Goal: Information Seeking & Learning: Learn about a topic

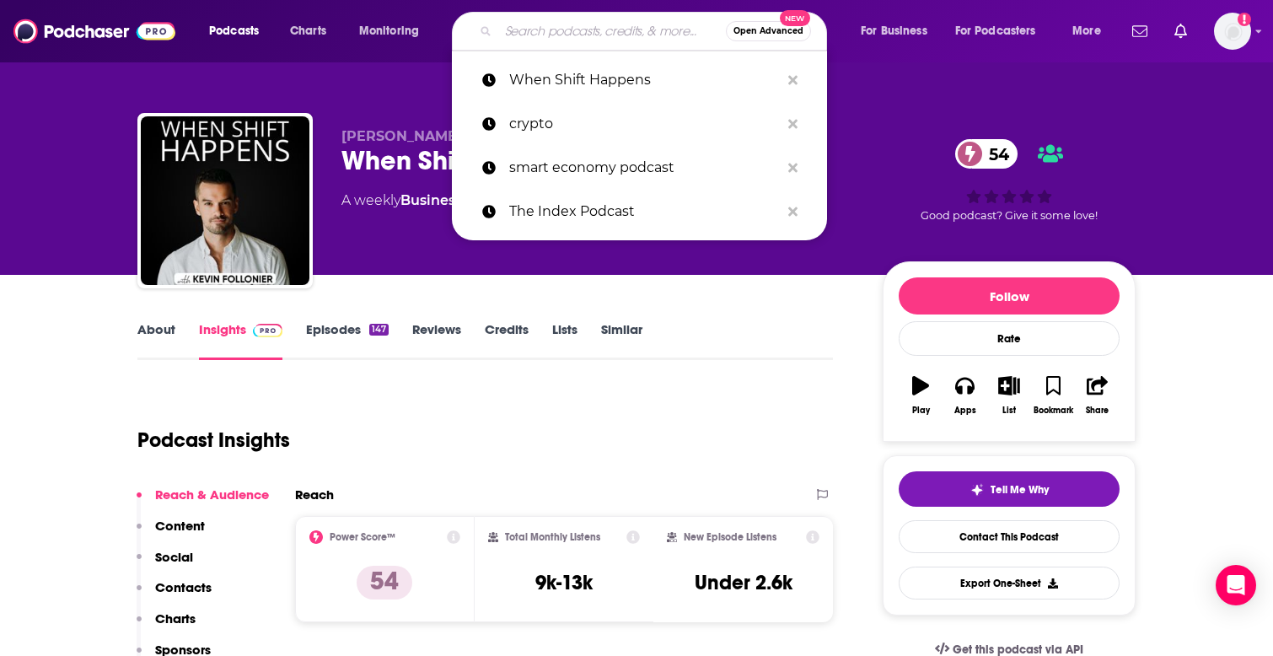
click at [561, 35] on input "Search podcasts, credits, & more..." at bounding box center [612, 31] width 228 height 27
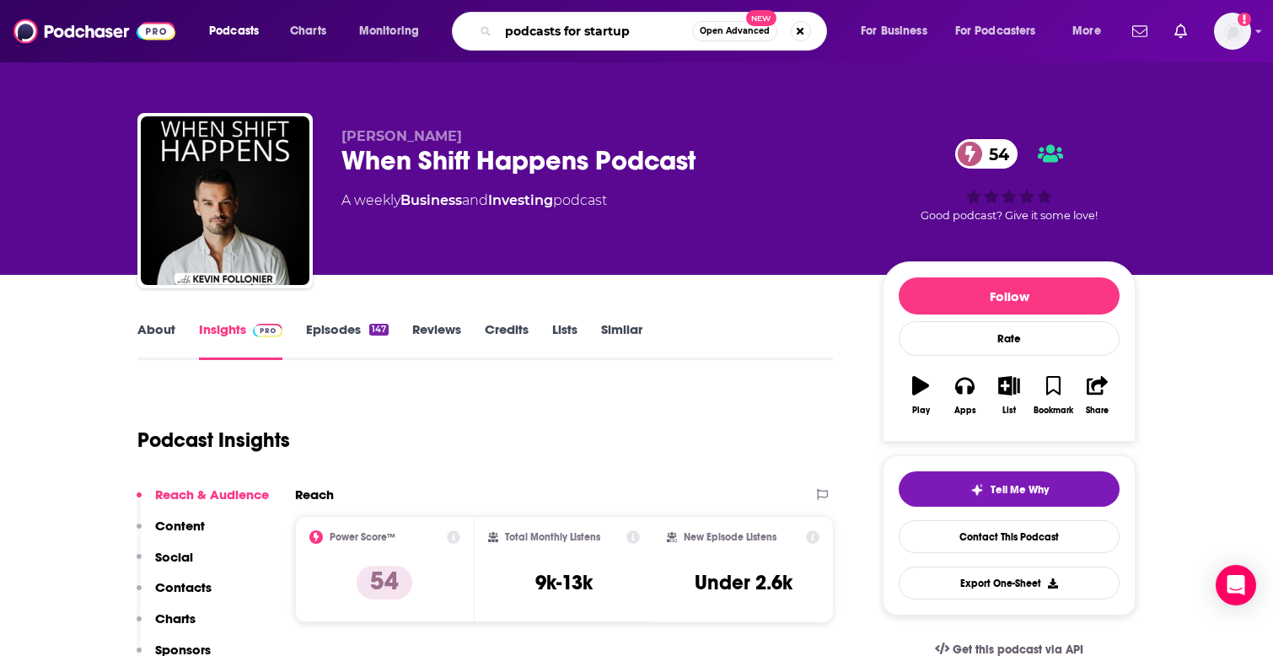
type input "podcasts for startups"
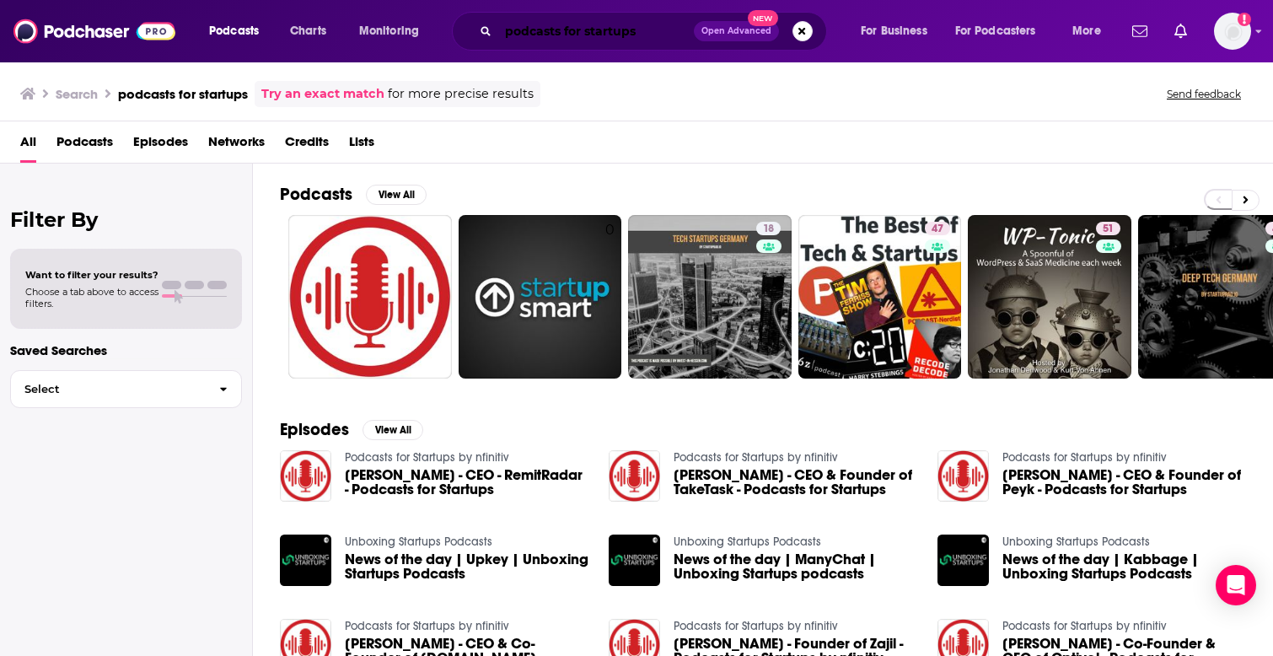
click at [504, 33] on input "podcasts for startups" at bounding box center [596, 31] width 196 height 27
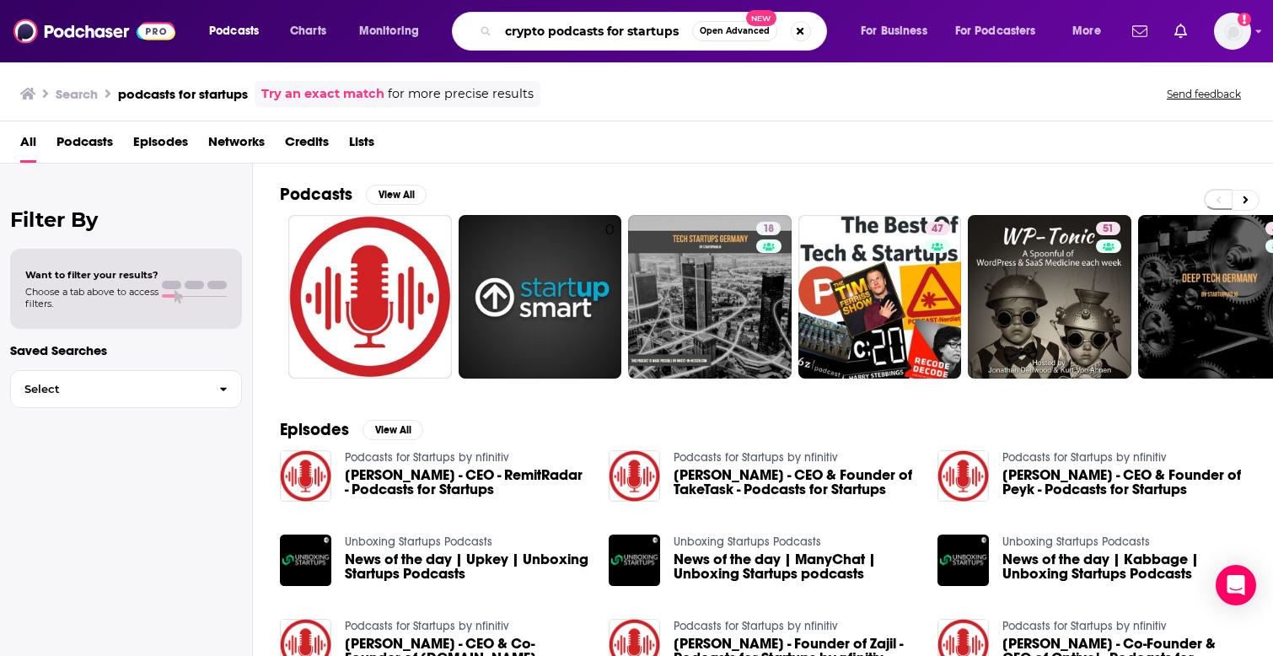
type input "crypto podcasts for startups"
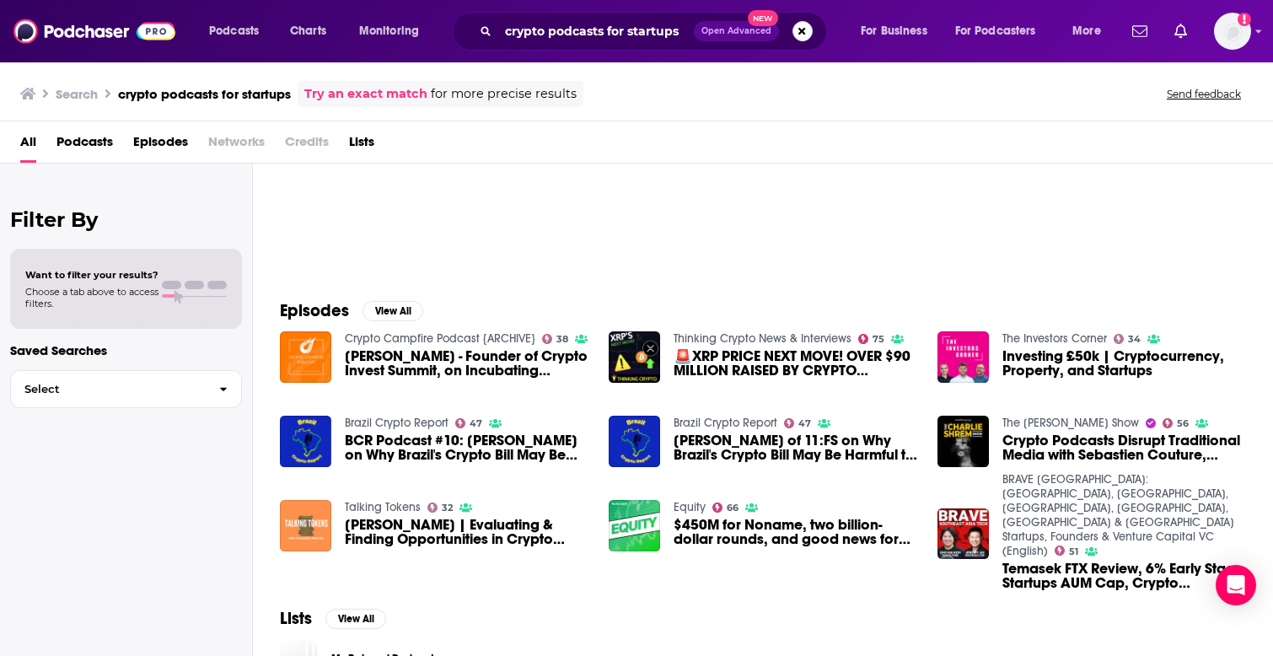
scroll to position [121, 0]
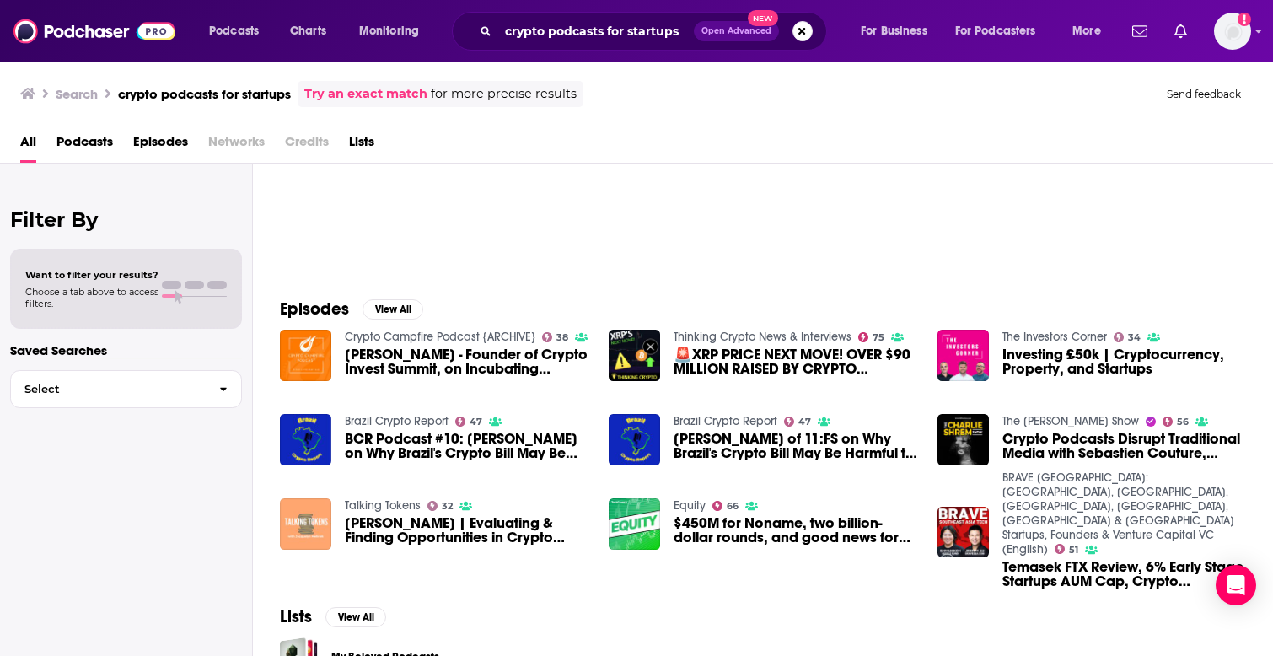
click at [313, 522] on img "Tom Schmidt | Evaluating & Finding Opportunities in Crypto Startups" at bounding box center [305, 523] width 51 height 51
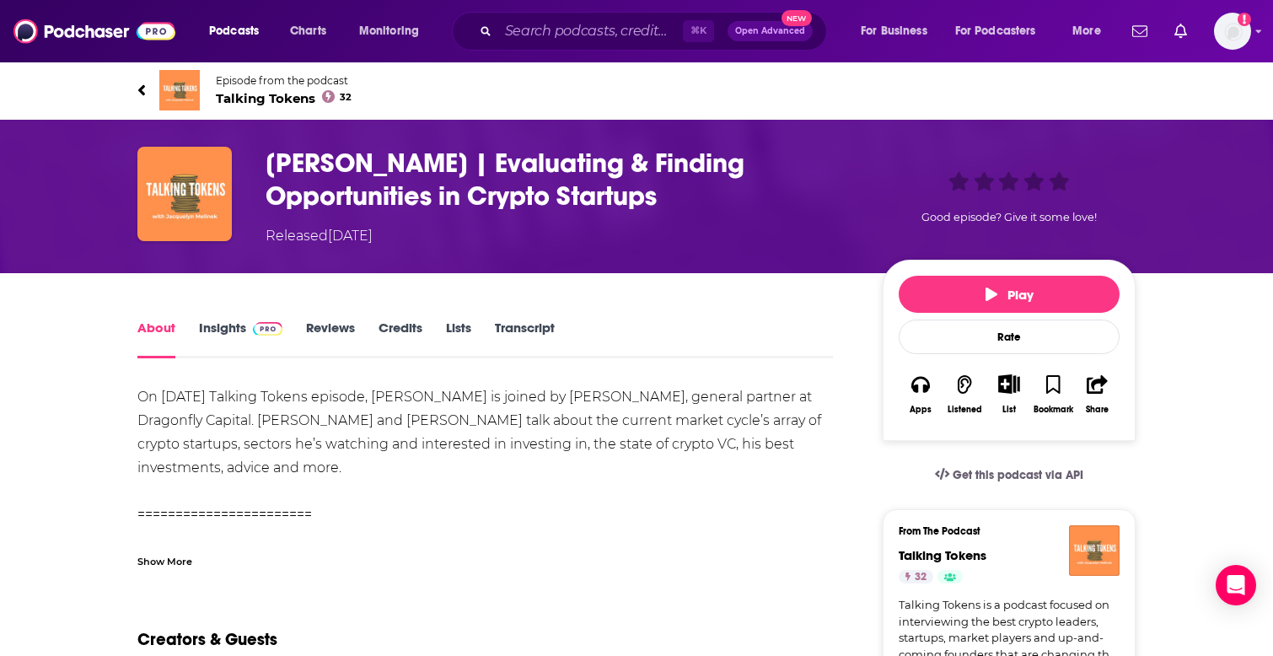
click at [244, 99] on span "Talking Tokens 32" at bounding box center [284, 98] width 136 height 16
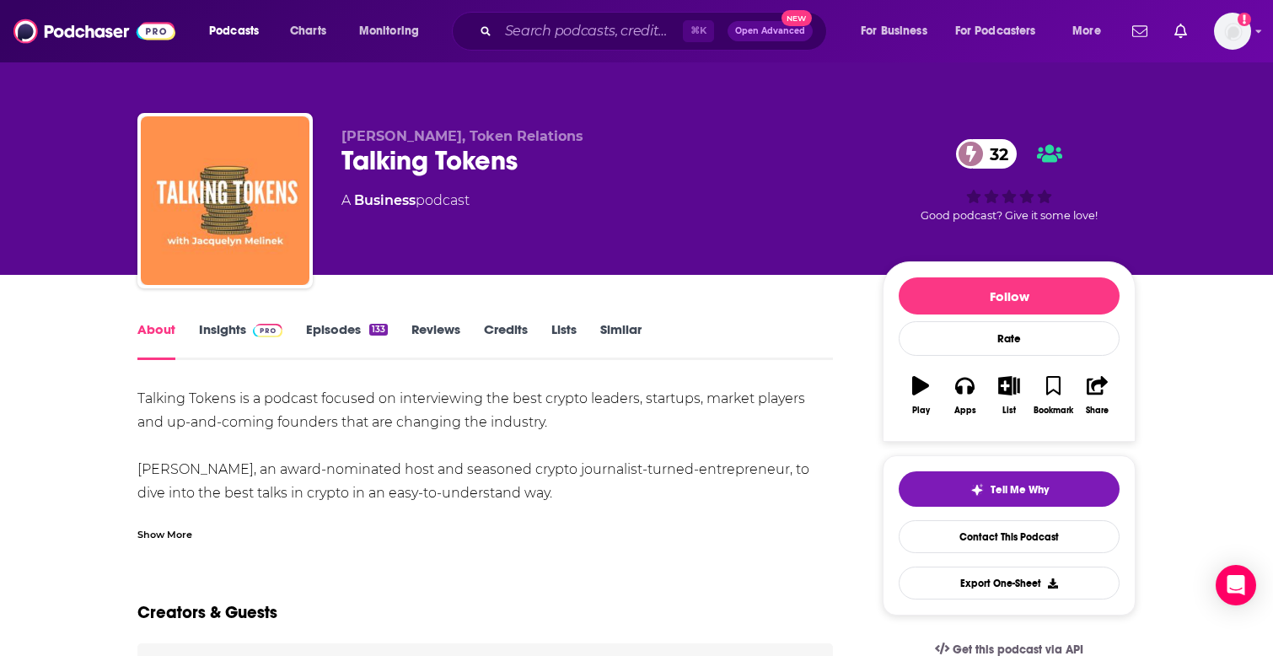
click at [330, 333] on link "Episodes 133" at bounding box center [347, 340] width 82 height 39
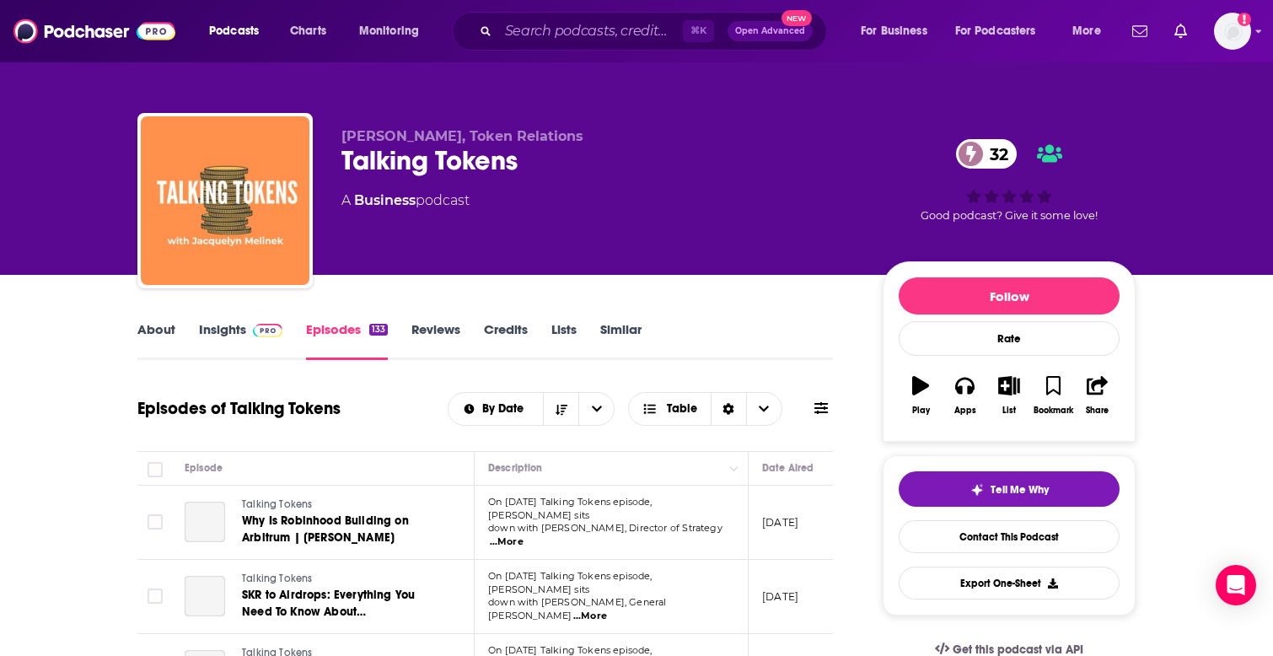
click at [223, 329] on link "Insights" at bounding box center [240, 340] width 83 height 39
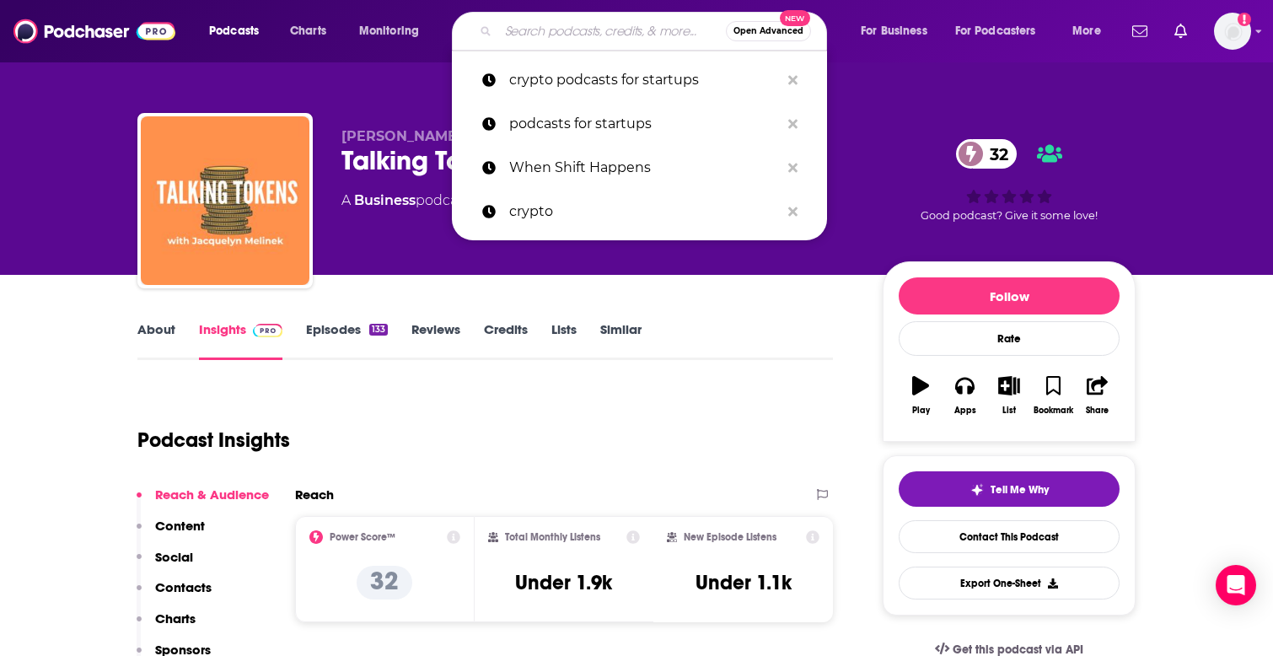
click at [637, 31] on input "Search podcasts, credits, & more..." at bounding box center [612, 31] width 228 height 27
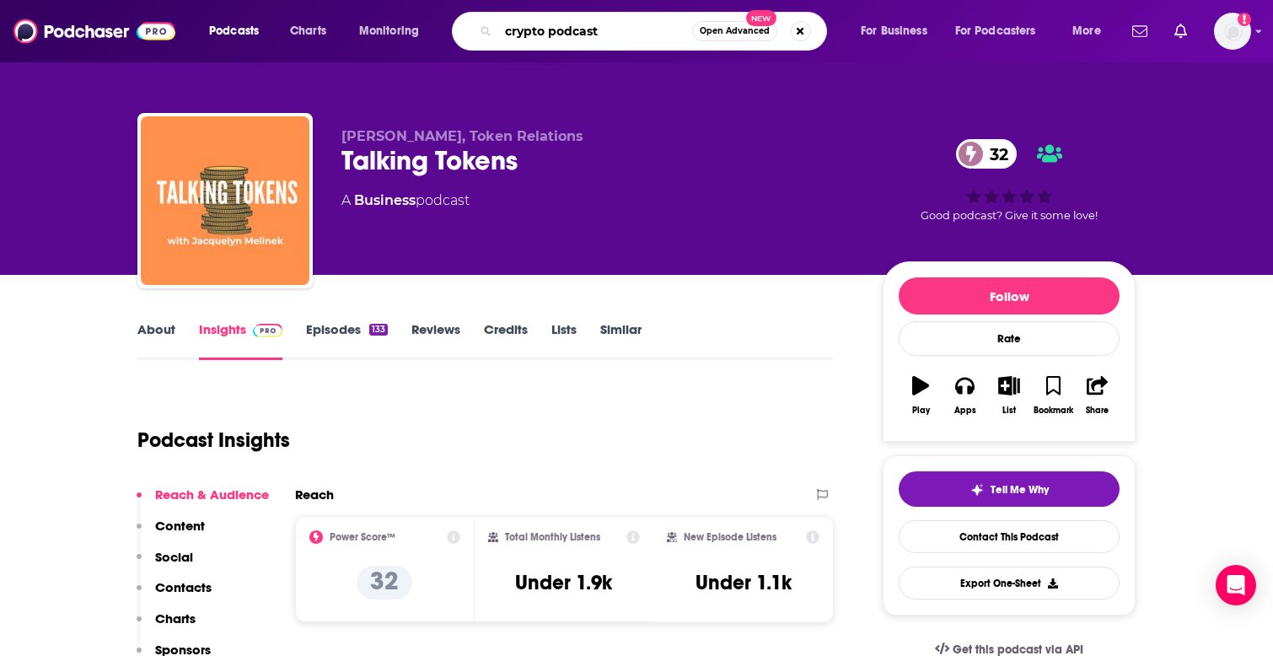
type input "crypto podcasts"
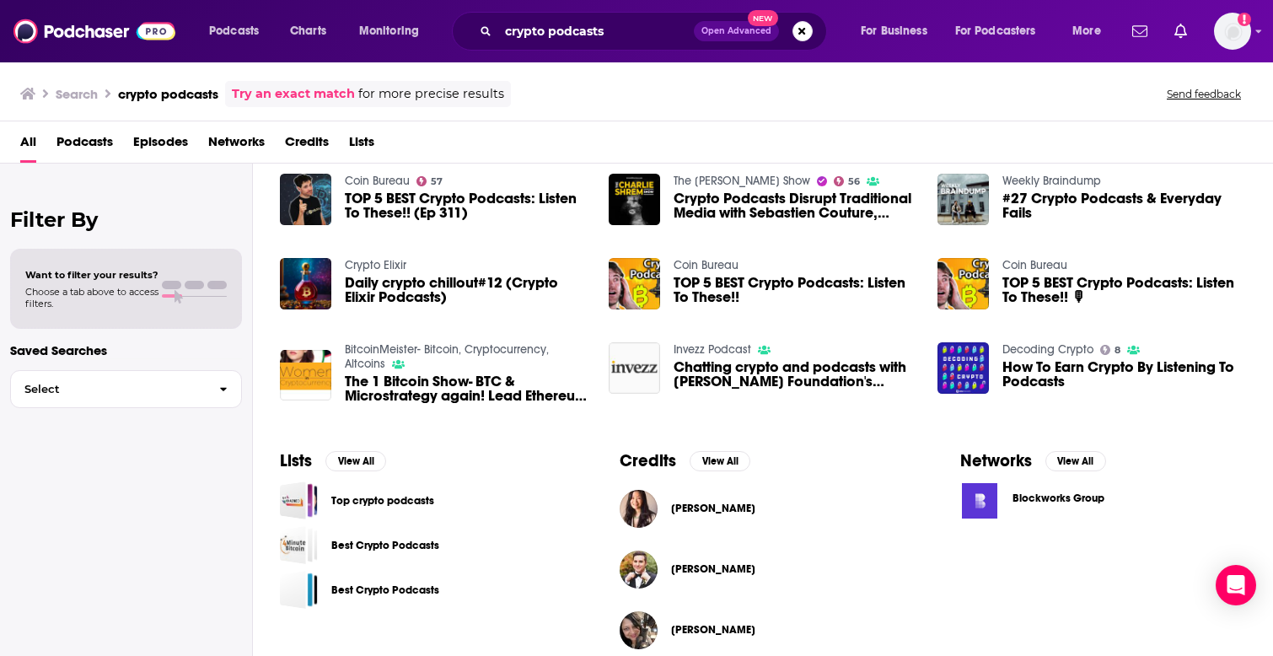
scroll to position [278, 0]
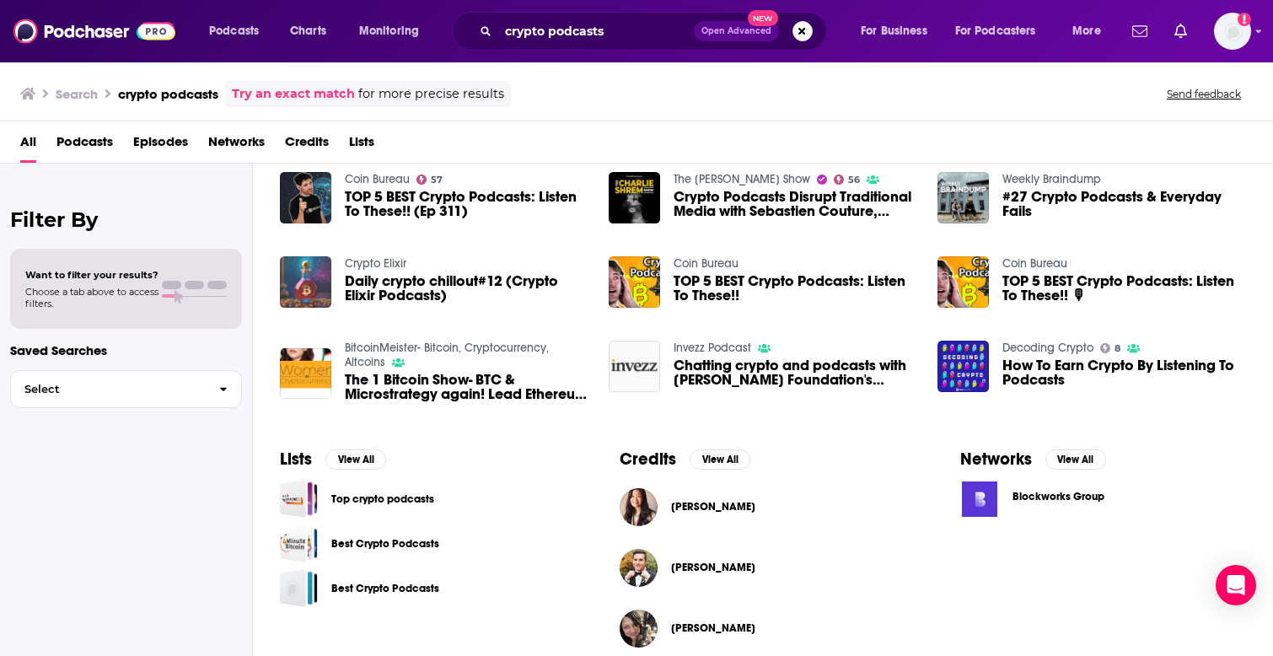
click at [316, 298] on img "Daily crypto chillout#12 (Crypto Elixir Podcasts)" at bounding box center [305, 281] width 51 height 51
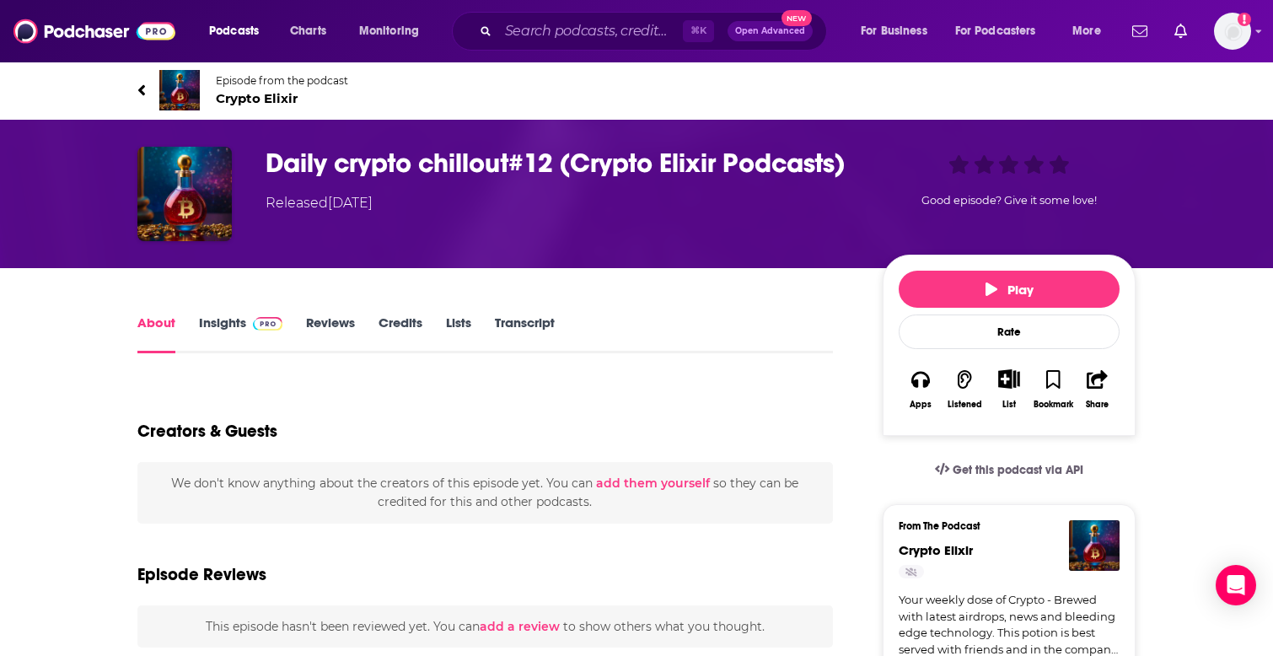
click at [234, 325] on link "Insights" at bounding box center [240, 333] width 83 height 39
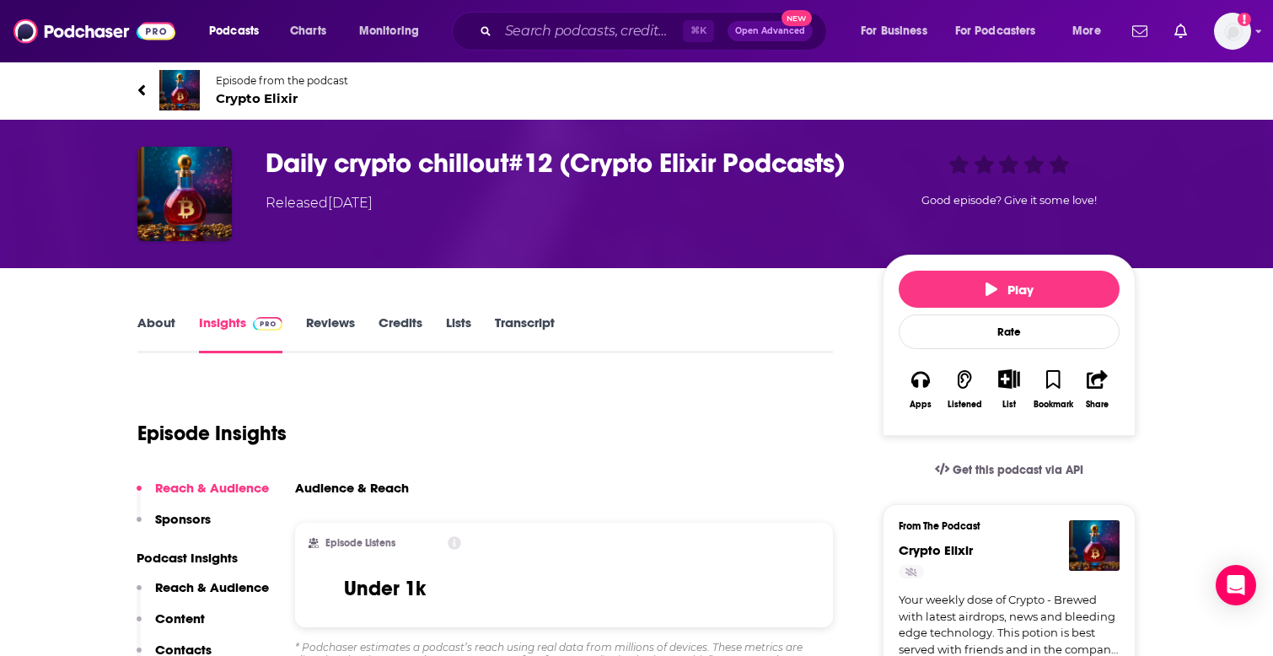
click at [271, 110] on link "Episode from the podcast Crypto Elixir" at bounding box center [386, 90] width 499 height 40
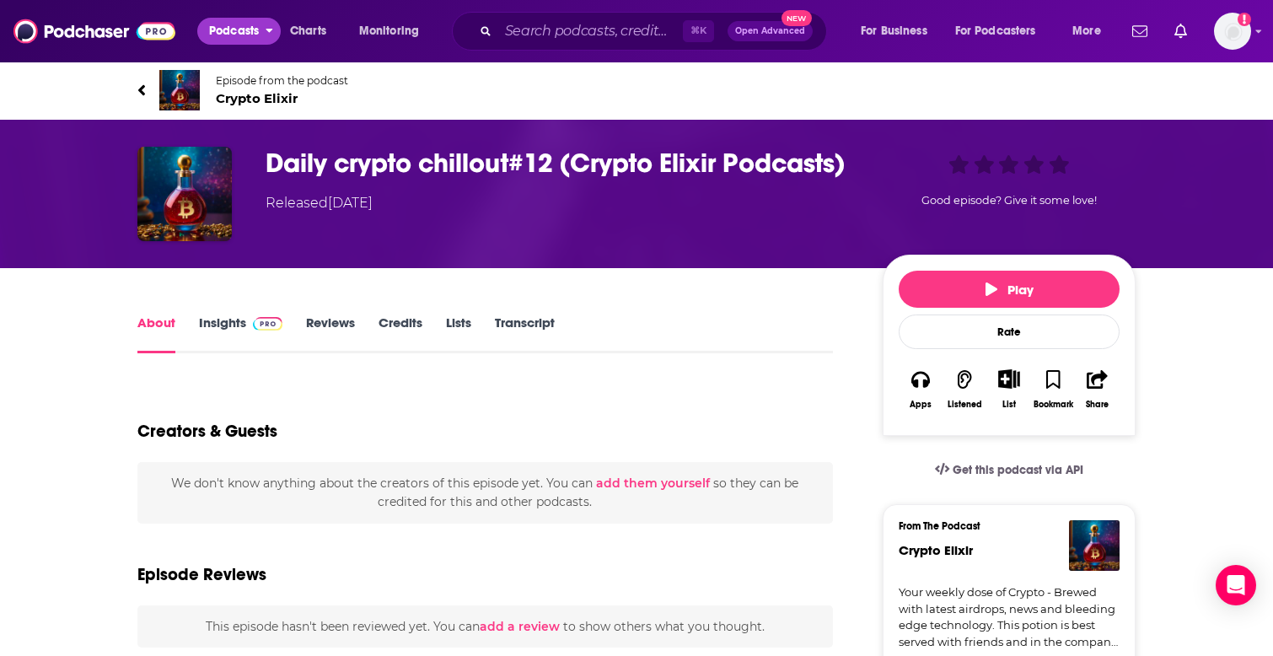
click at [245, 38] on span "Podcasts" at bounding box center [234, 31] width 50 height 24
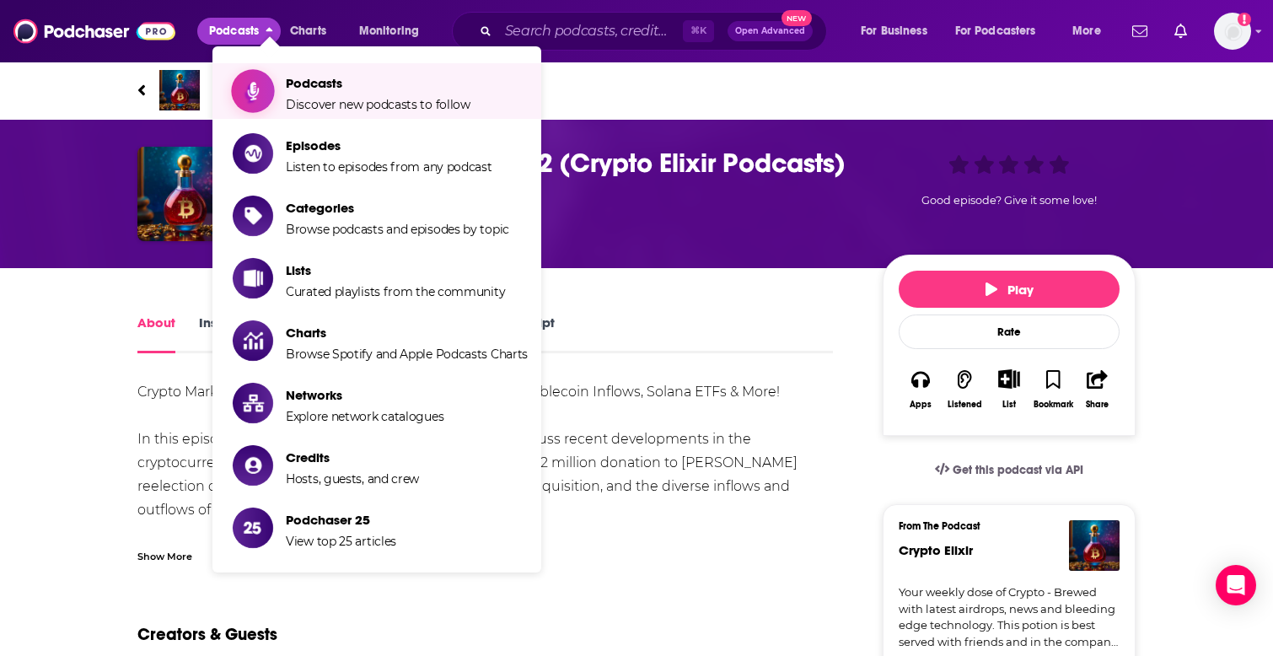
click at [337, 100] on span "Discover new podcasts to follow" at bounding box center [378, 104] width 185 height 15
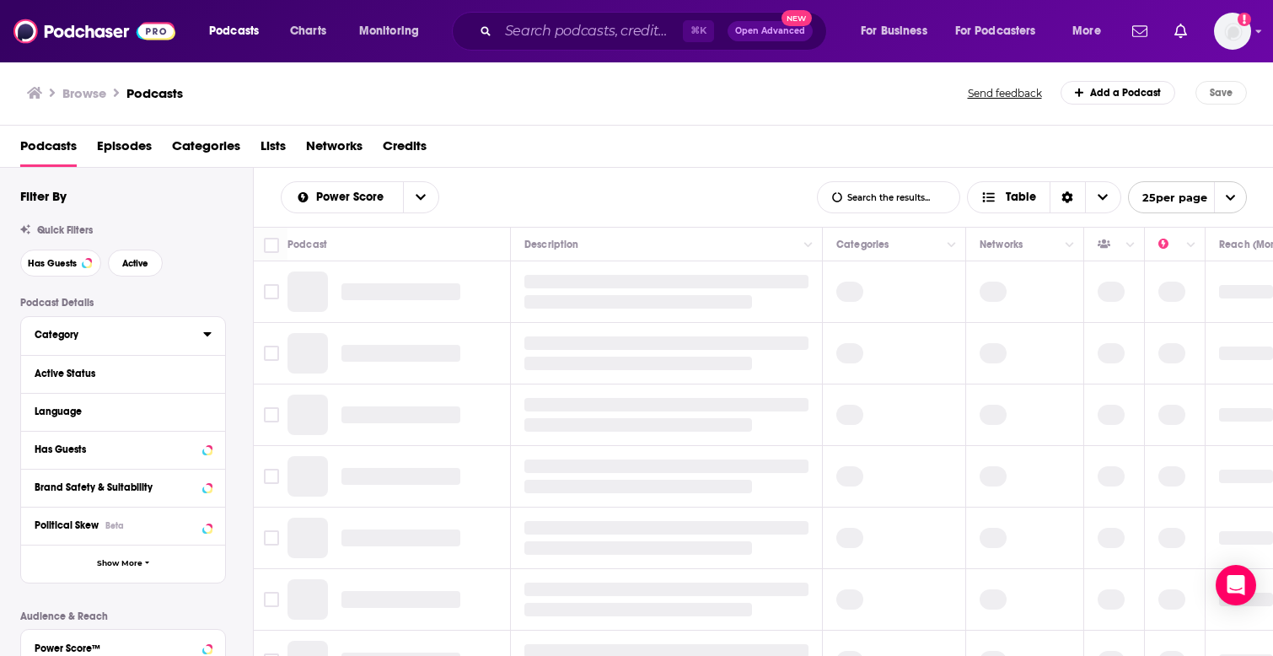
click at [83, 336] on div "Category" at bounding box center [114, 335] width 158 height 12
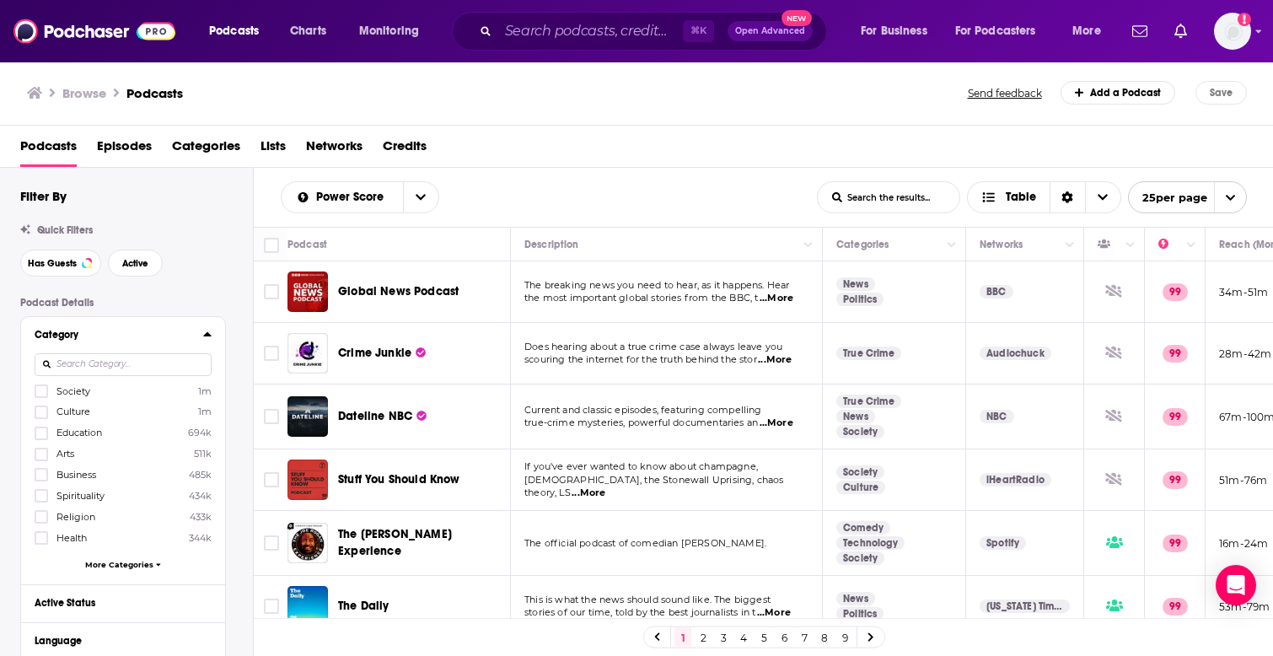
click at [79, 372] on input at bounding box center [123, 364] width 177 height 23
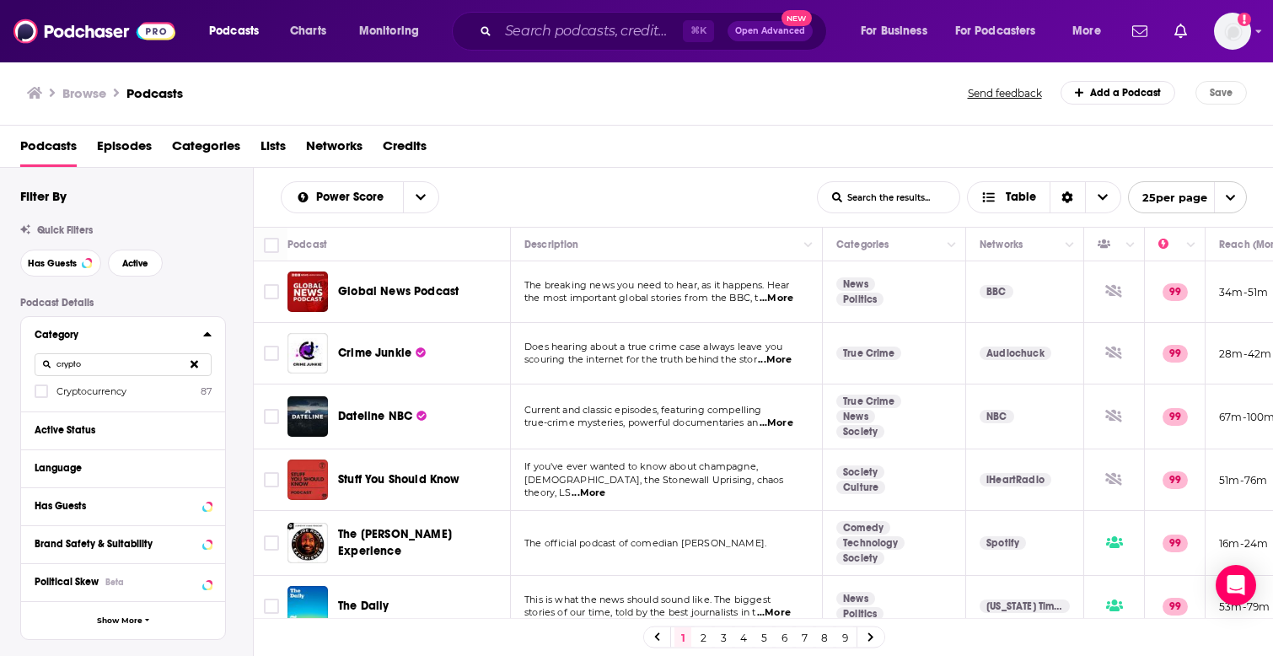
type input "crypto"
click at [53, 400] on div "Category crypto Cryptocurrency 87" at bounding box center [123, 364] width 204 height 94
click at [43, 395] on icon at bounding box center [41, 391] width 10 height 10
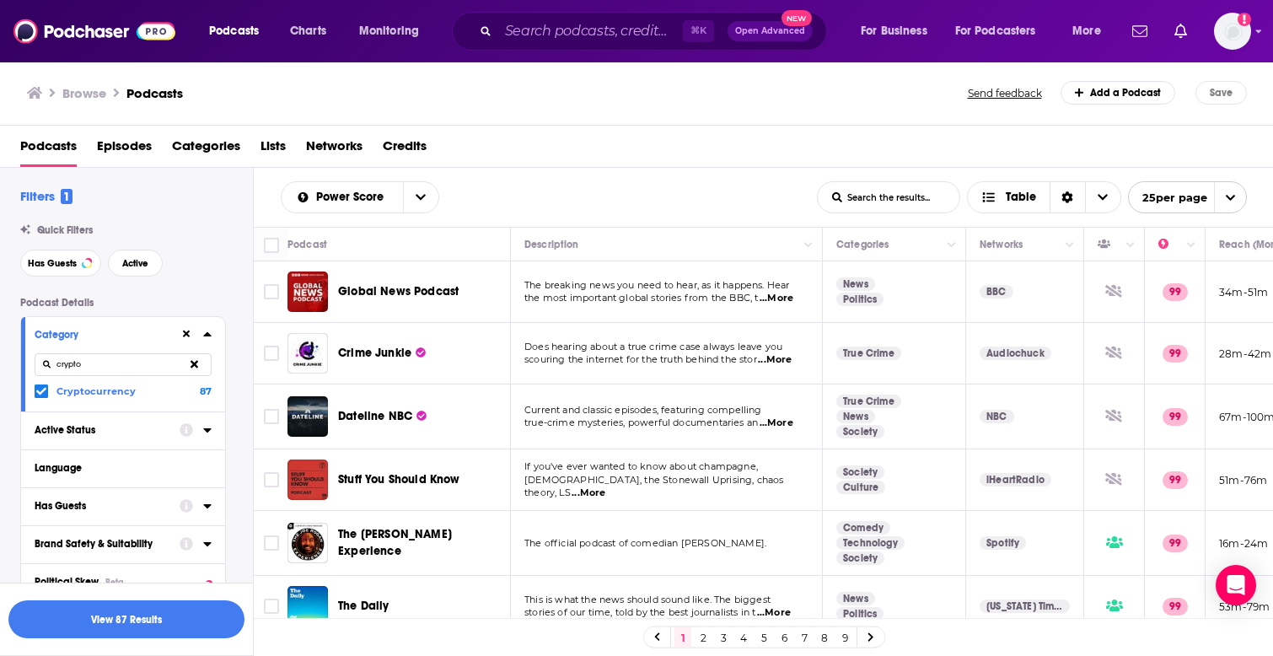
click at [152, 433] on div "Active Status" at bounding box center [102, 430] width 134 height 12
click at [114, 470] on span "All" at bounding box center [114, 462] width 158 height 22
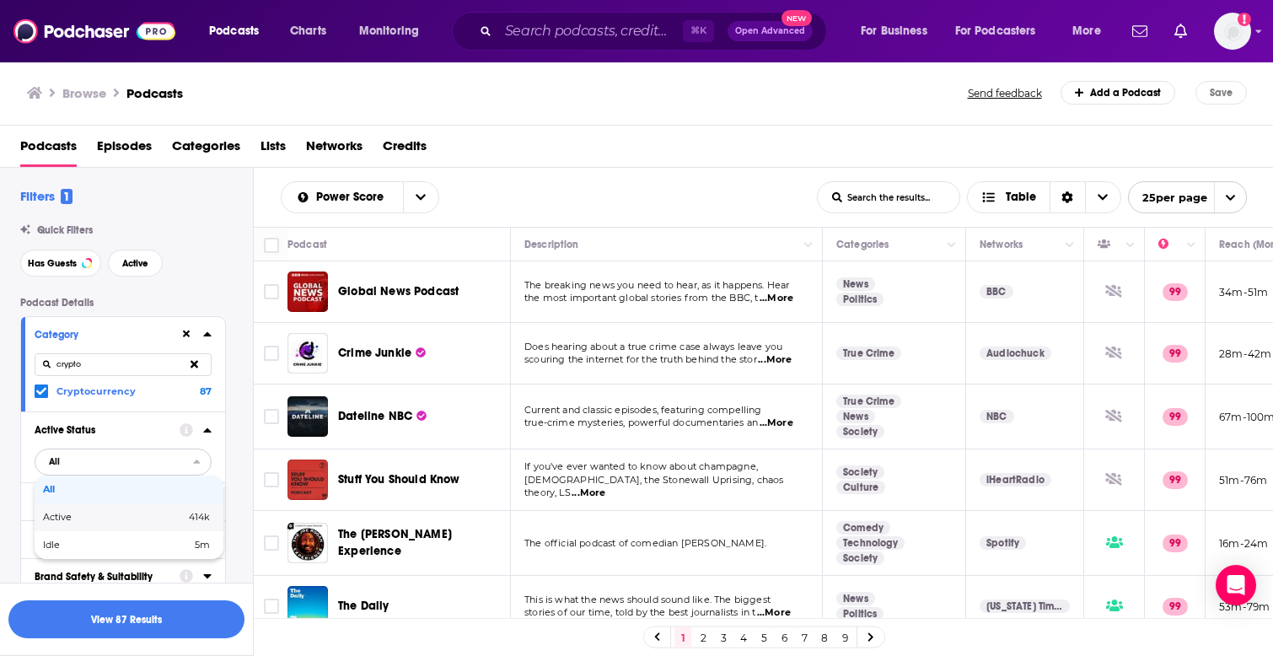
click at [95, 519] on span "Active" at bounding box center [85, 517] width 85 height 9
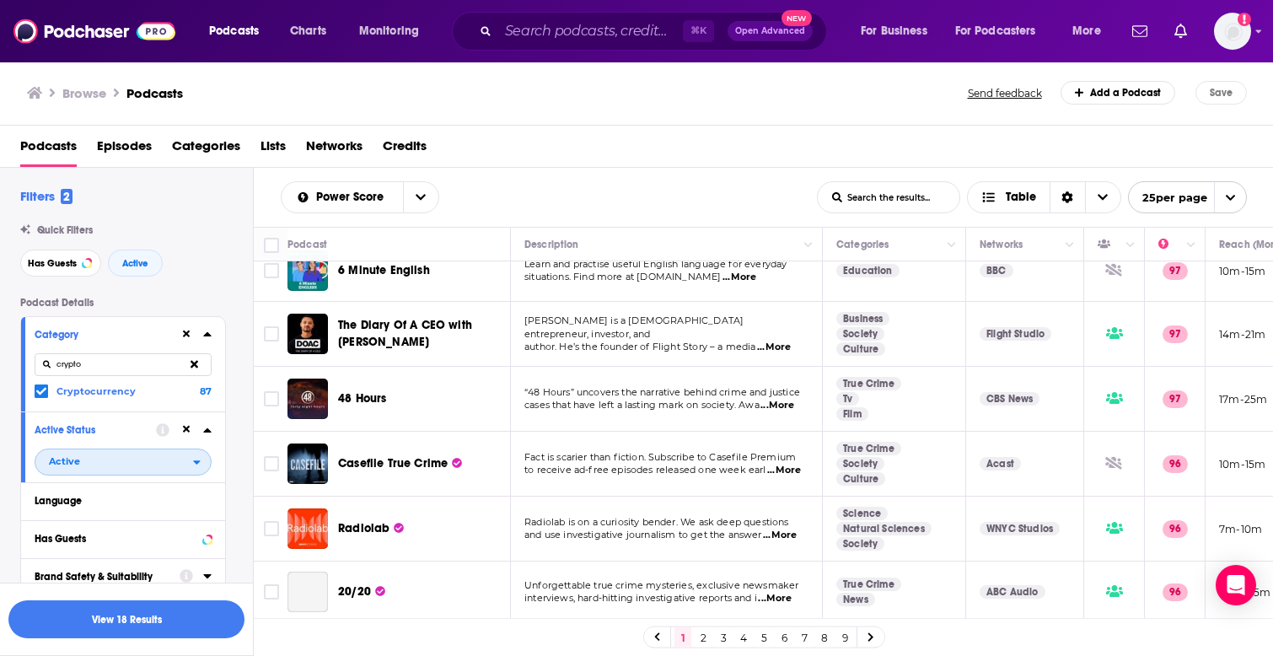
scroll to position [921, 0]
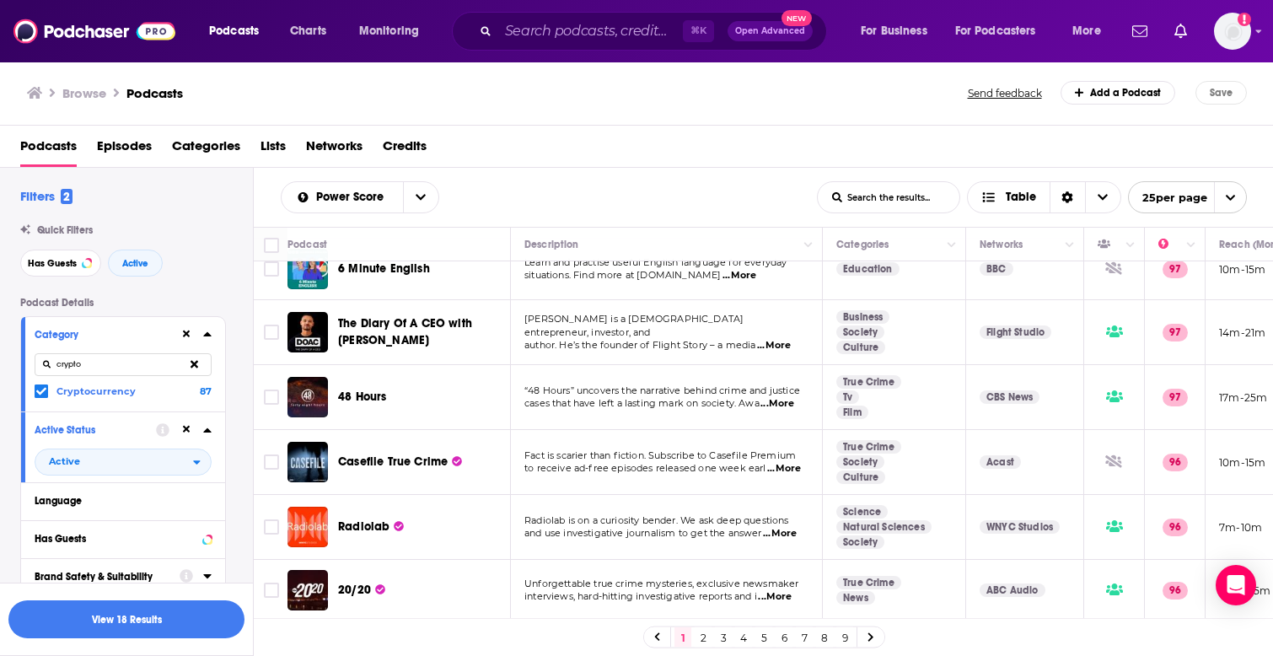
click at [376, 320] on span "The Diary Of A CEO with [PERSON_NAME]" at bounding box center [405, 331] width 134 height 31
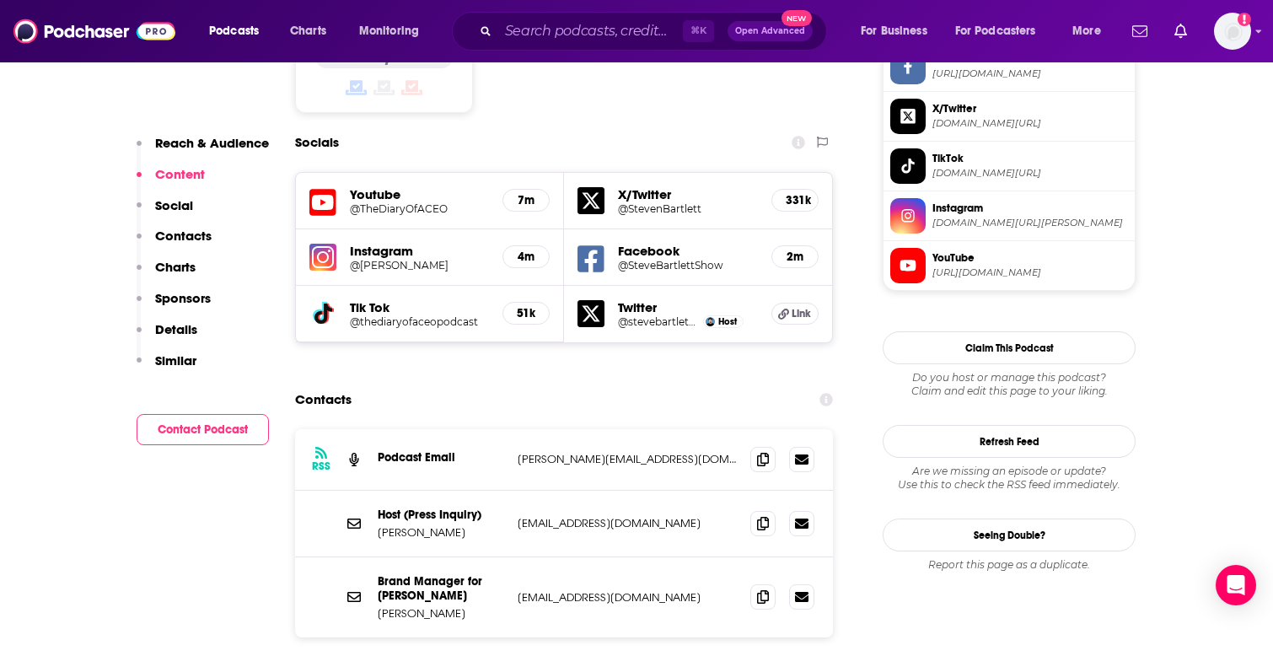
scroll to position [1441, 0]
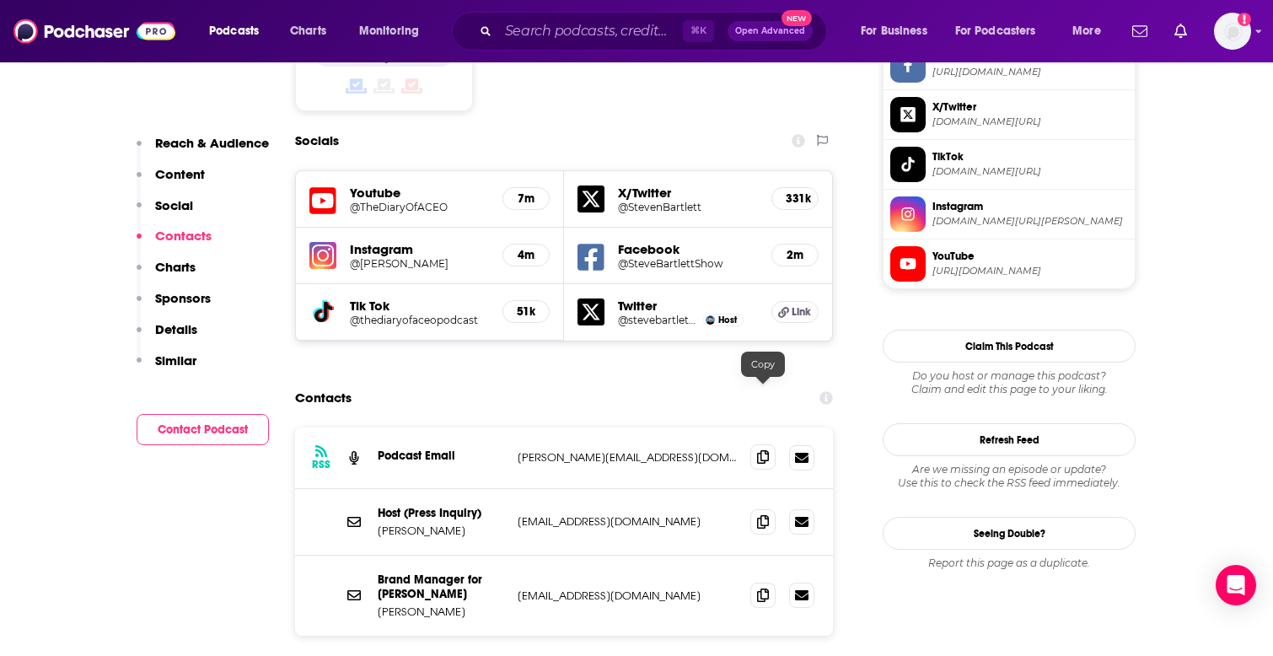
click at [760, 450] on icon at bounding box center [763, 456] width 12 height 13
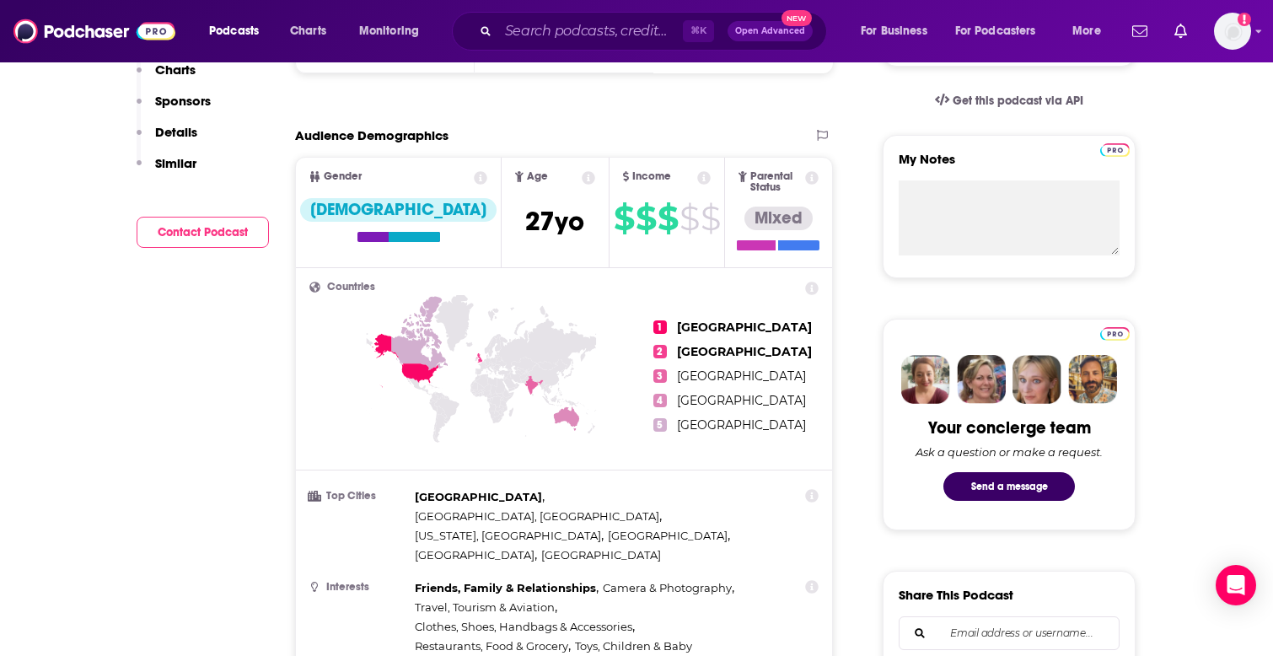
scroll to position [0, 0]
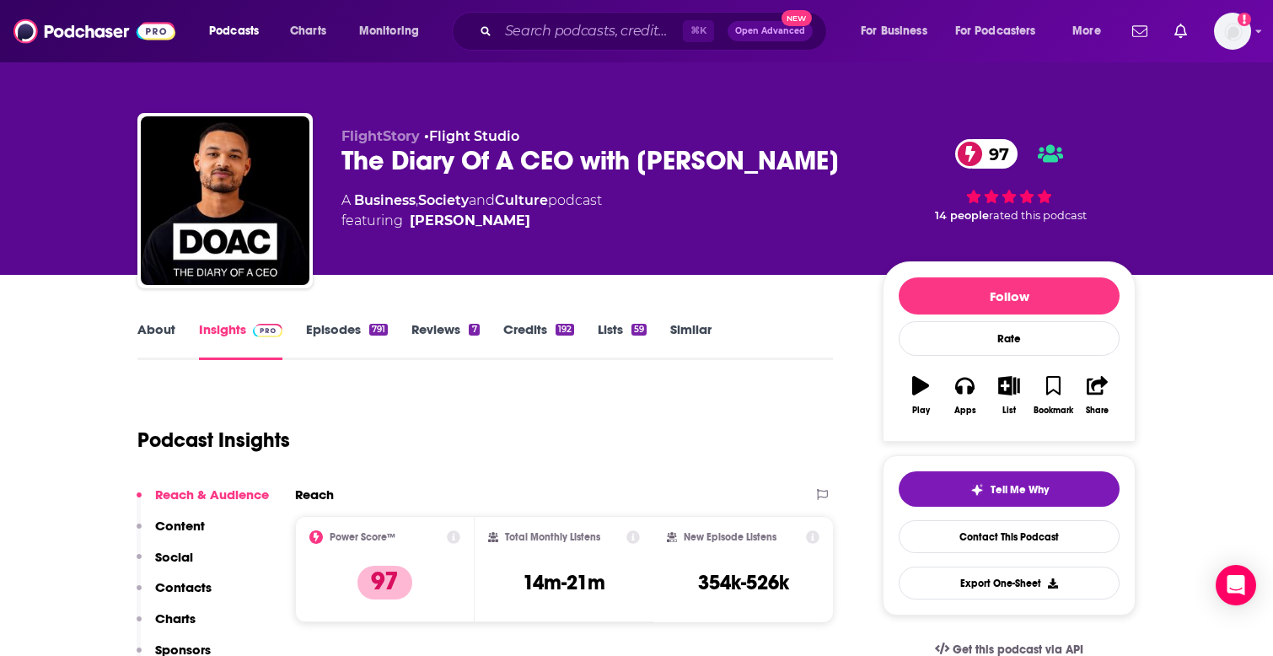
drag, startPoint x: 844, startPoint y: 160, endPoint x: 320, endPoint y: 172, distance: 524.5
click at [320, 172] on div "FlightStory • Flight Studio The Diary Of A CEO with [PERSON_NAME] 97 A Business…" at bounding box center [636, 204] width 998 height 182
copy h2 "The Diary Of A CEO with [PERSON_NAME]"
click at [330, 331] on link "Episodes 791" at bounding box center [347, 340] width 82 height 39
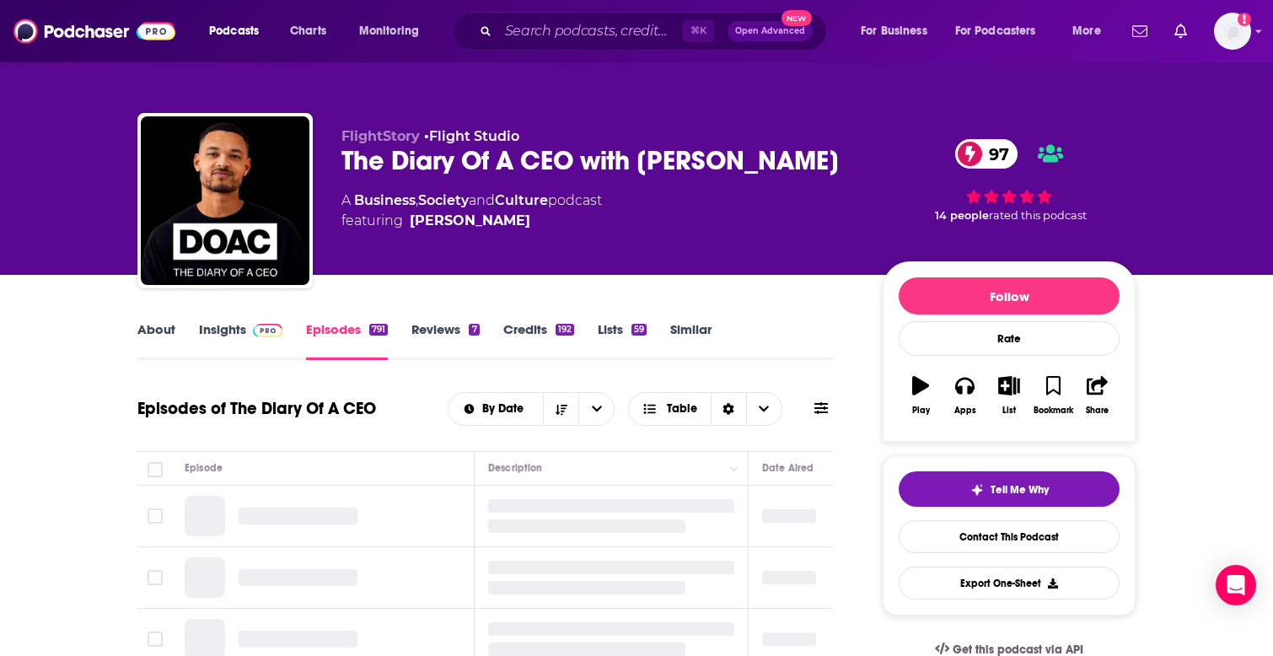
click at [203, 321] on link "Insights" at bounding box center [240, 340] width 83 height 39
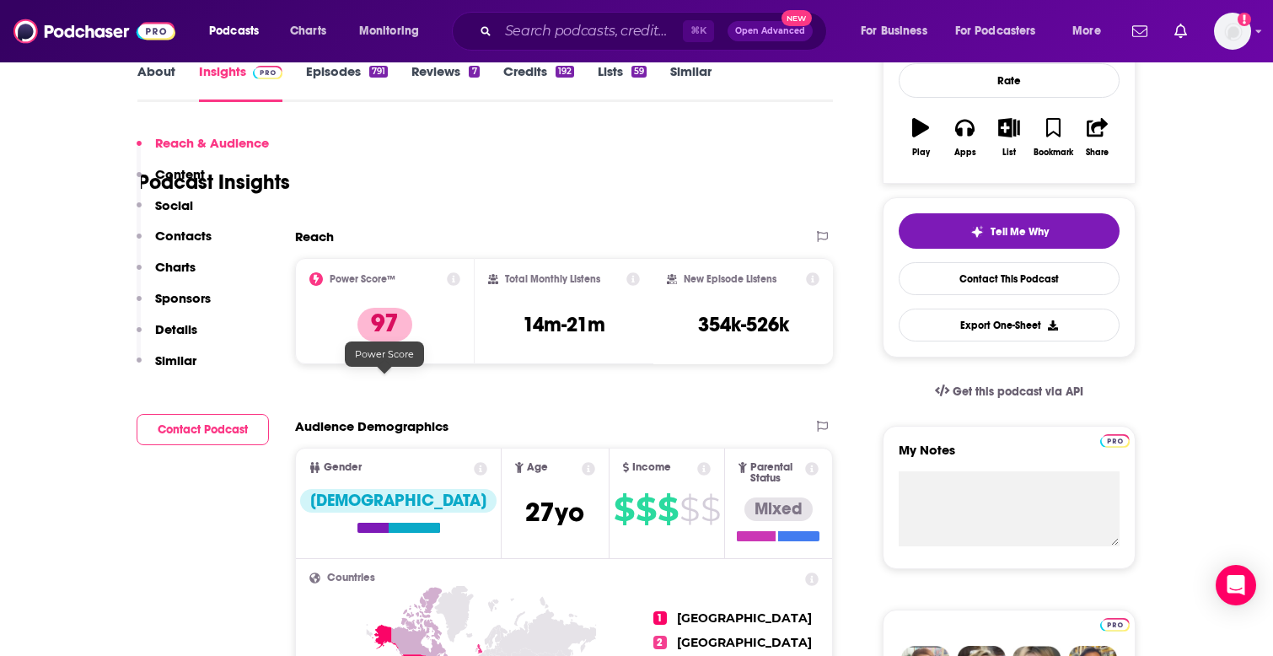
scroll to position [1292, 0]
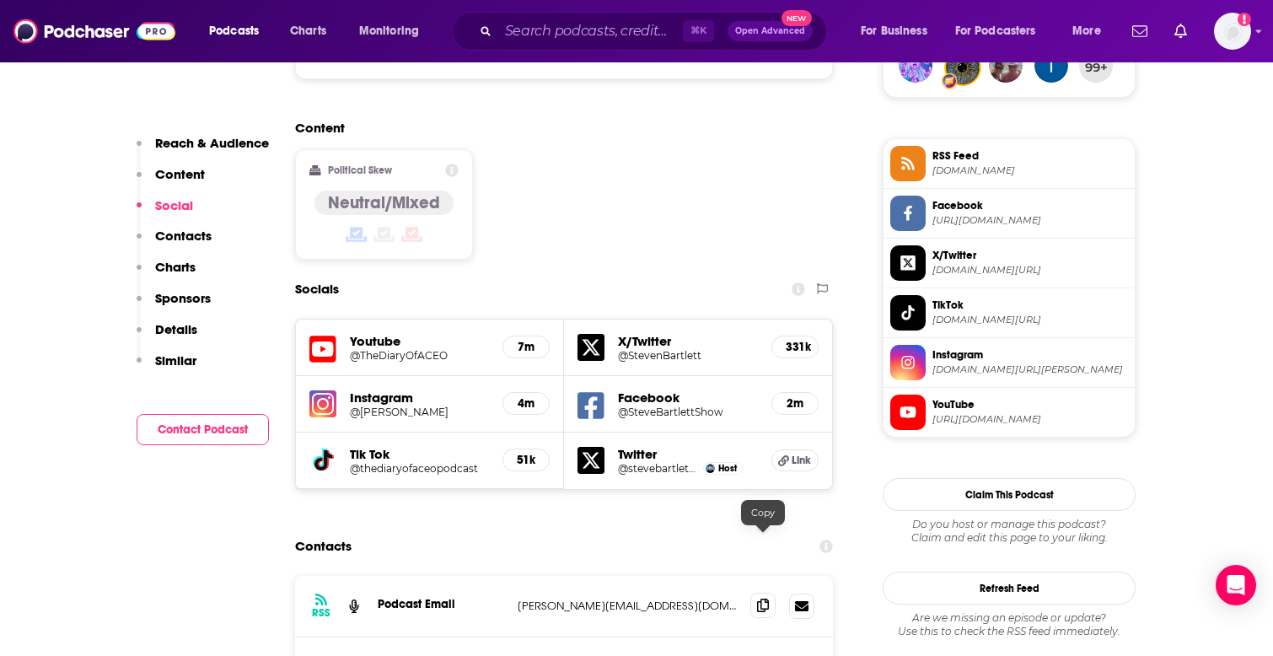
click at [764, 599] on icon at bounding box center [763, 605] width 12 height 13
click at [562, 37] on input "Search podcasts, credits, & more..." at bounding box center [590, 31] width 185 height 27
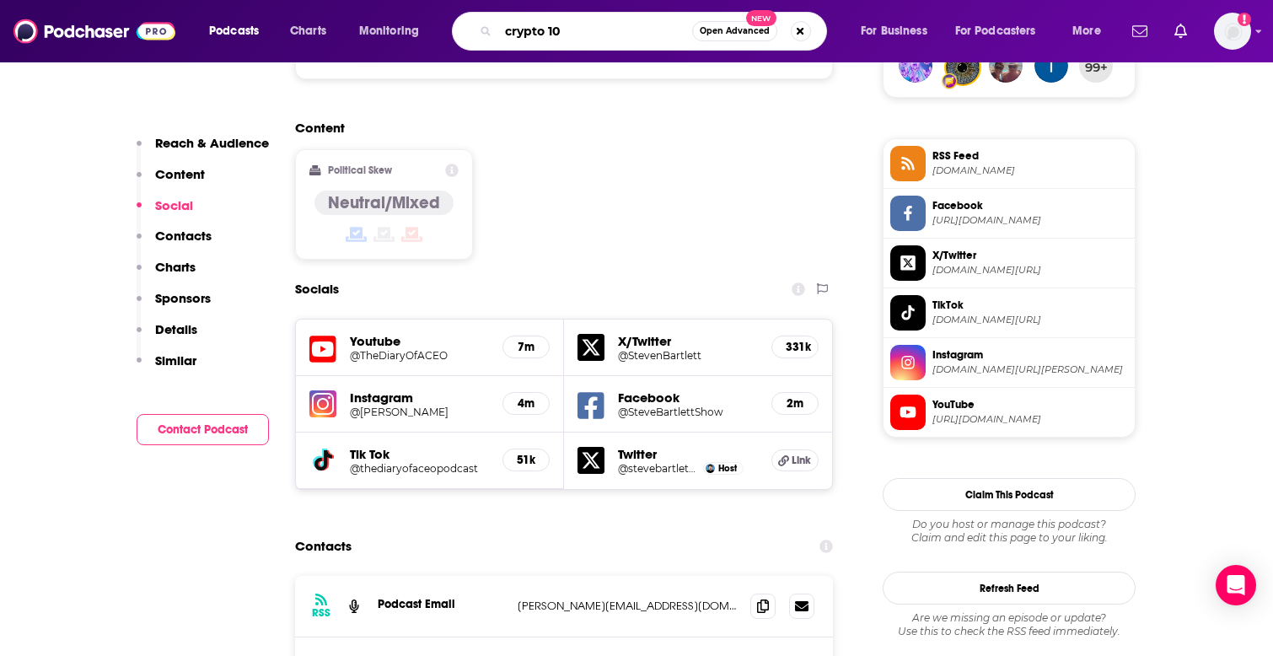
type input "crypto 101"
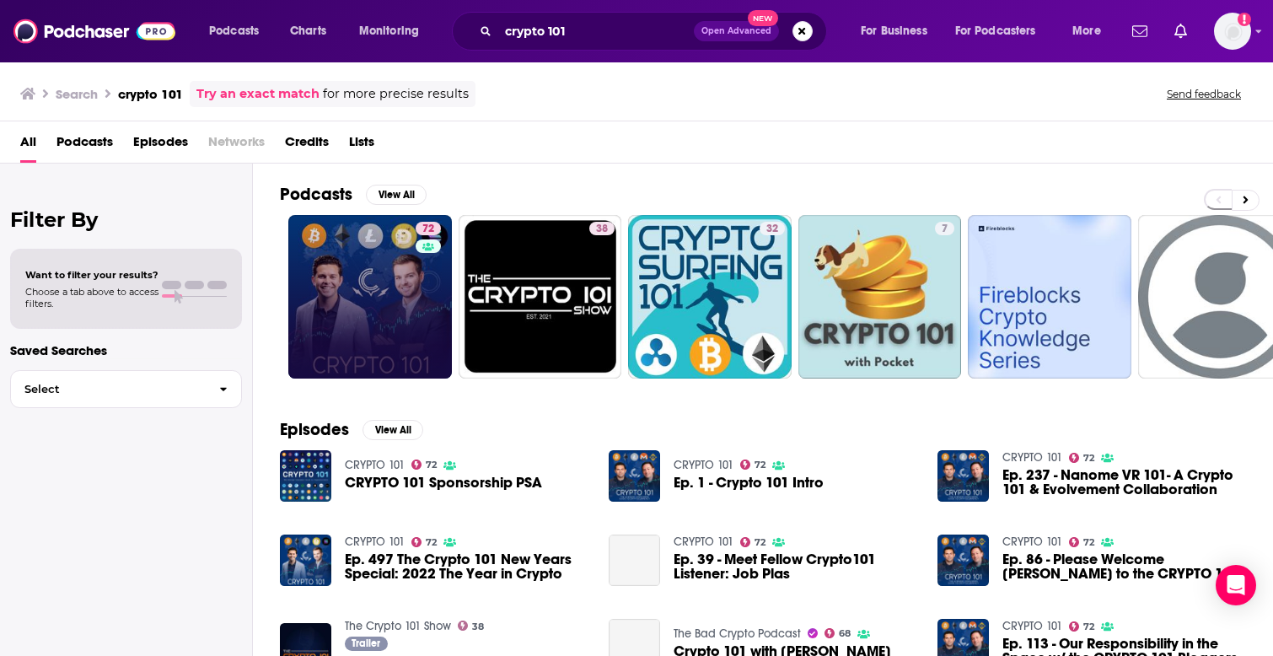
click at [404, 278] on link "72" at bounding box center [370, 297] width 164 height 164
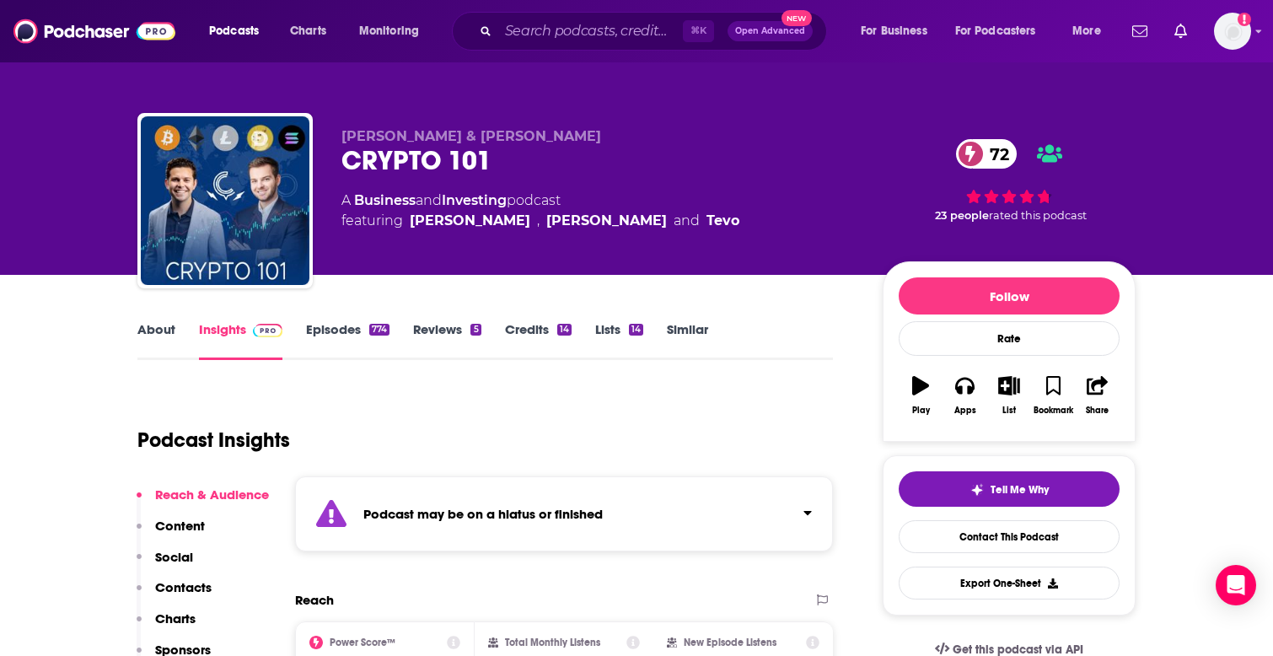
click at [330, 341] on link "Episodes 774" at bounding box center [347, 340] width 83 height 39
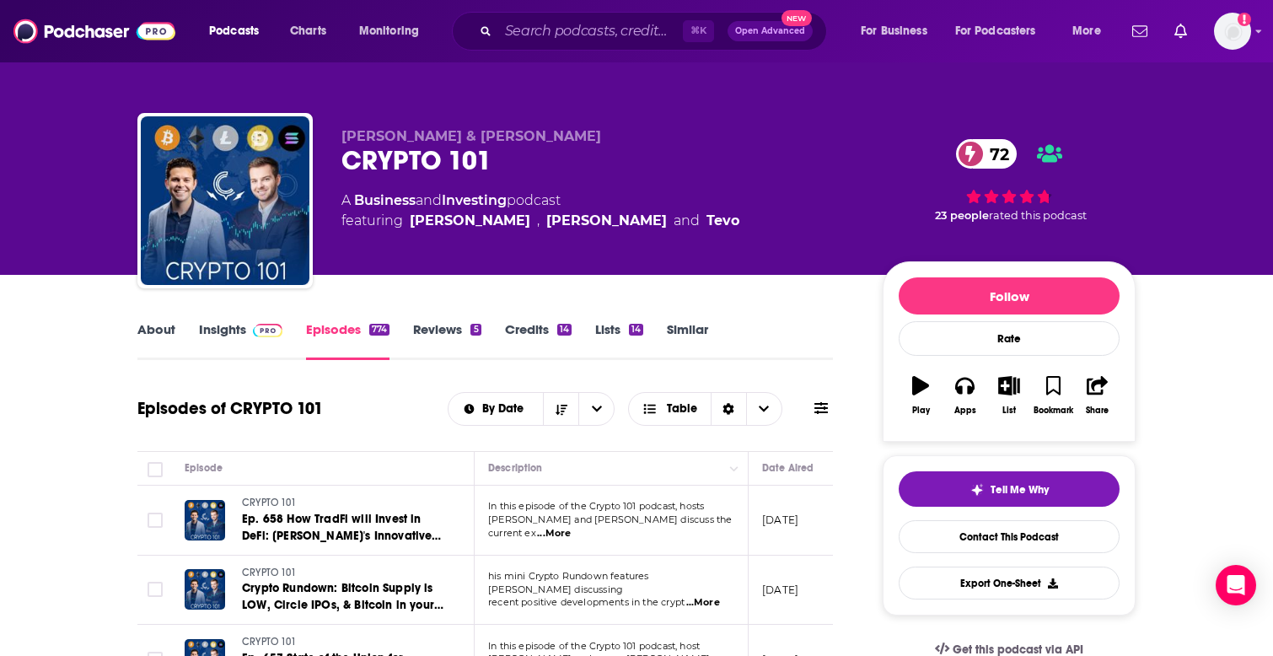
click at [423, 334] on link "Reviews 5" at bounding box center [446, 340] width 67 height 39
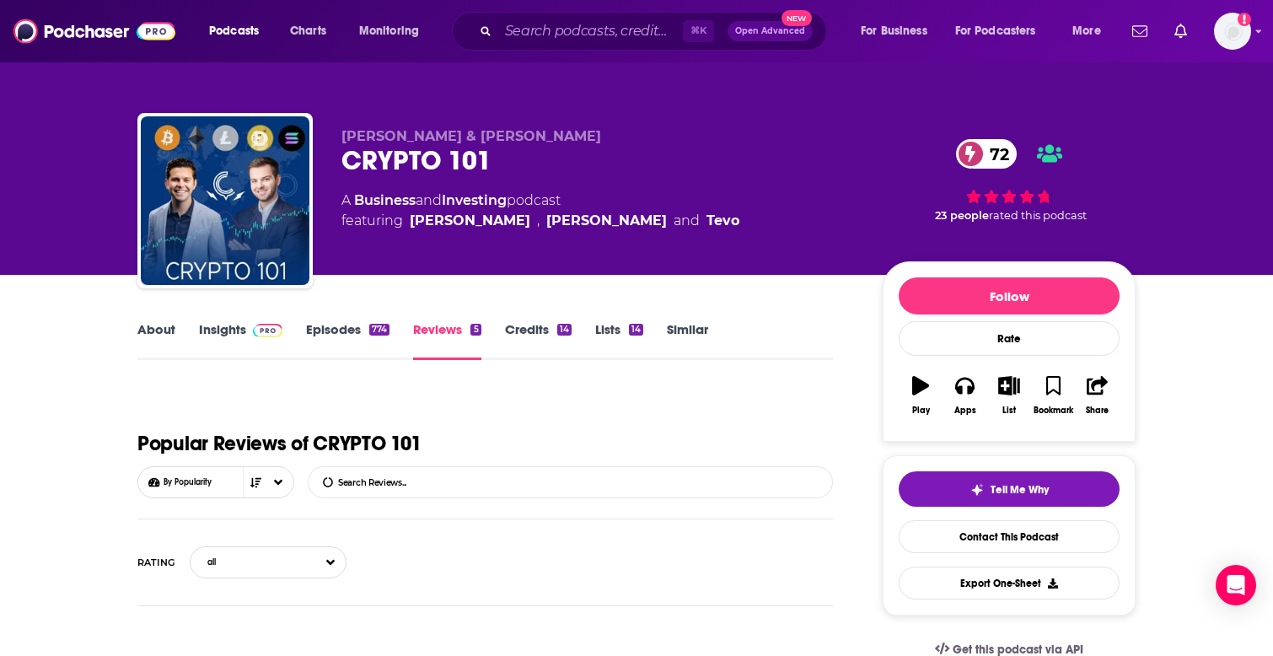
click at [259, 334] on img at bounding box center [268, 330] width 30 height 13
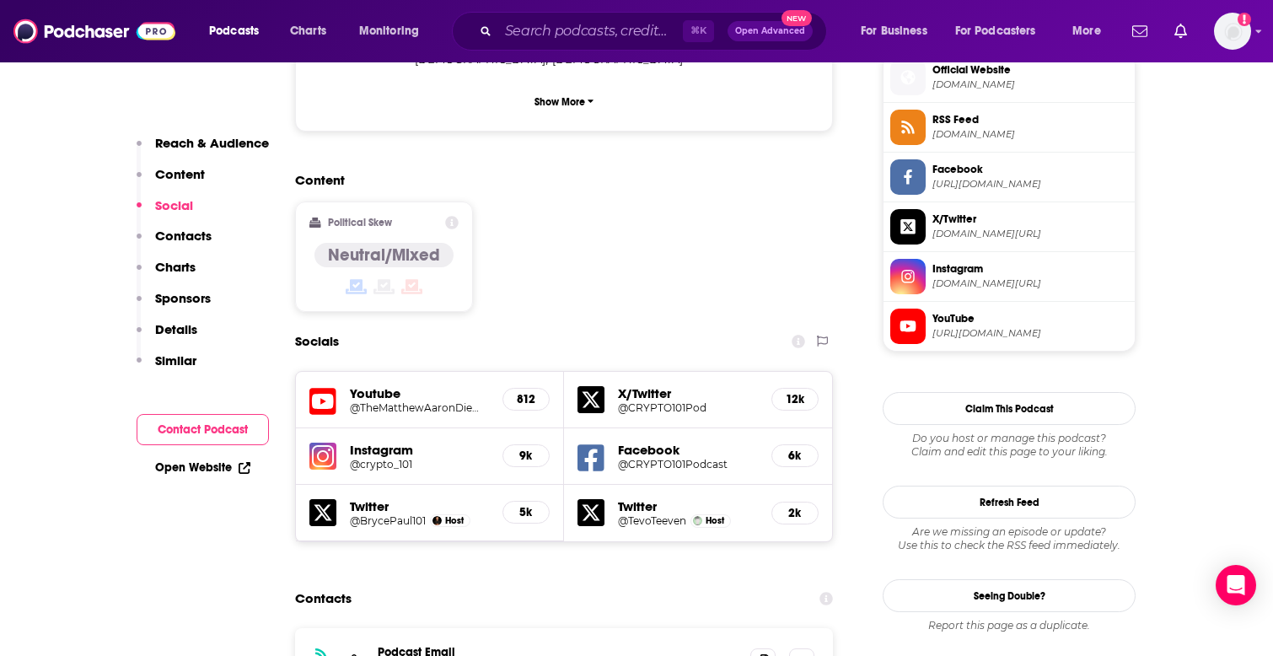
scroll to position [1534, 0]
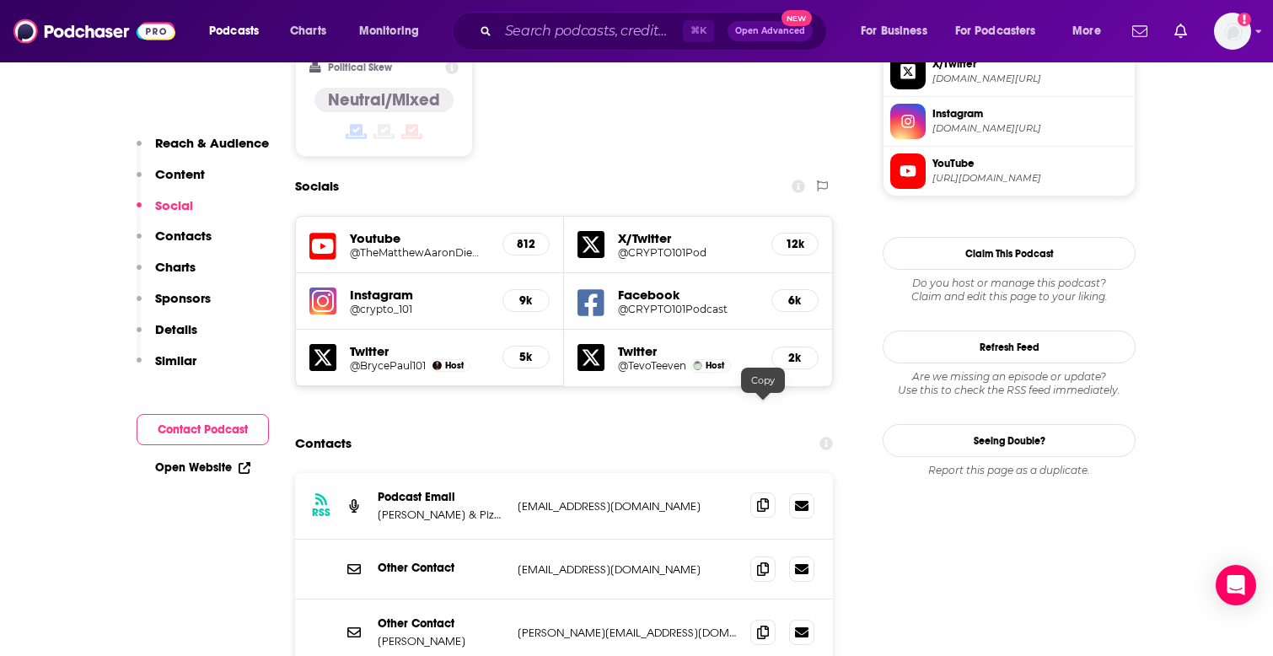
click at [752, 492] on span at bounding box center [762, 504] width 25 height 25
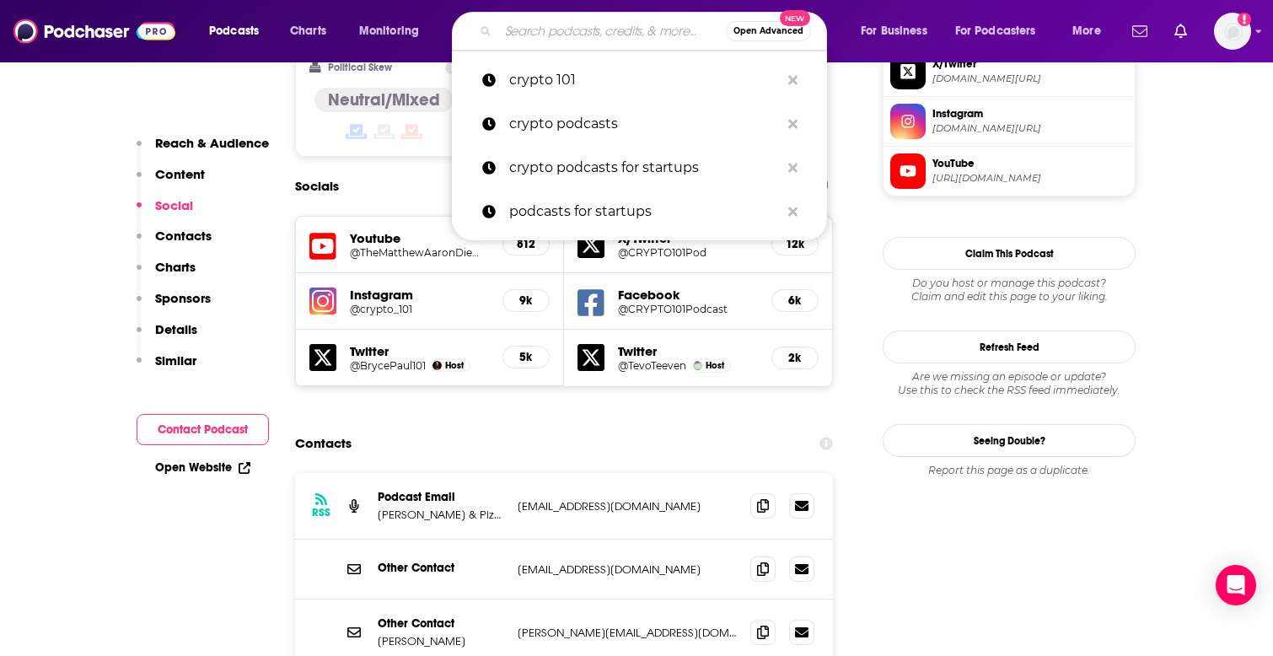
click at [588, 40] on input "Search podcasts, credits, & more..." at bounding box center [612, 31] width 228 height 27
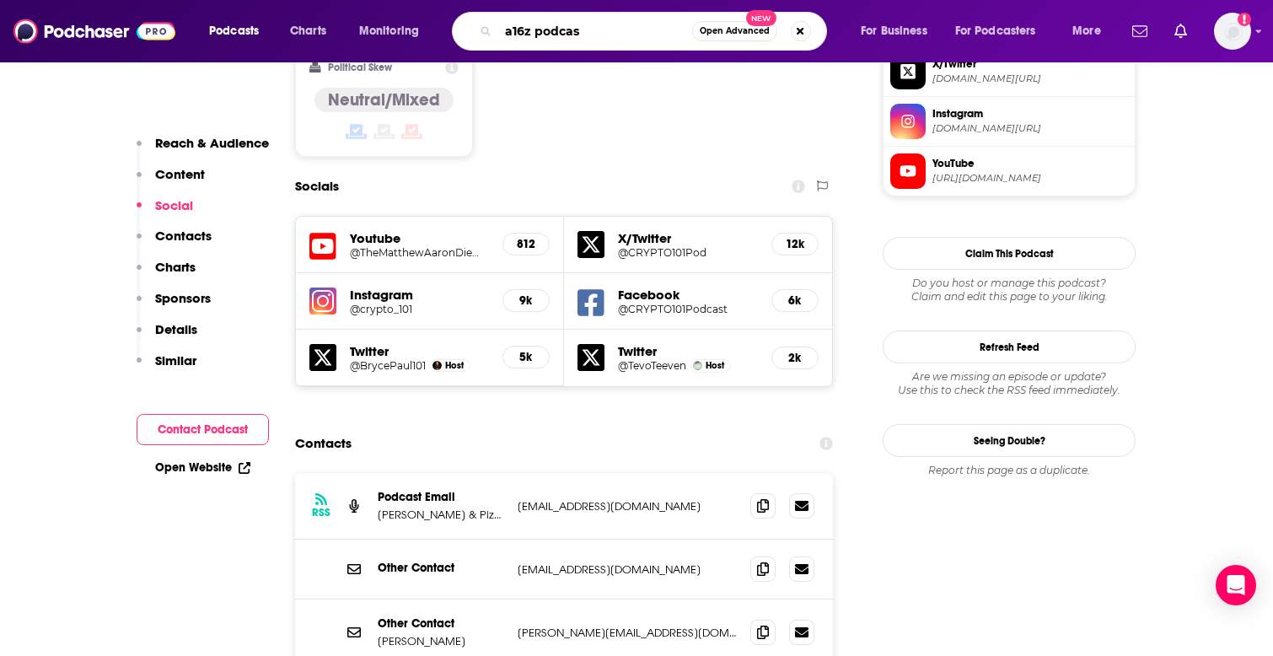
type input "a16z podcast"
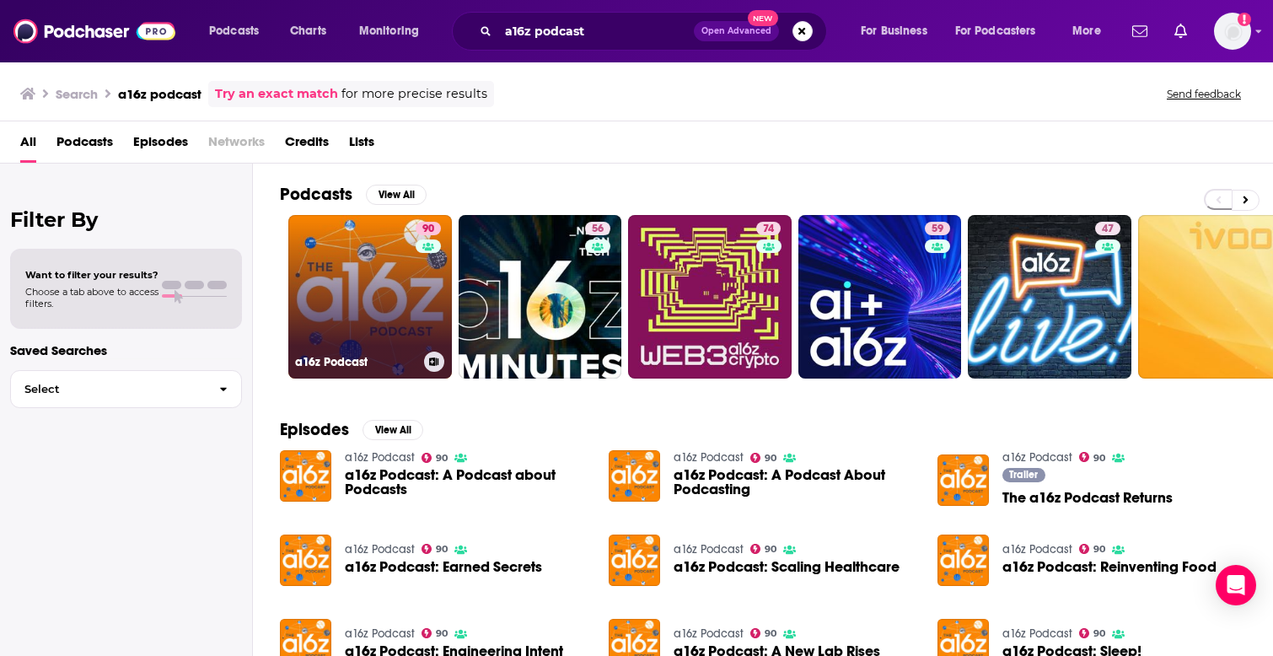
click at [359, 273] on link "90 a16z Podcast" at bounding box center [370, 297] width 164 height 164
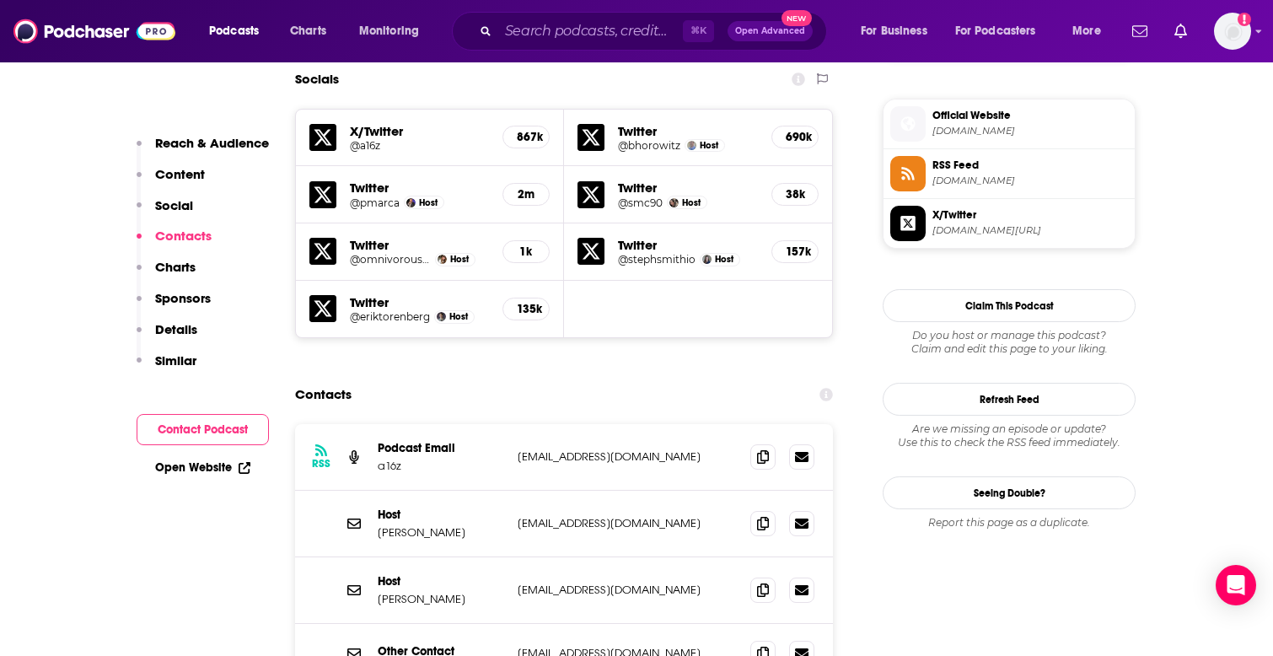
scroll to position [1516, 0]
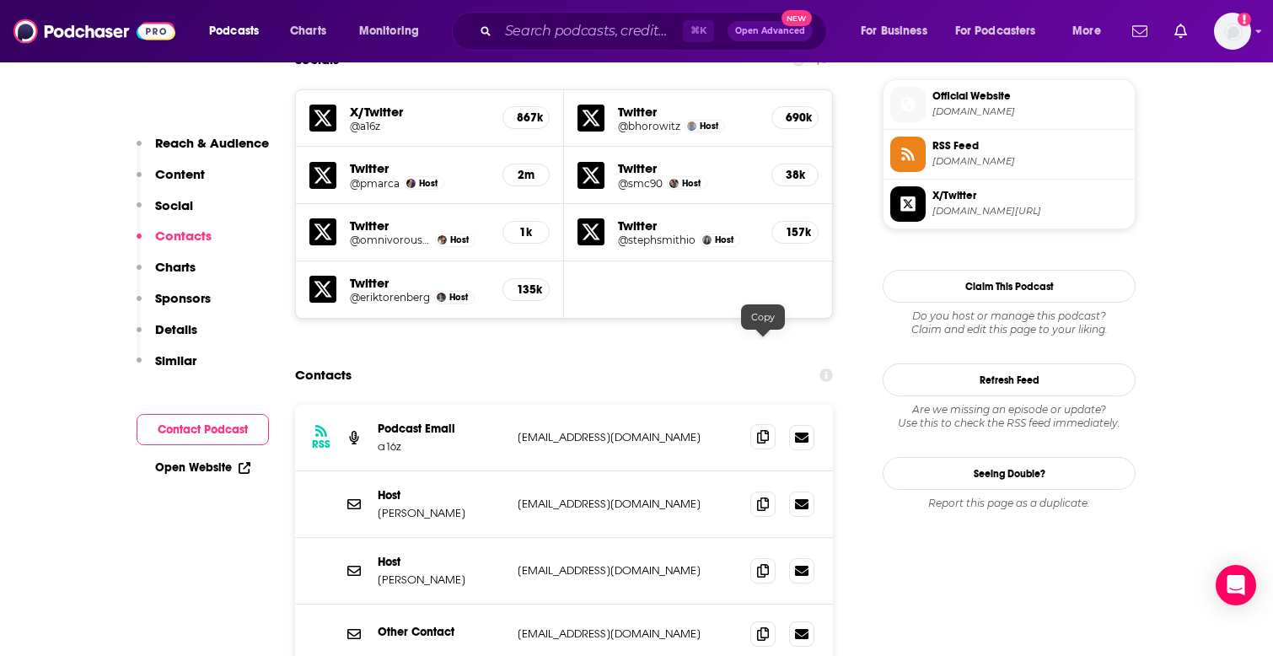
click at [762, 430] on icon at bounding box center [763, 436] width 12 height 13
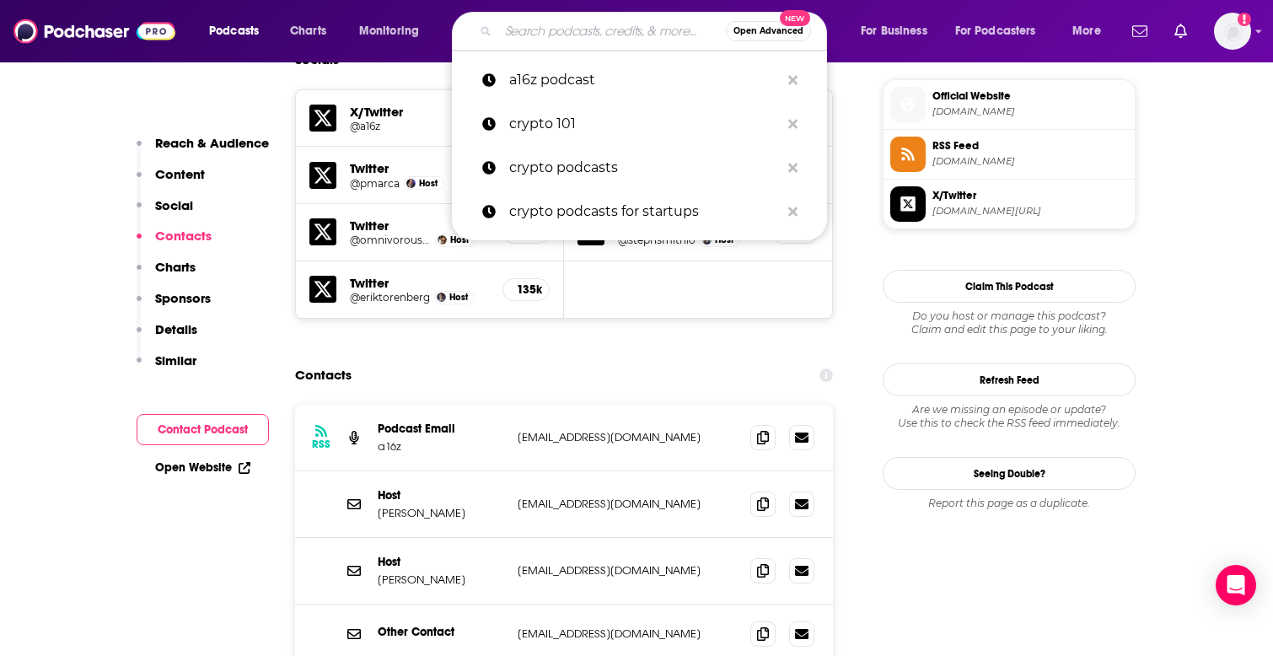
click at [606, 33] on input "Search podcasts, credits, & more..." at bounding box center [612, 31] width 228 height 27
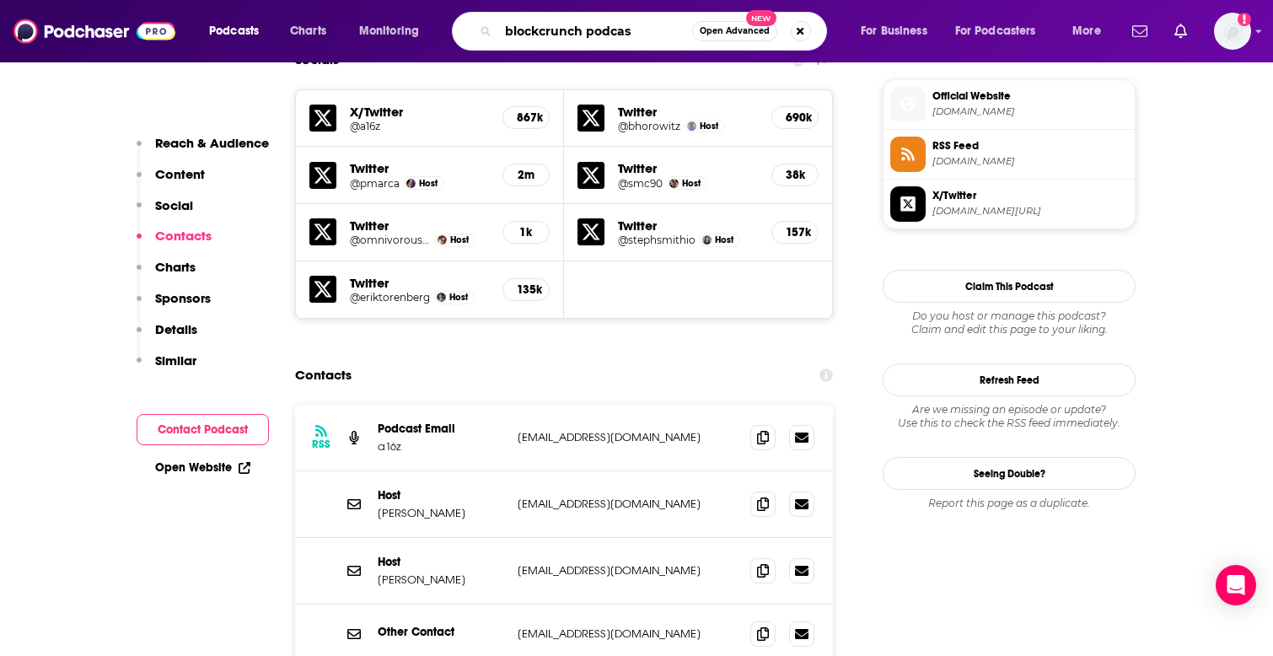
type input "blockcrunch podcast"
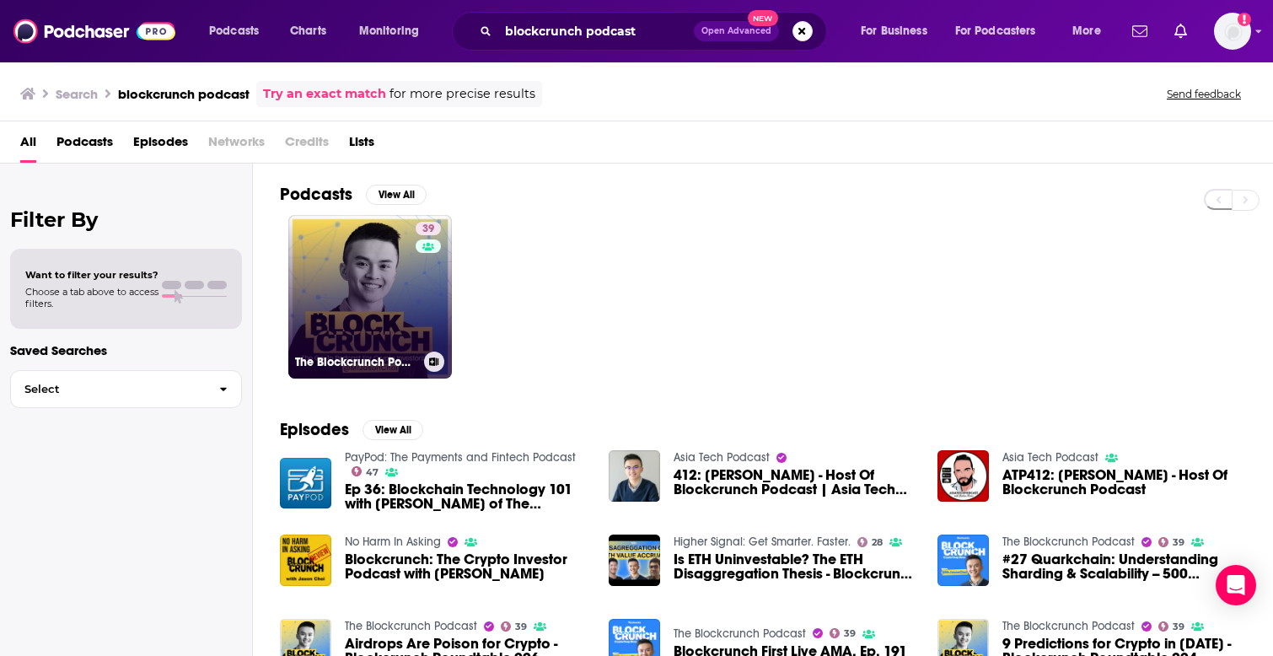
click at [404, 287] on link "39 The Blockcrunch Podcast" at bounding box center [370, 297] width 164 height 164
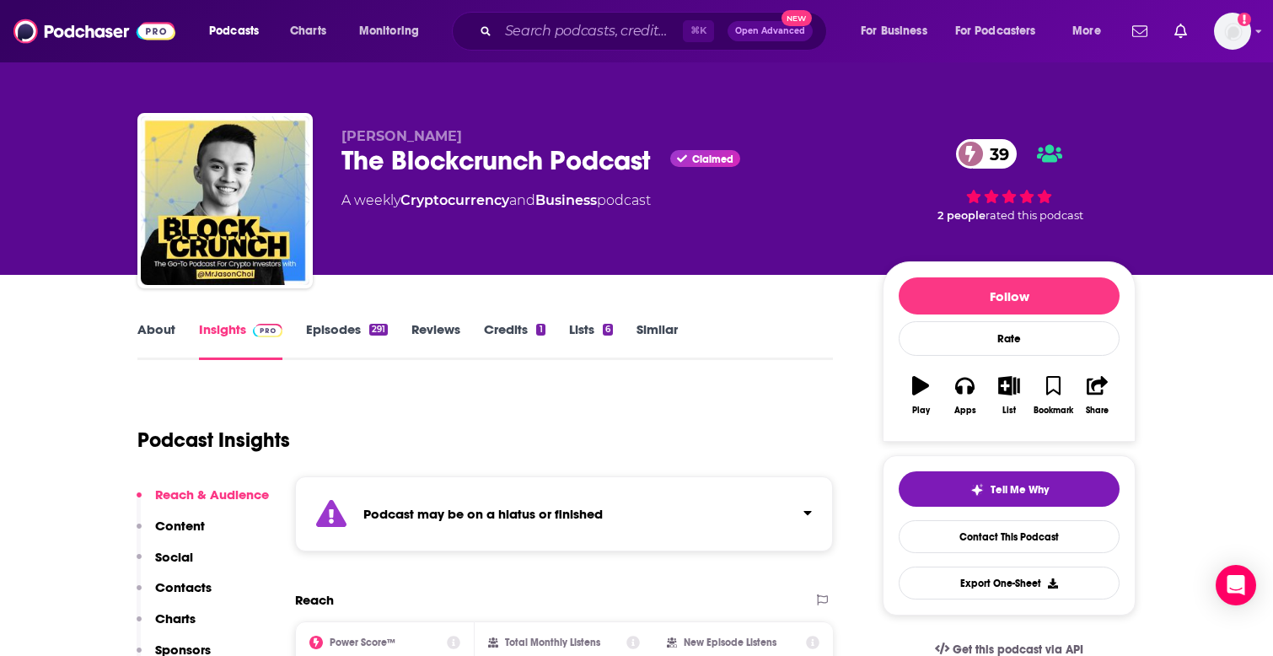
click at [352, 326] on link "Episodes 291" at bounding box center [347, 340] width 82 height 39
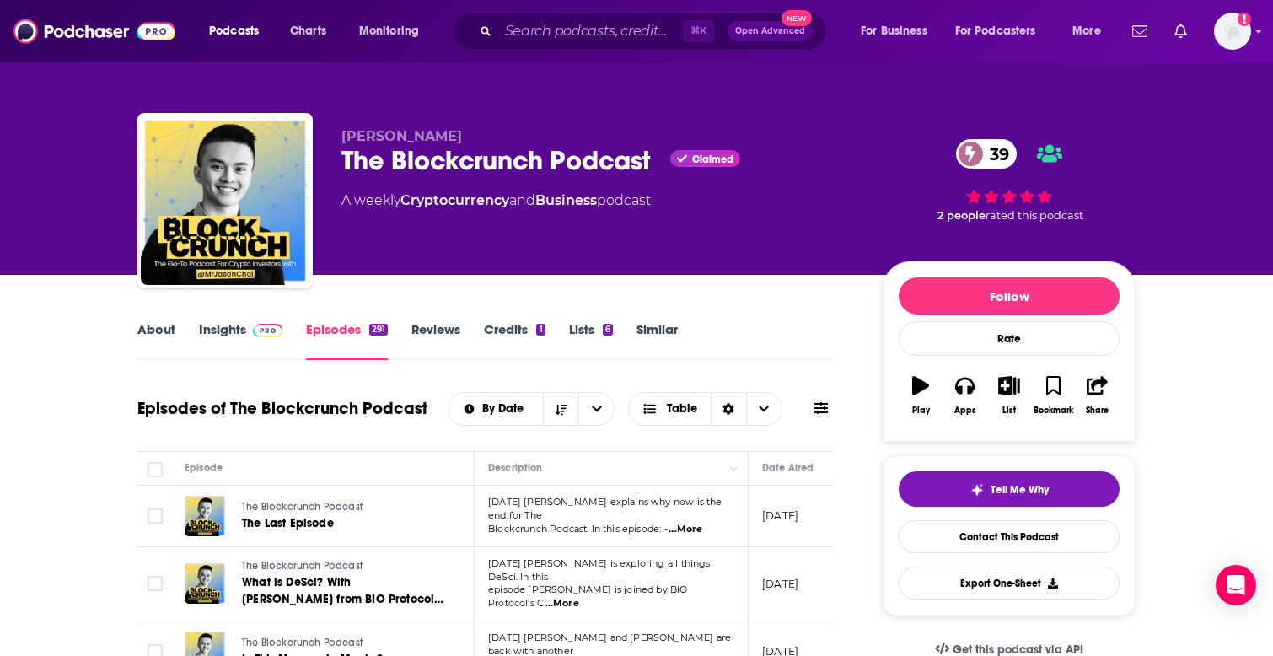
click at [242, 341] on link "Insights" at bounding box center [240, 340] width 83 height 39
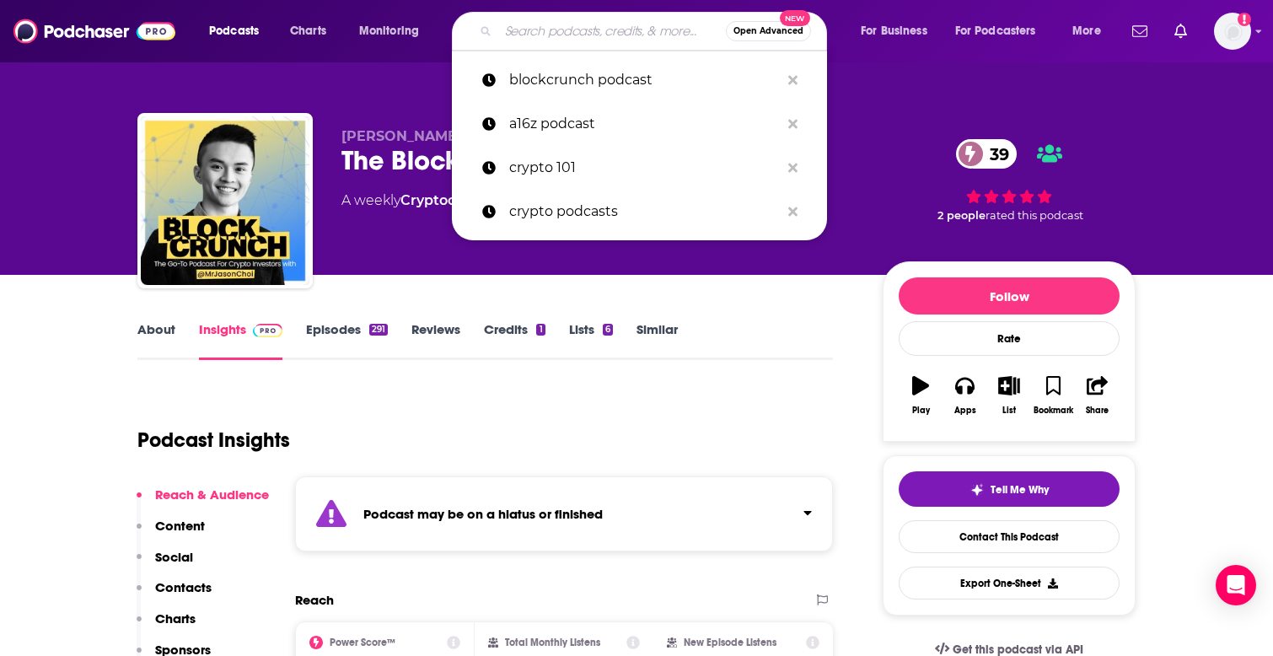
click at [545, 28] on input "Search podcasts, credits, & more..." at bounding box center [612, 31] width 228 height 27
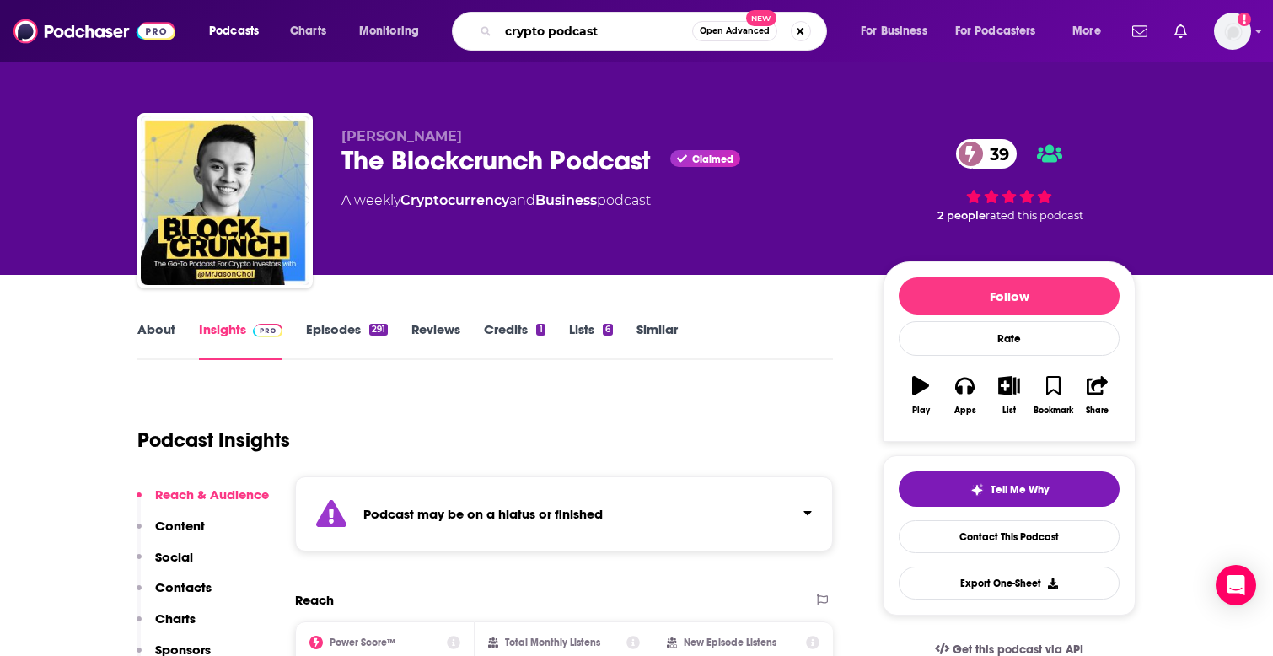
type input "crypto podcasts"
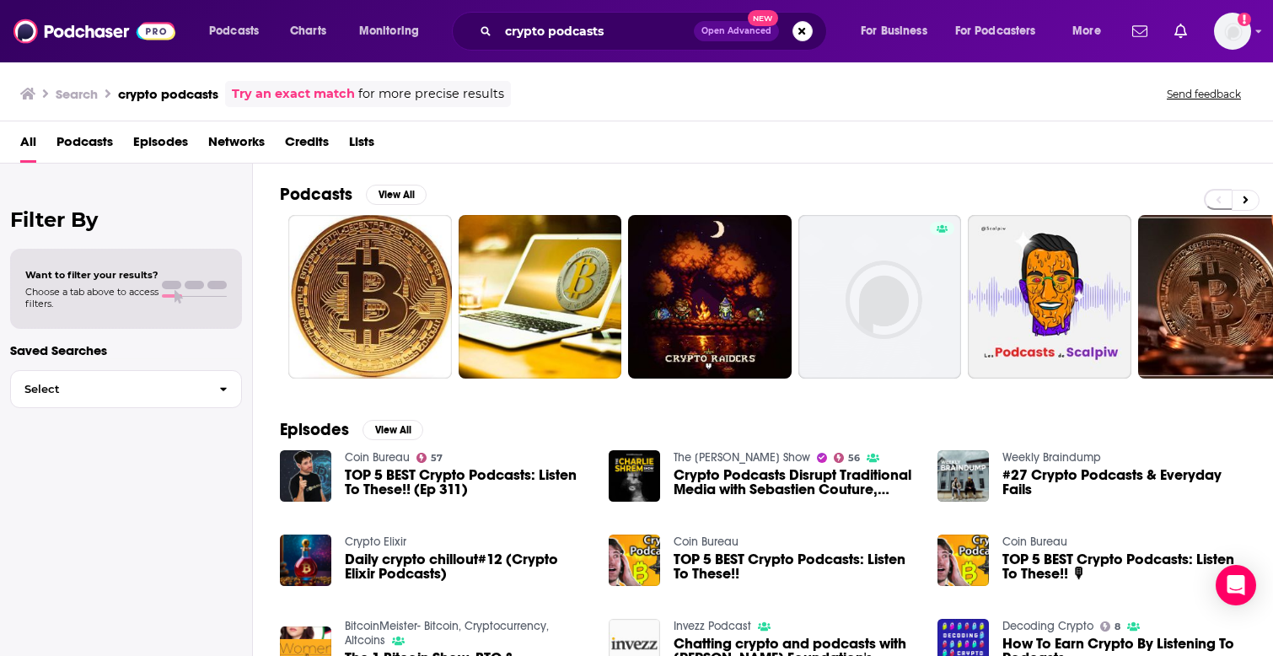
click at [100, 144] on span "Podcasts" at bounding box center [84, 145] width 56 height 35
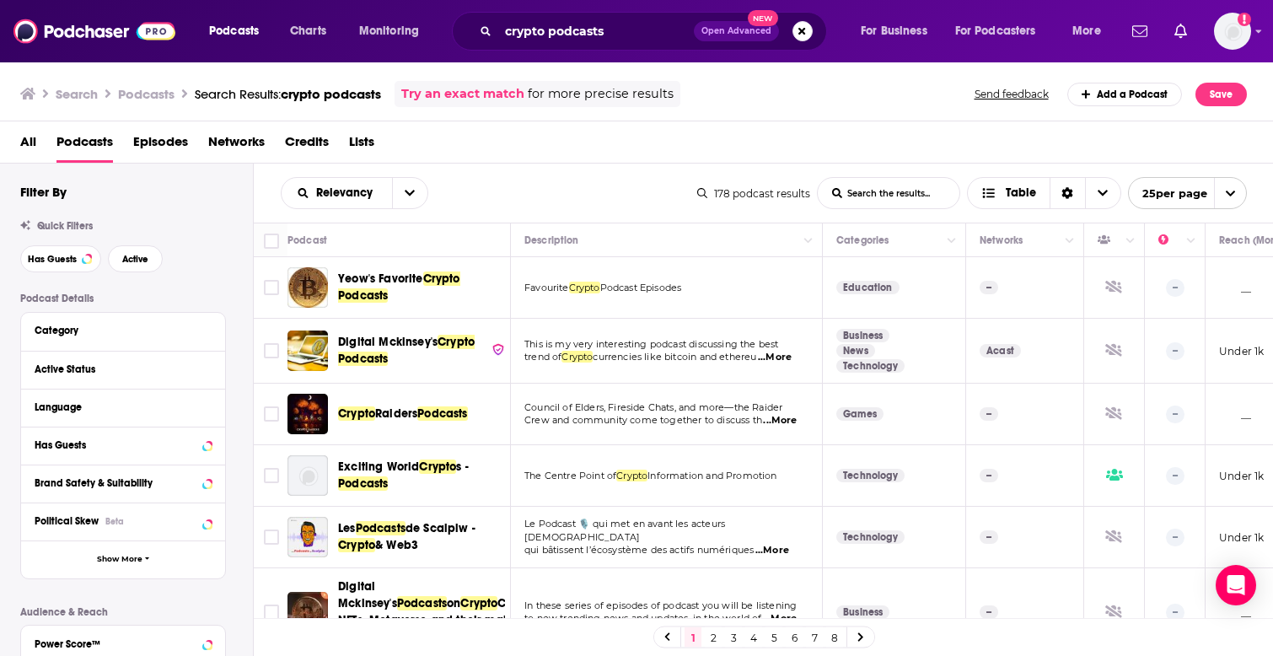
click at [393, 418] on span "Raiders" at bounding box center [396, 413] width 42 height 14
click at [119, 374] on div "Active Status" at bounding box center [102, 369] width 134 height 12
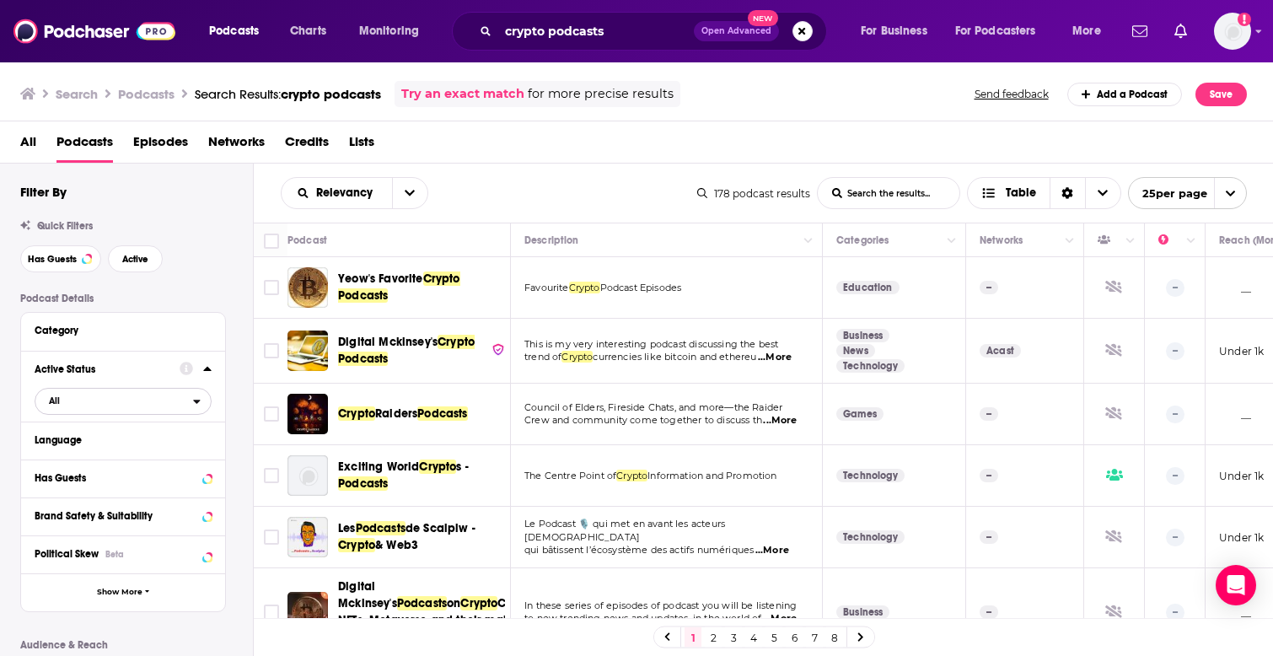
click at [99, 406] on span "All" at bounding box center [114, 400] width 158 height 22
click at [90, 454] on span "Active" at bounding box center [88, 456] width 91 height 9
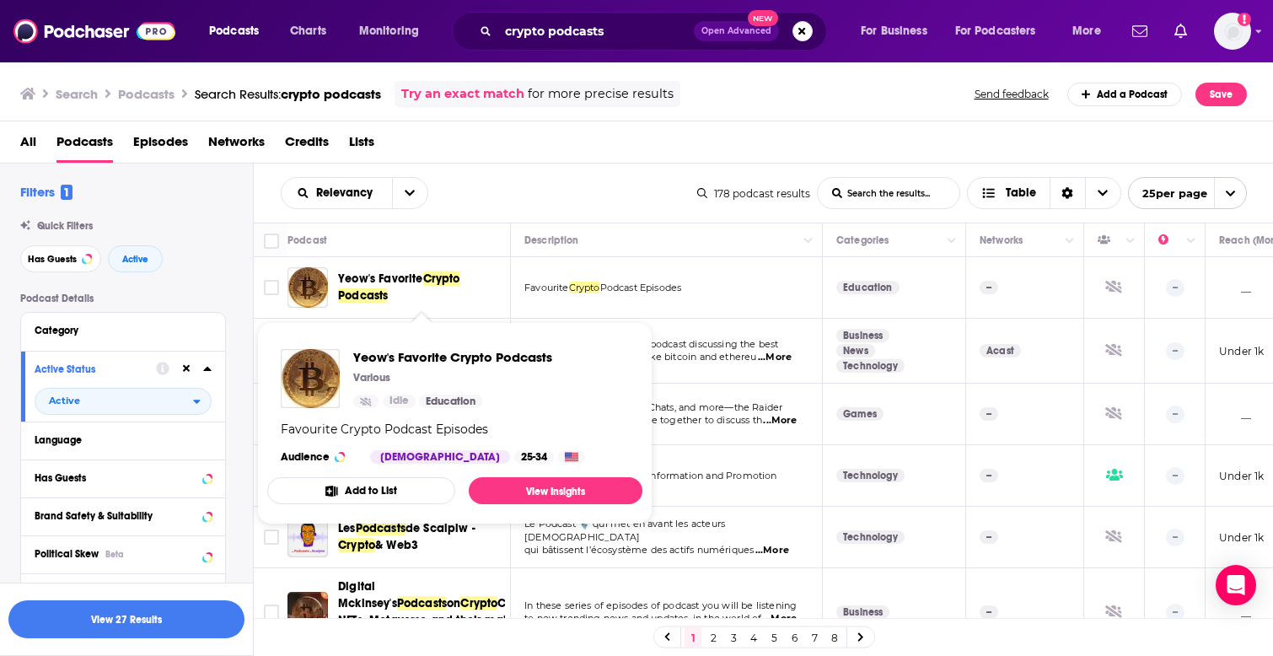
click at [415, 292] on span "Yeow's Favorite Crypto Podcasts" at bounding box center [421, 288] width 167 height 34
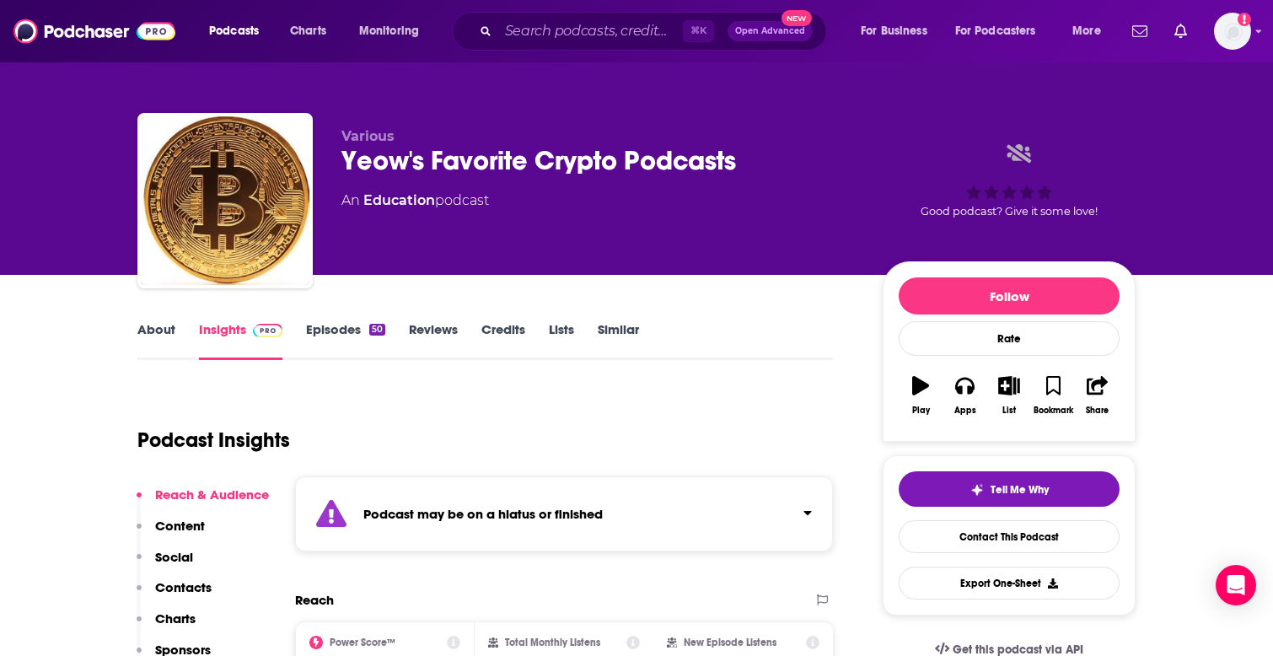
click at [340, 335] on link "Episodes 50" at bounding box center [345, 340] width 79 height 39
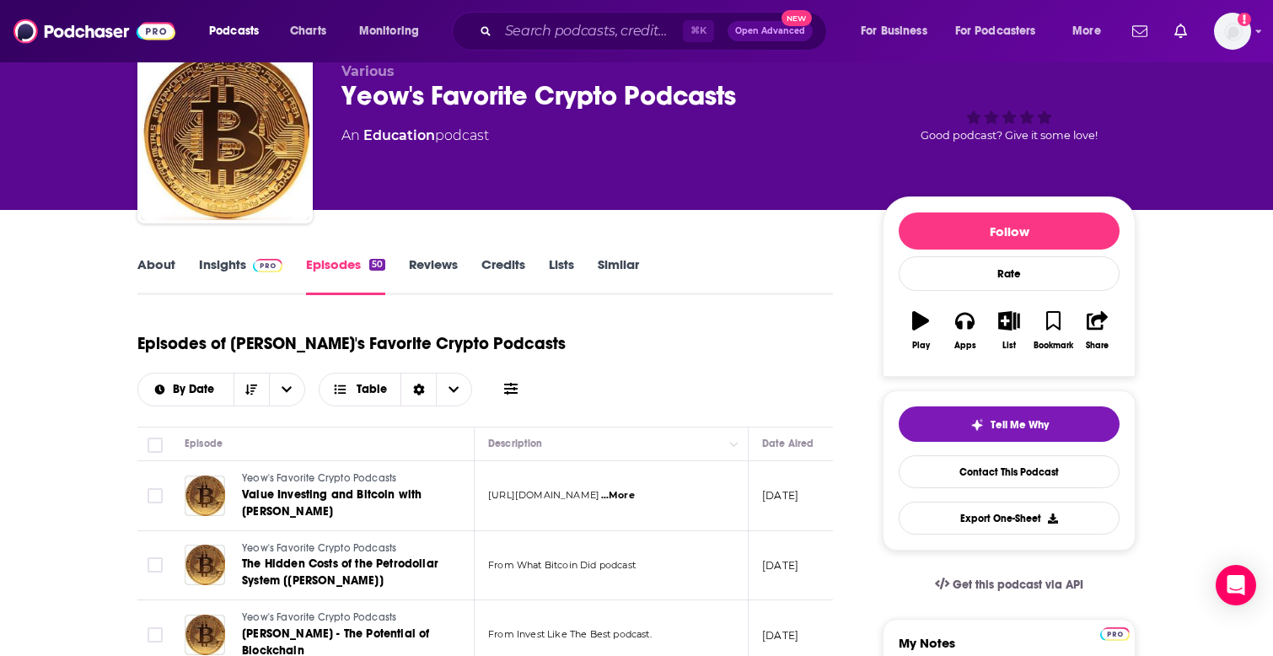
scroll to position [7, 0]
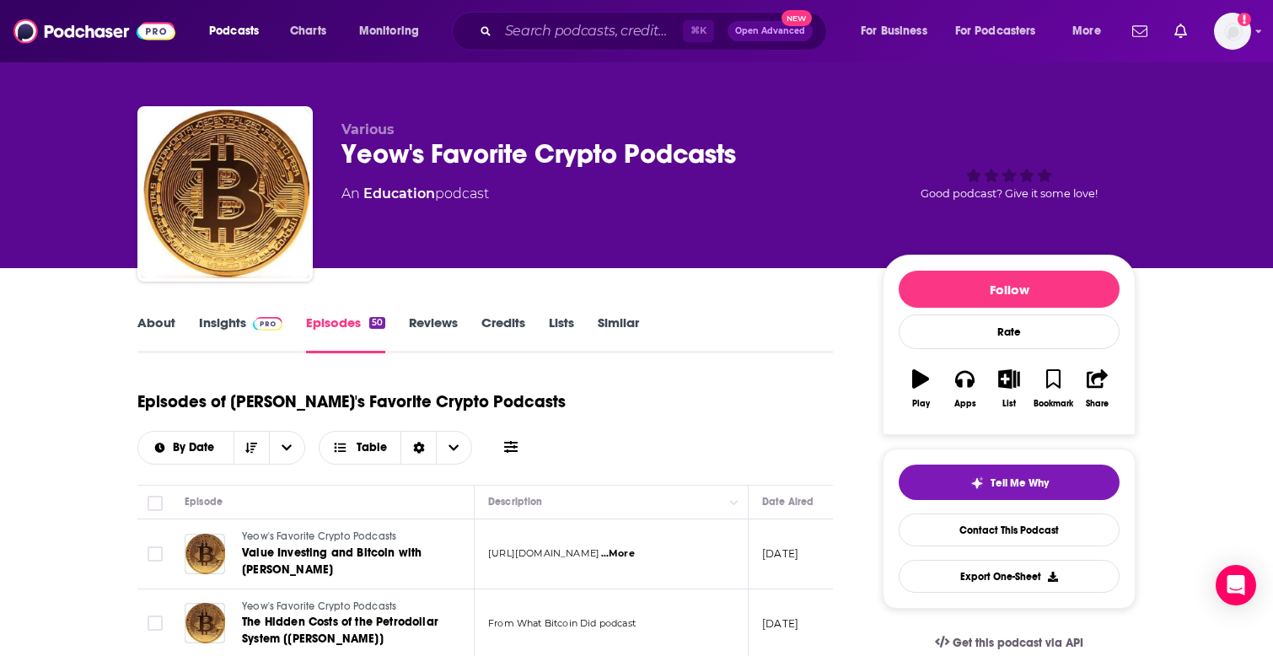
click at [440, 320] on link "Reviews" at bounding box center [433, 333] width 49 height 39
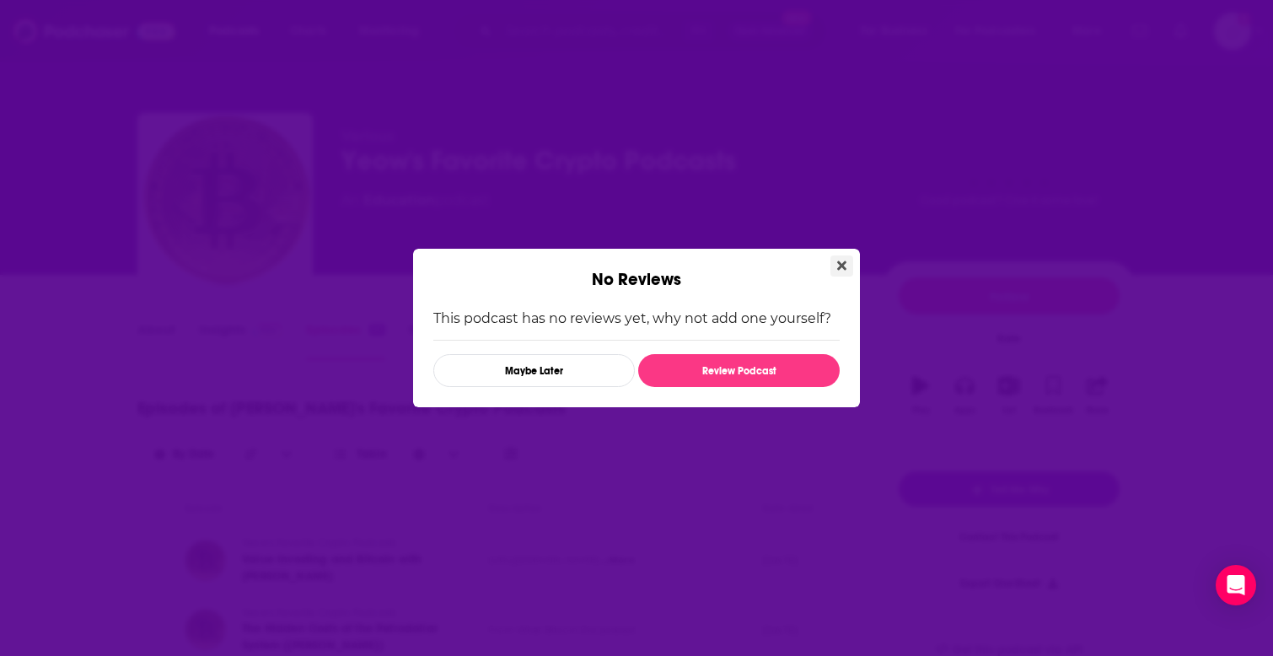
click at [844, 270] on icon "Close" at bounding box center [841, 265] width 9 height 13
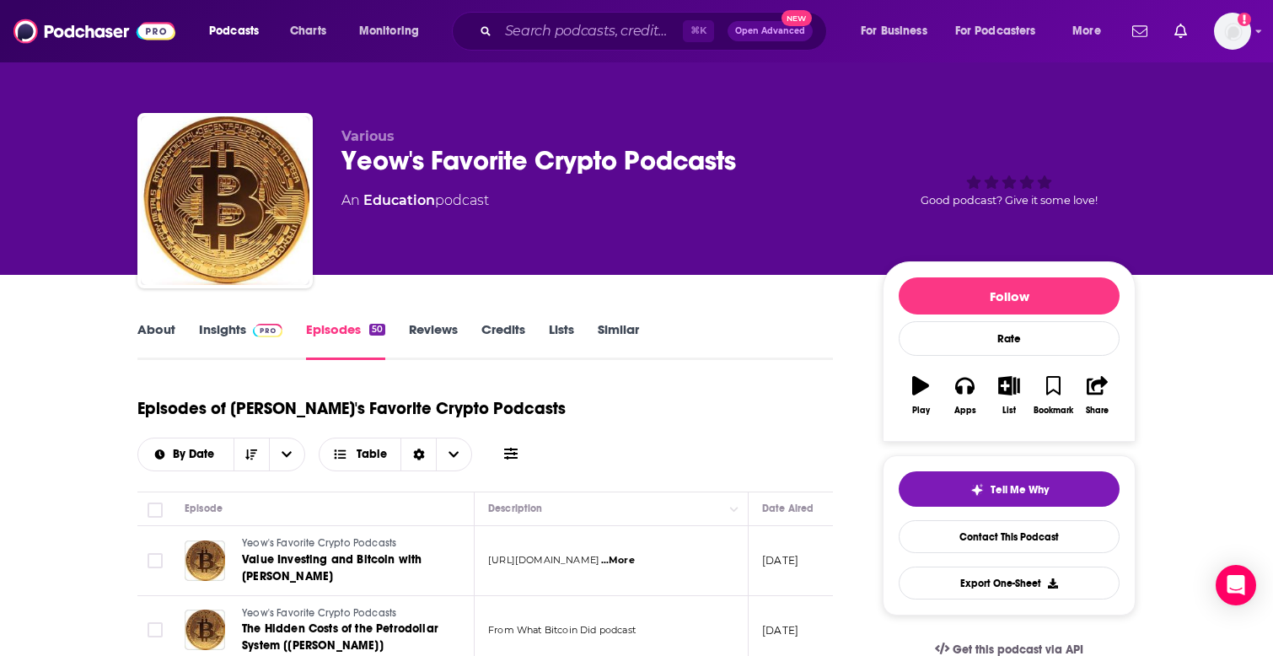
click at [211, 330] on link "Insights" at bounding box center [240, 340] width 83 height 39
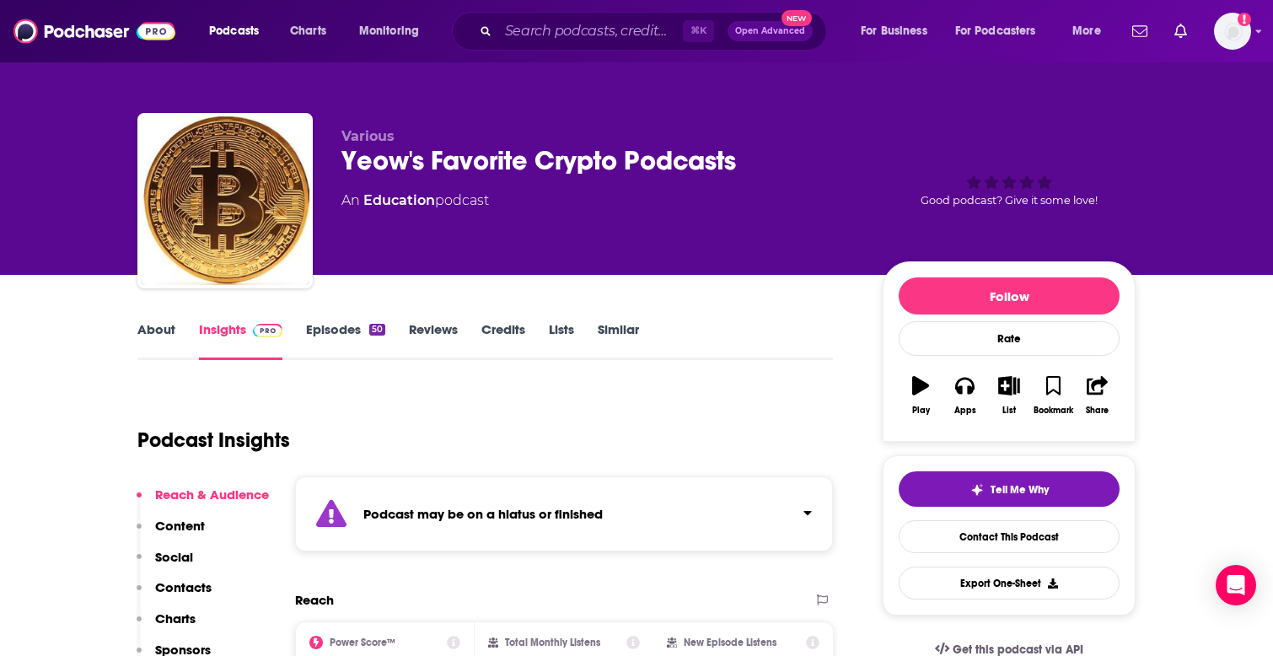
click at [151, 336] on link "About" at bounding box center [156, 340] width 38 height 39
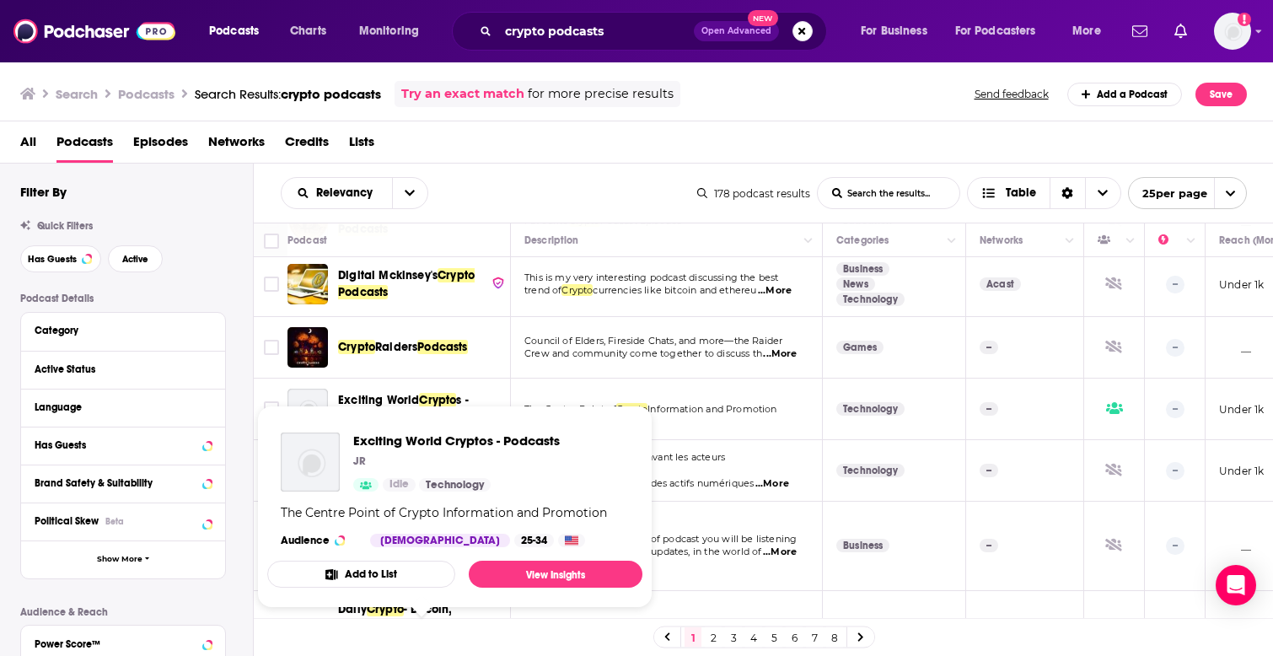
scroll to position [70, 0]
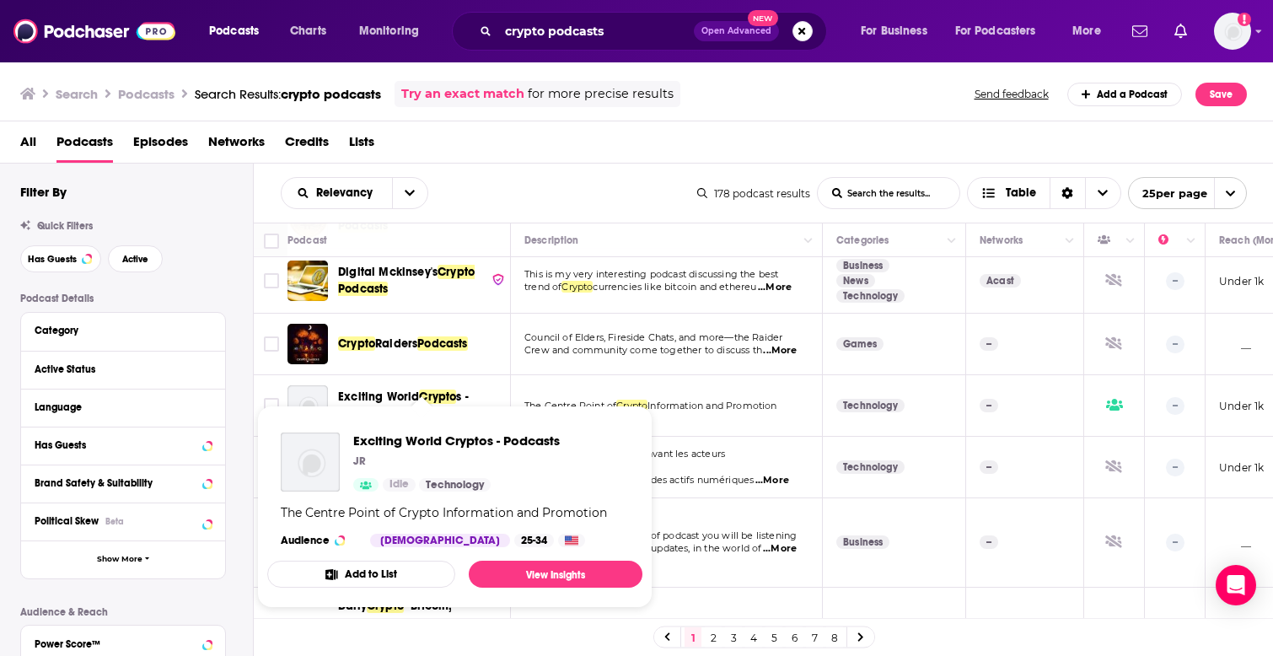
click at [440, 398] on span "Exciting World Cryptos - Podcasts JR Idle Technology The Centre Point of Crypto…" at bounding box center [454, 506] width 395 height 223
click at [317, 392] on img "Exciting World Cryptos - Podcasts" at bounding box center [307, 405] width 40 height 40
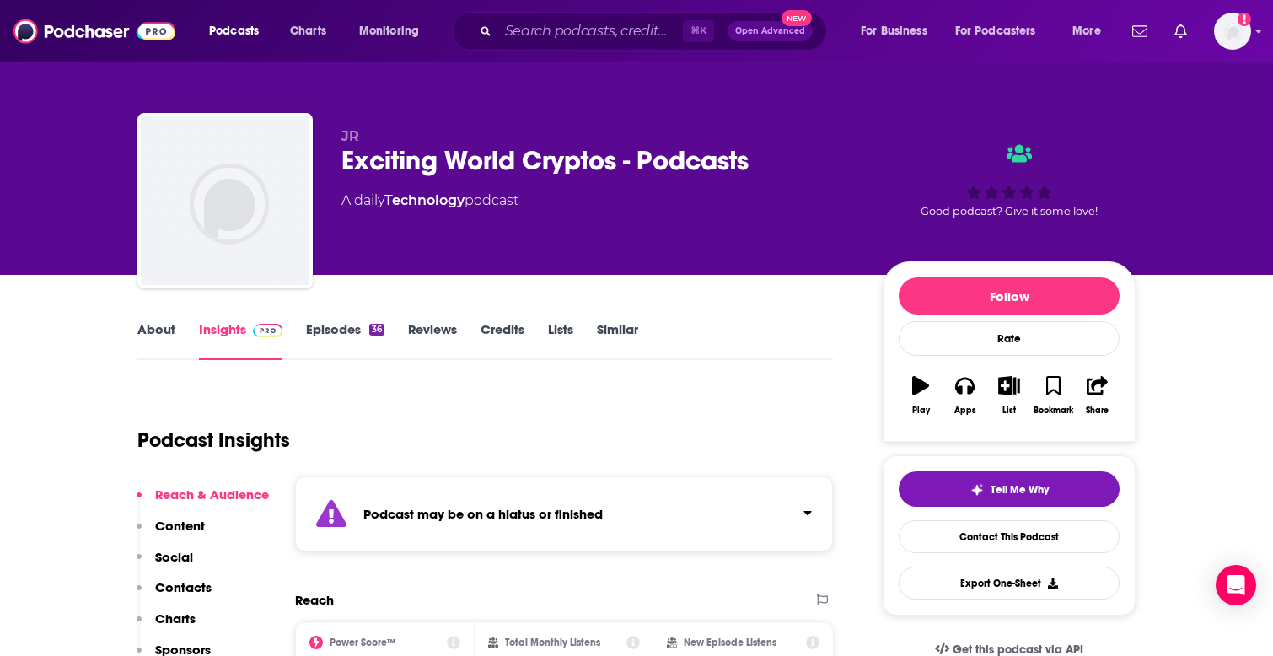
click at [323, 325] on link "Episodes 36" at bounding box center [345, 340] width 78 height 39
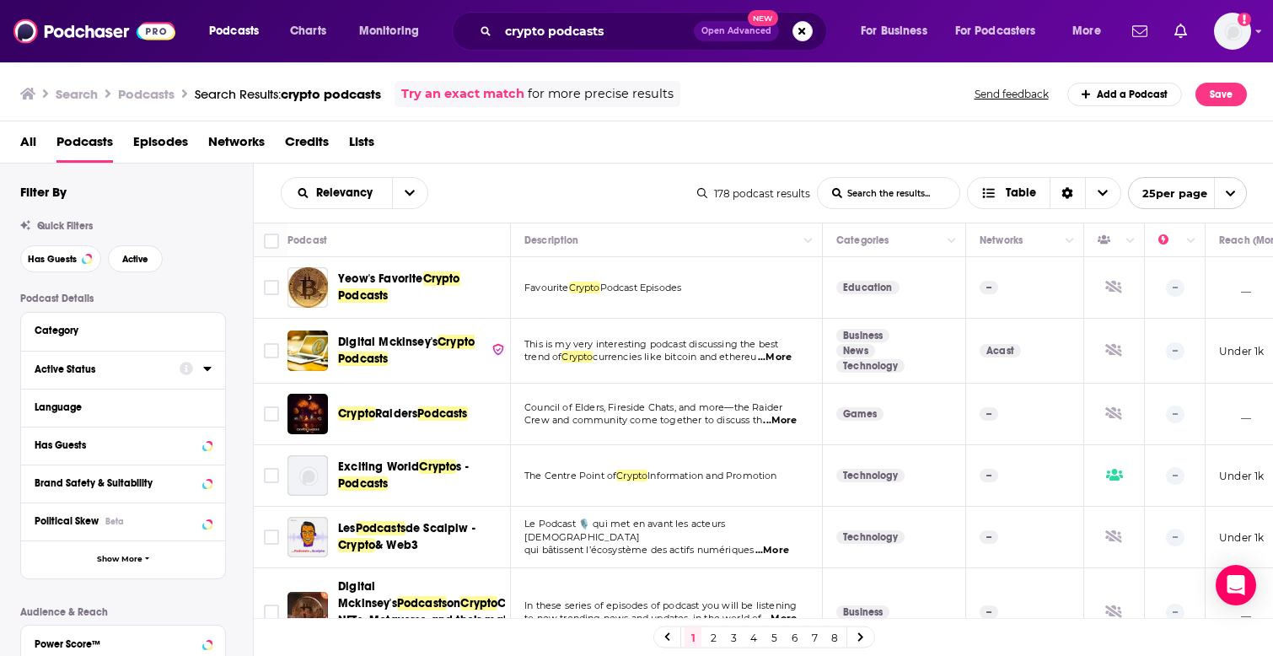
click at [80, 375] on div "Active Status" at bounding box center [102, 369] width 134 height 12
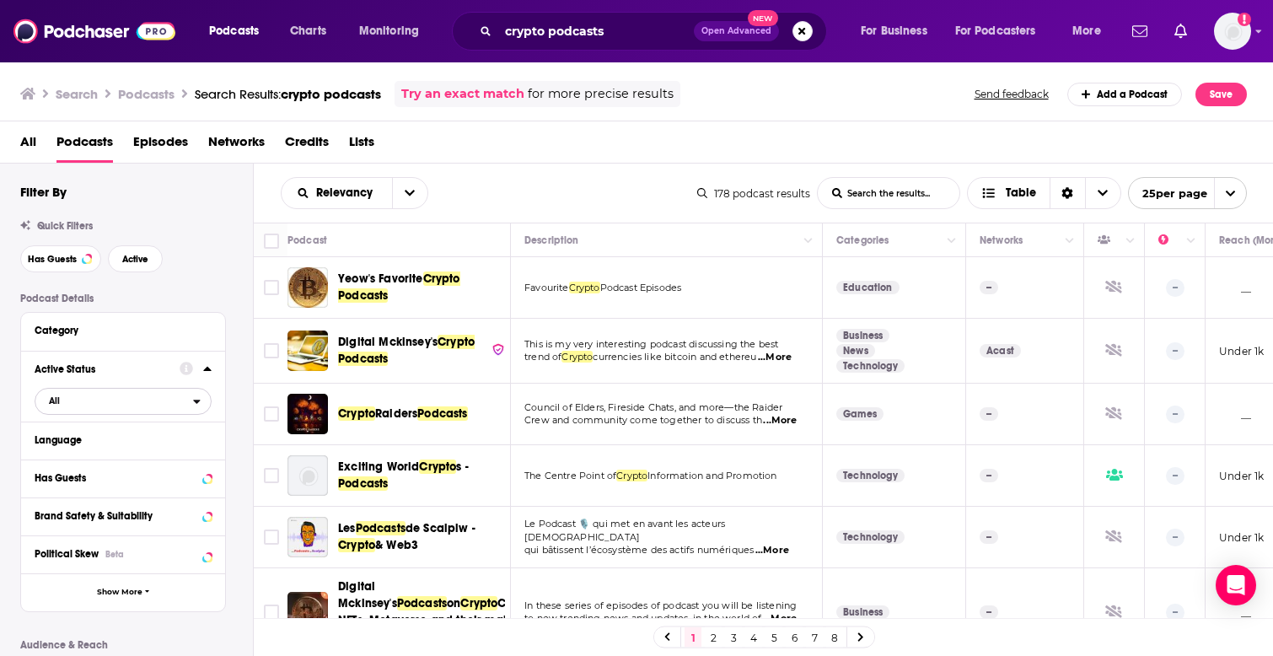
click at [81, 405] on span "All" at bounding box center [114, 400] width 158 height 22
click at [79, 465] on div "Active 27" at bounding box center [129, 457] width 189 height 28
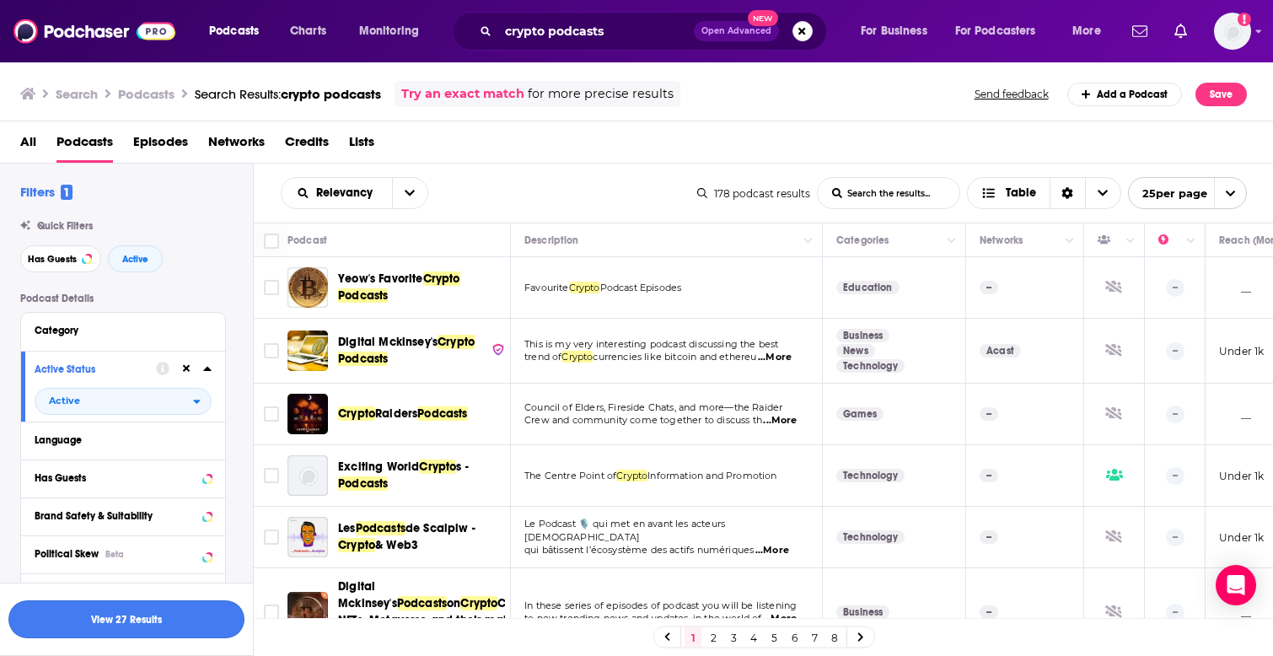
click at [110, 624] on button "View 27 Results" at bounding box center [126, 619] width 236 height 38
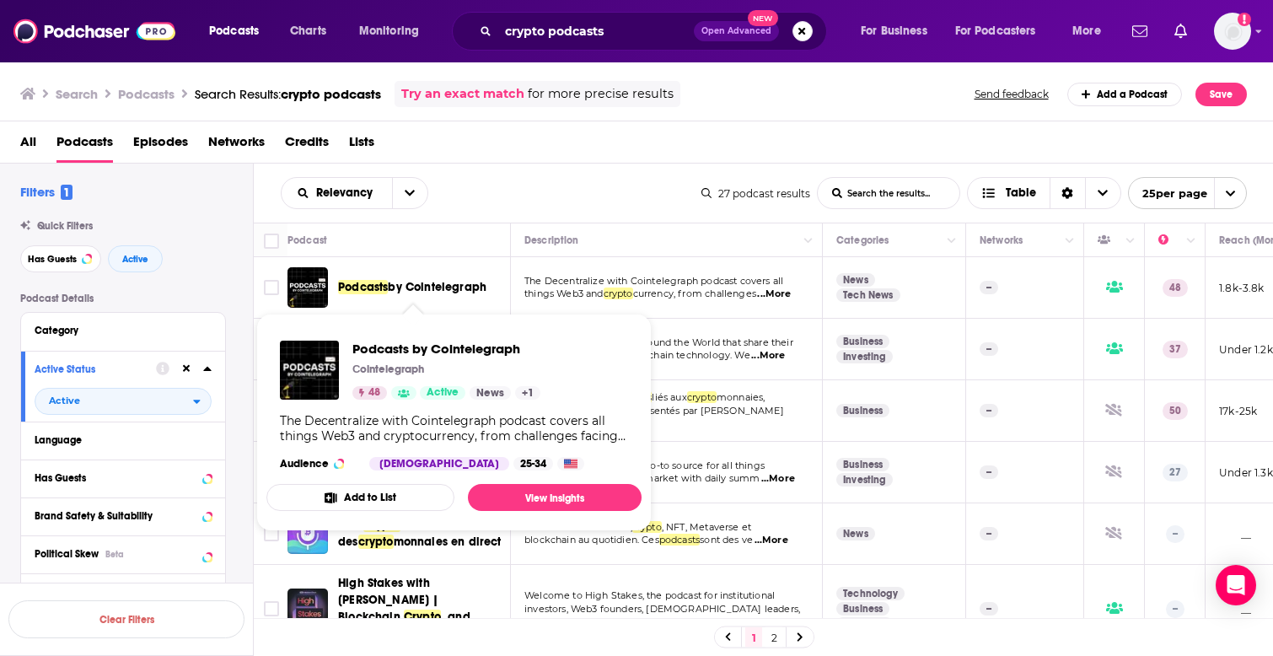
click at [425, 286] on span "by Cointelegraph" at bounding box center [437, 287] width 99 height 14
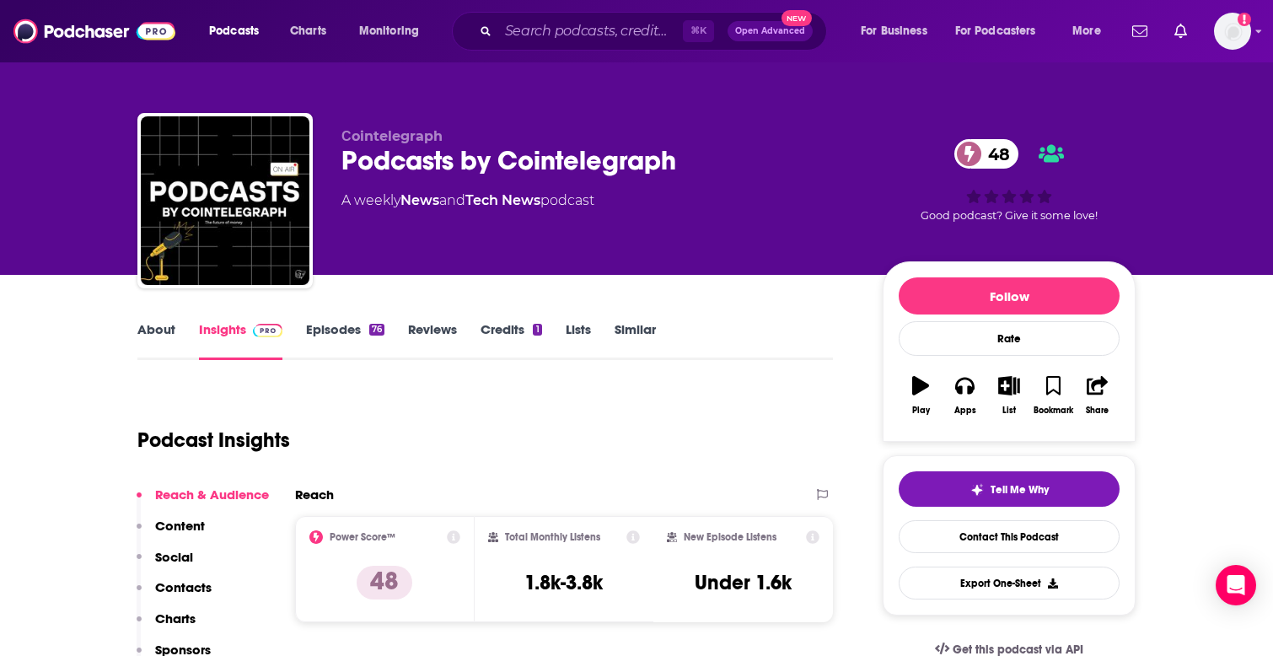
click at [164, 330] on link "About" at bounding box center [156, 340] width 38 height 39
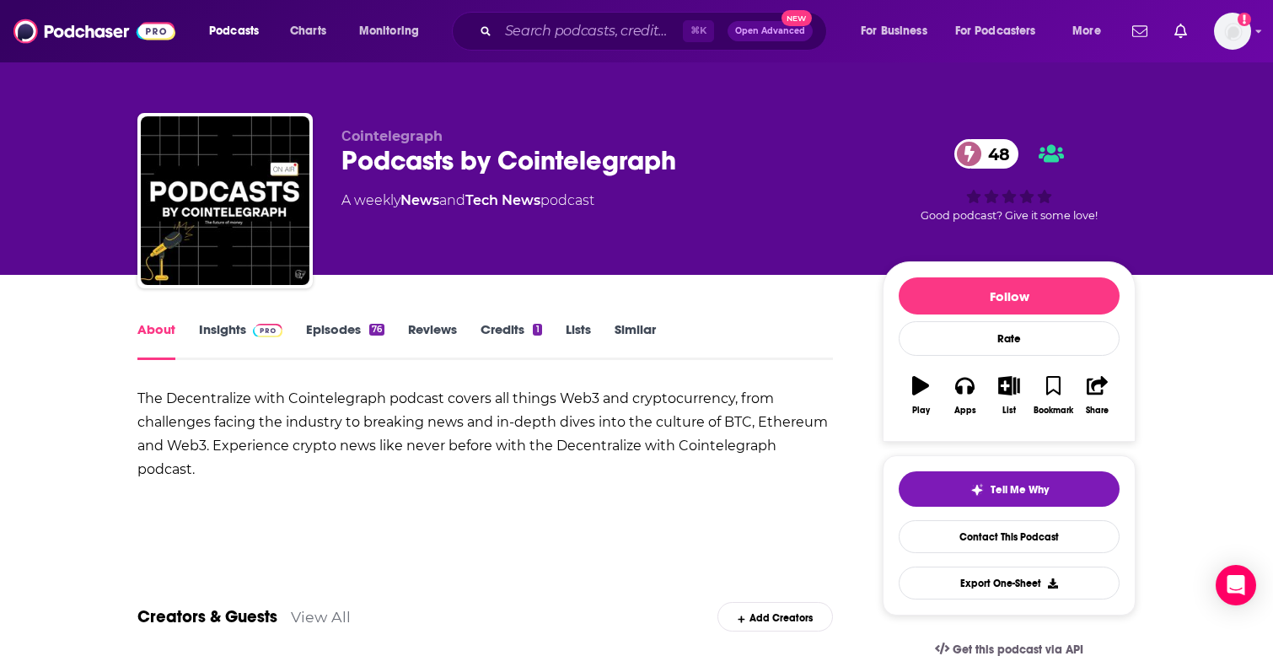
click at [547, 451] on b "The Decentralize with Cointelegraph podcast covers all things Web3 and cryptocu…" at bounding box center [482, 433] width 690 height 87
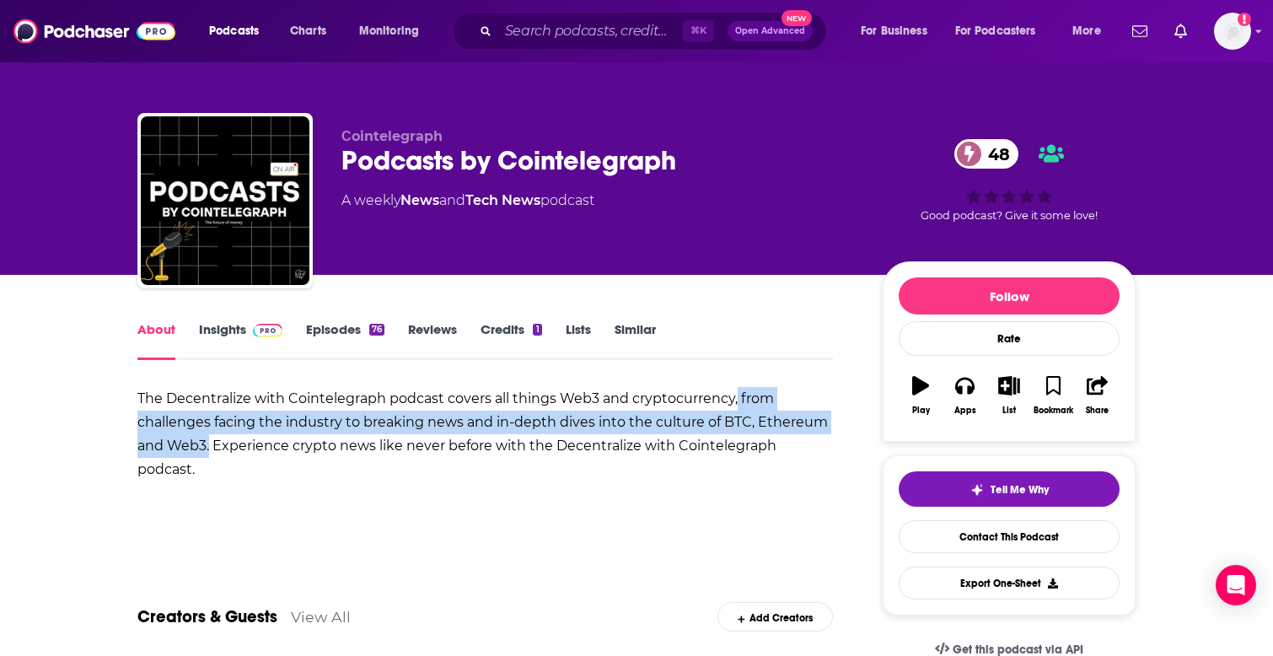
copy b "from challenges facing the industry to breaking news and in-depth dives into th…"
drag, startPoint x: 735, startPoint y: 394, endPoint x: 210, endPoint y: 454, distance: 528.6
click at [210, 454] on b "The Decentralize with Cointelegraph podcast covers all things Web3 and cryptocu…" at bounding box center [482, 433] width 690 height 87
click at [321, 329] on link "Episodes 76" at bounding box center [345, 340] width 78 height 39
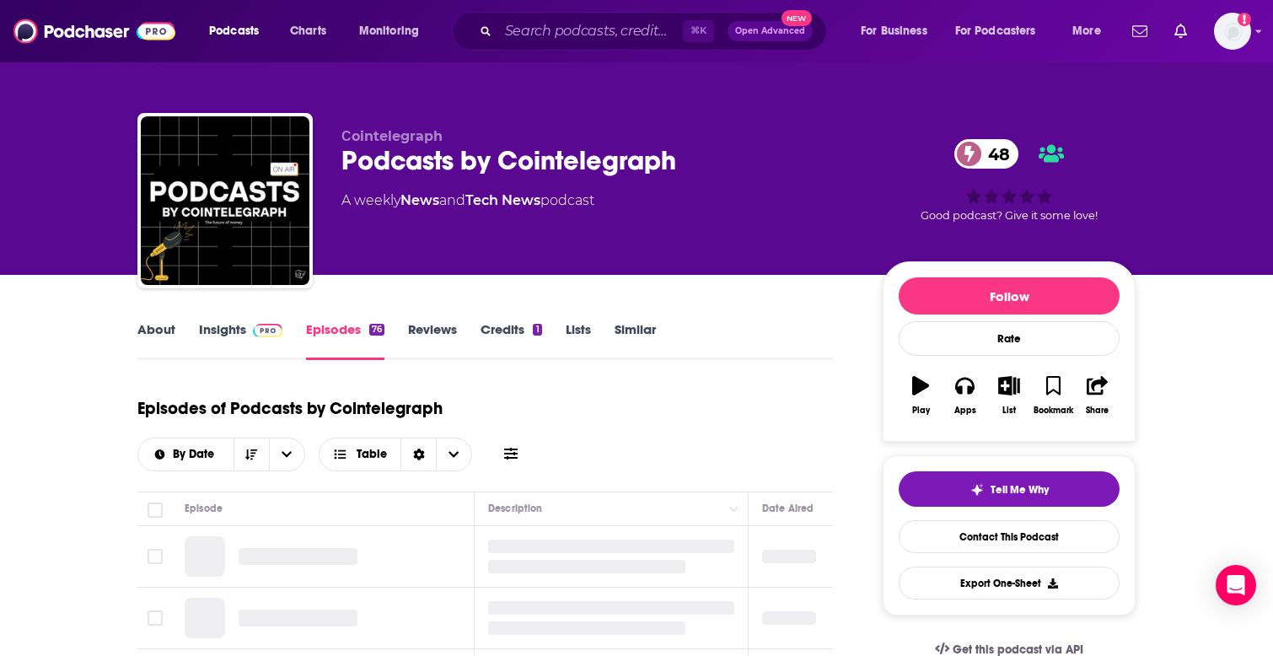
click at [207, 342] on link "Insights" at bounding box center [240, 340] width 83 height 39
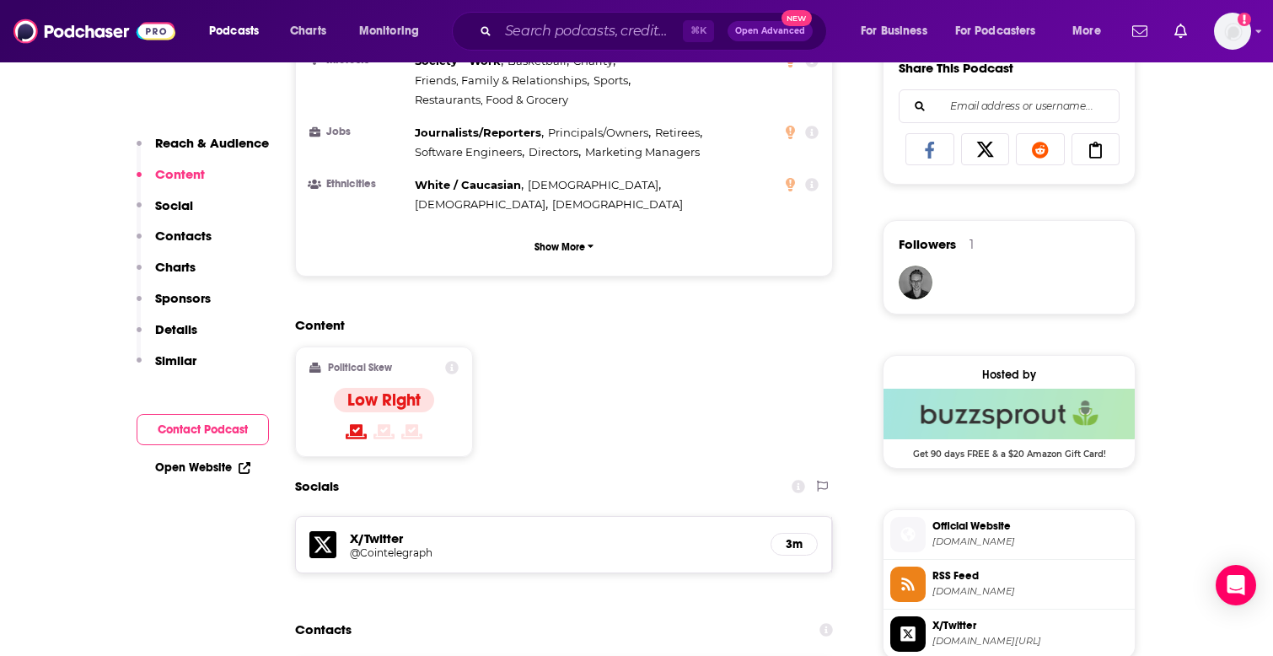
scroll to position [1177, 0]
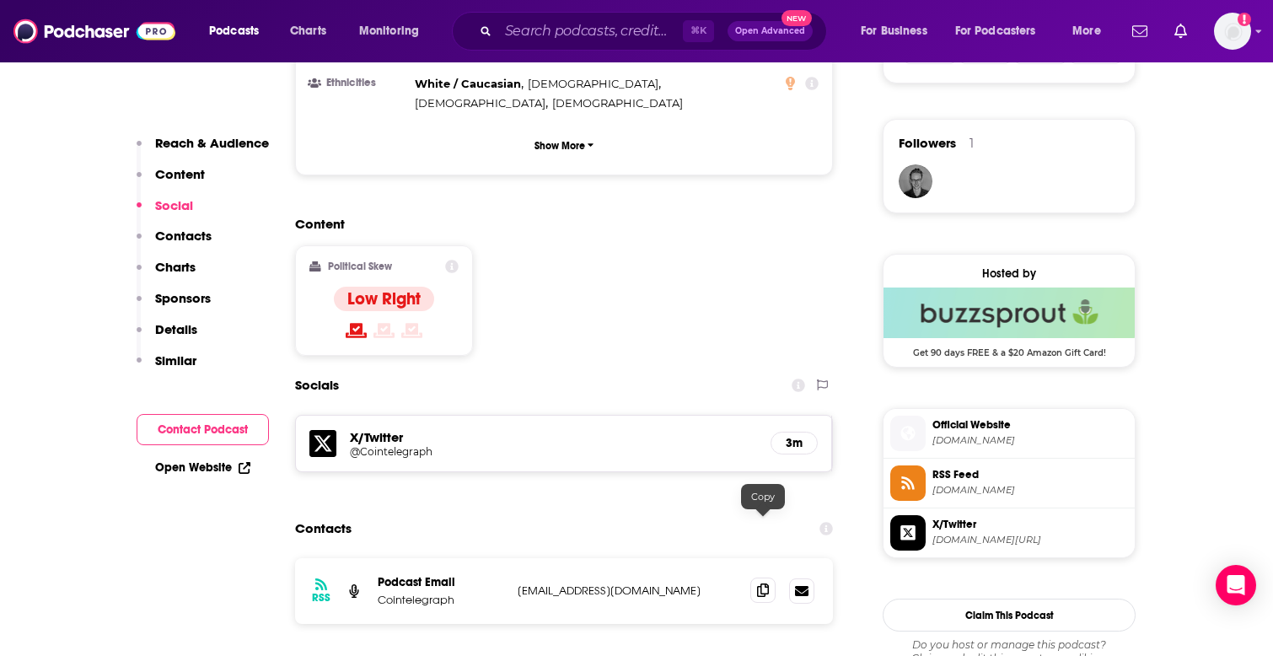
click at [766, 583] on icon at bounding box center [763, 589] width 12 height 13
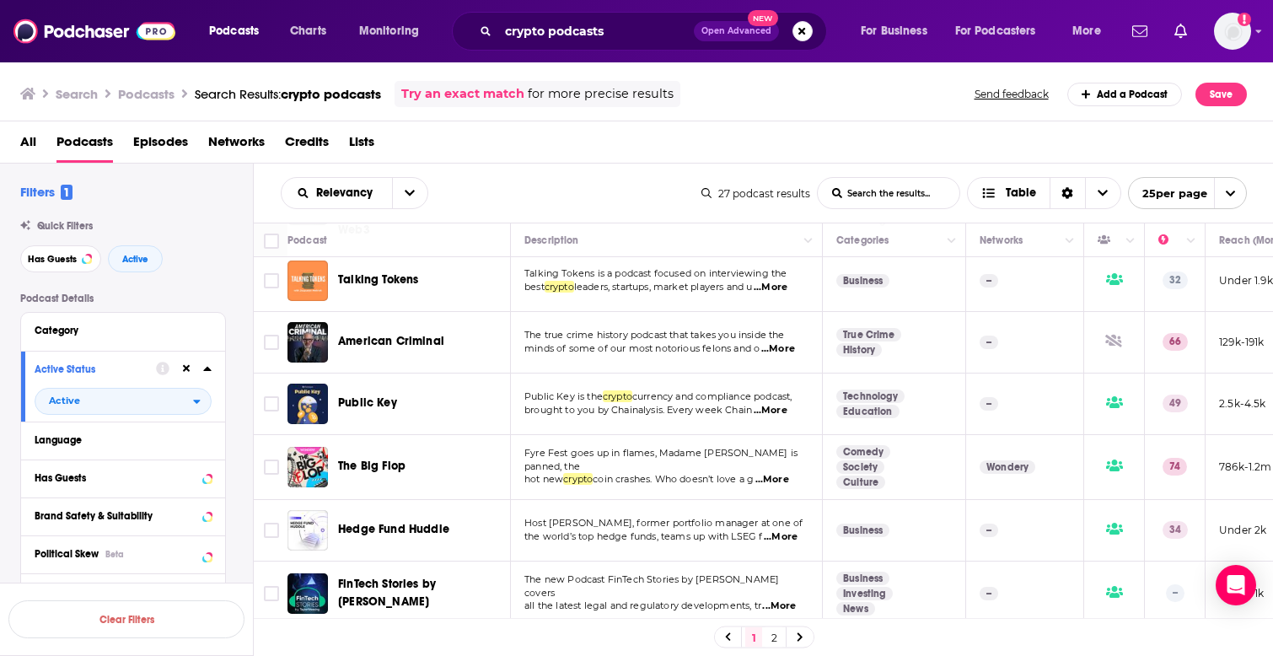
scroll to position [406, 0]
click at [672, 447] on p "Fyre Fest goes up in flames, Madame [PERSON_NAME] is panned, the" at bounding box center [665, 458] width 283 height 27
click at [408, 459] on div "The Big Flop" at bounding box center [425, 465] width 175 height 40
click at [373, 457] on span "The Big Flop" at bounding box center [371, 464] width 67 height 14
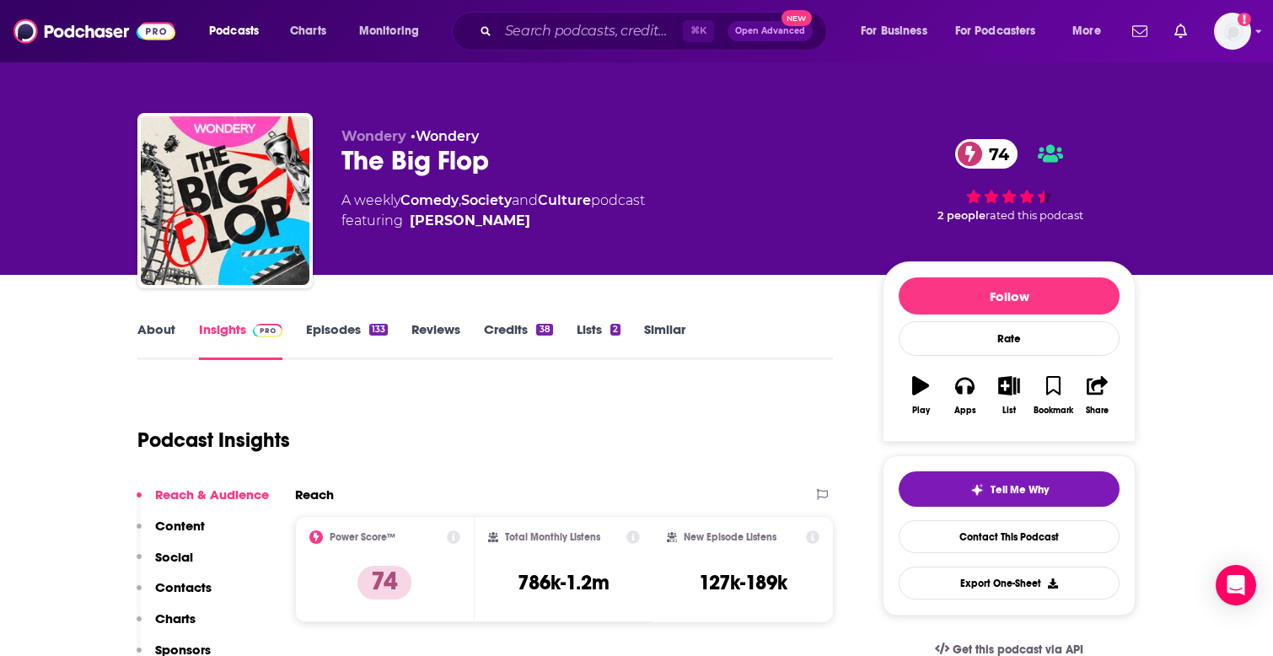
click at [164, 334] on link "About" at bounding box center [156, 340] width 38 height 39
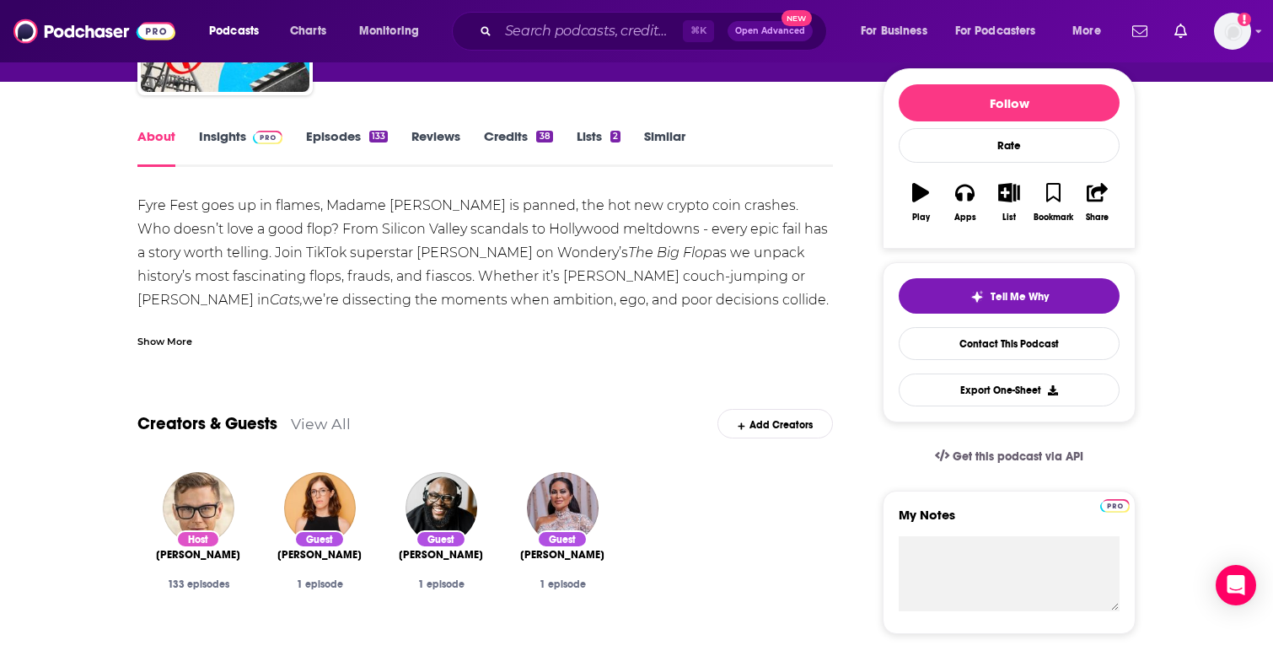
scroll to position [194, 0]
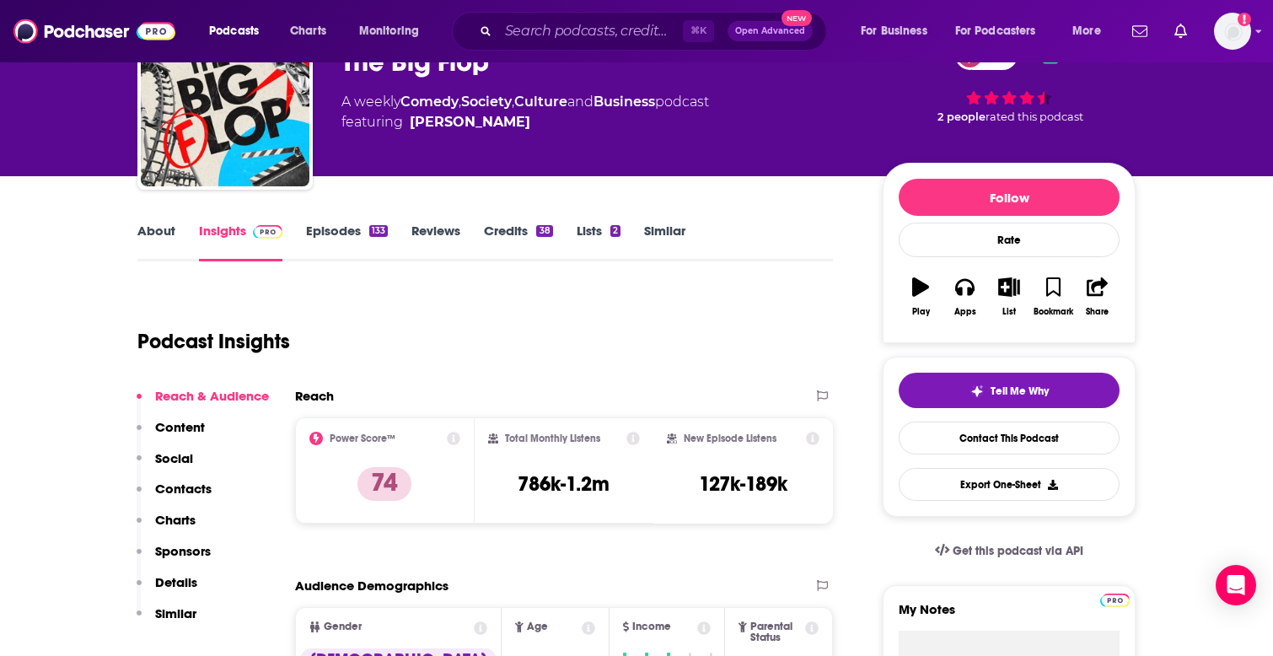
scroll to position [99, 0]
click at [550, 25] on input "Search podcasts, credits, & more..." at bounding box center [590, 31] width 185 height 27
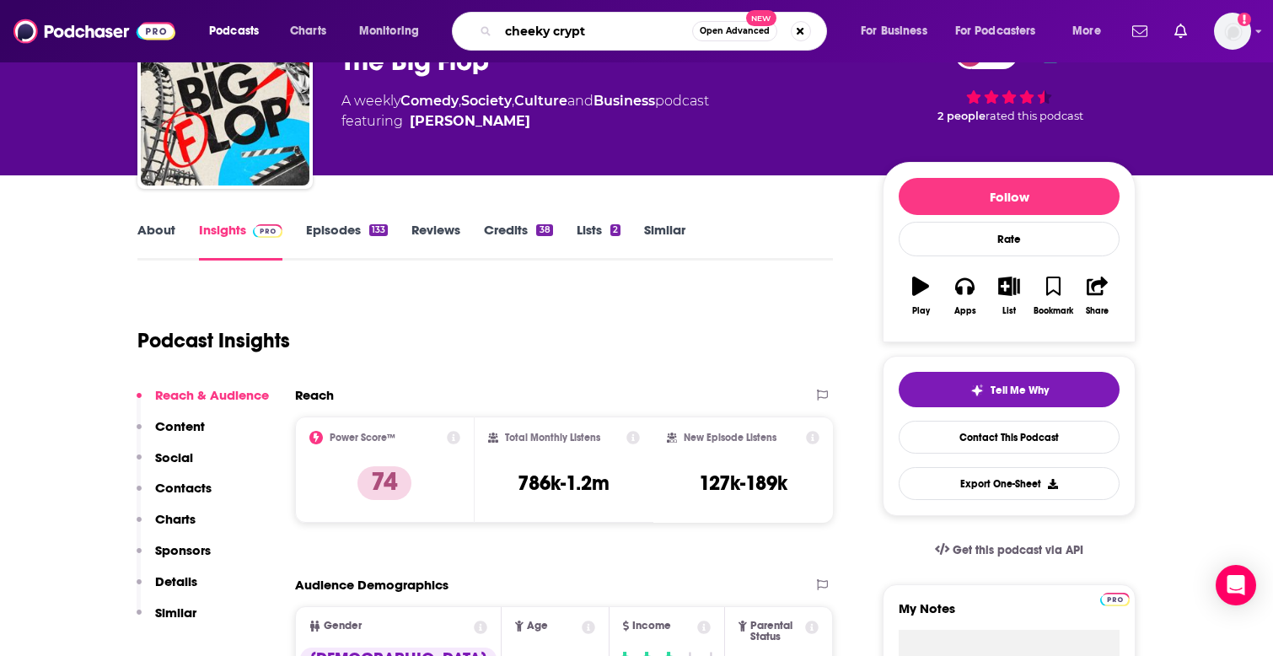
type input "cheeky crypto"
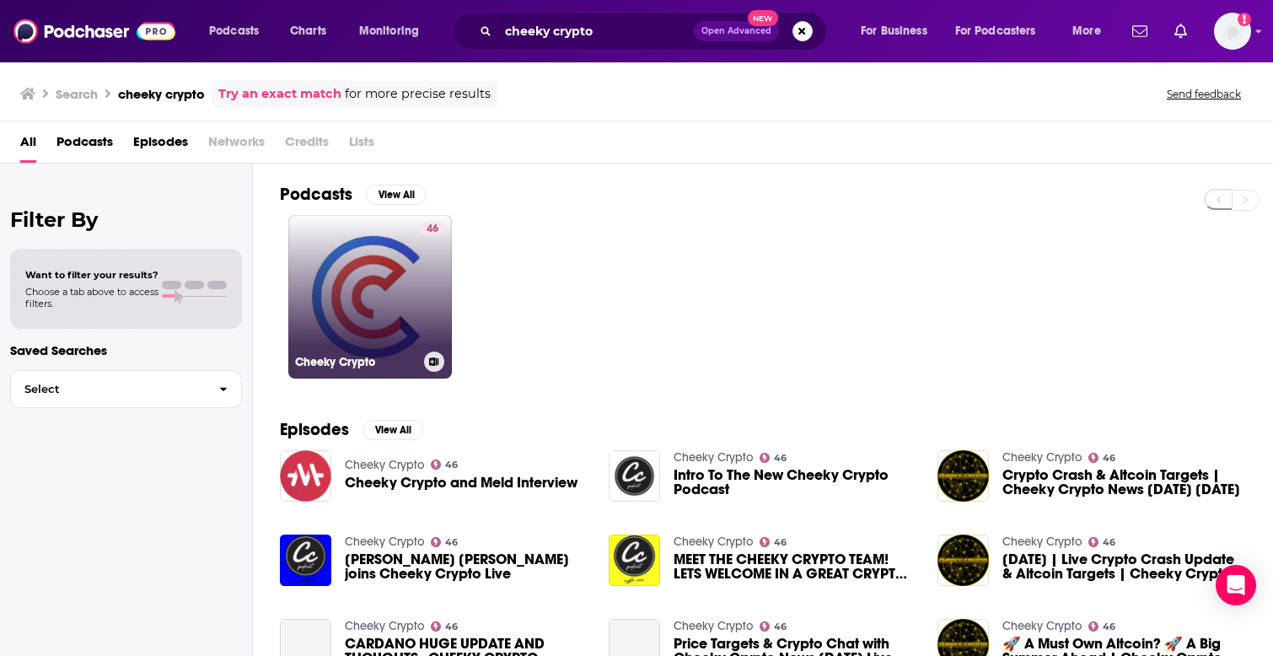
click at [348, 298] on link "46 Cheeky Crypto" at bounding box center [370, 297] width 164 height 164
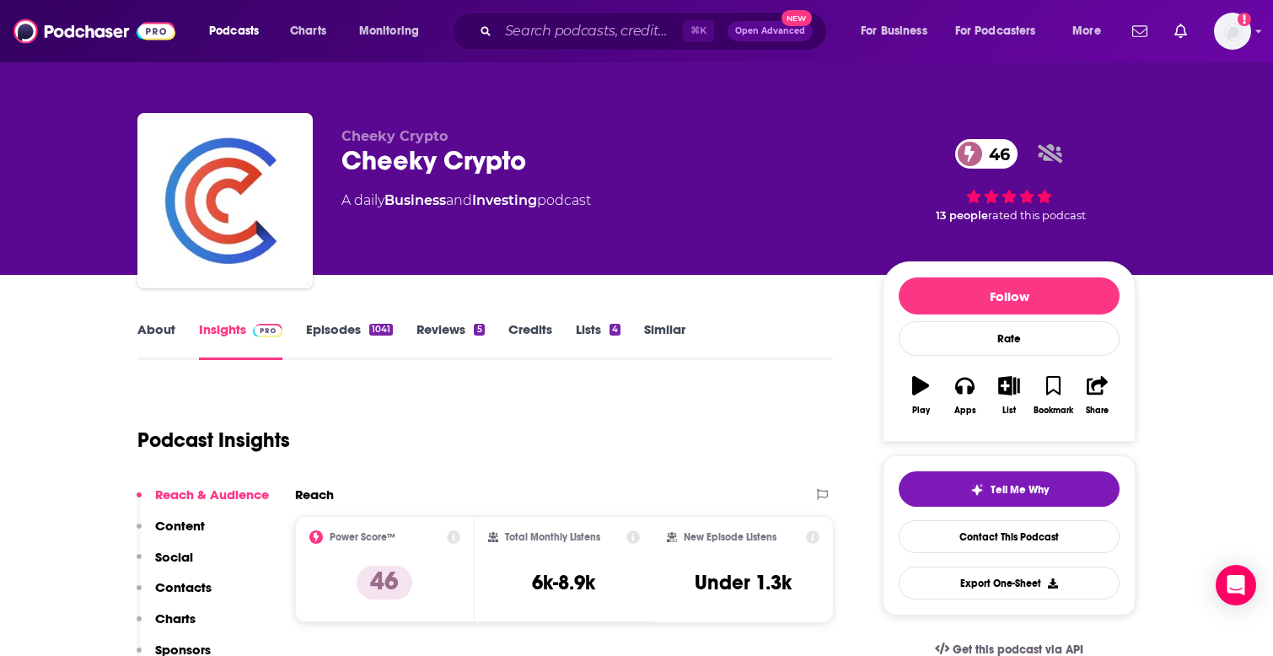
click at [346, 334] on link "Episodes 1041" at bounding box center [349, 340] width 87 height 39
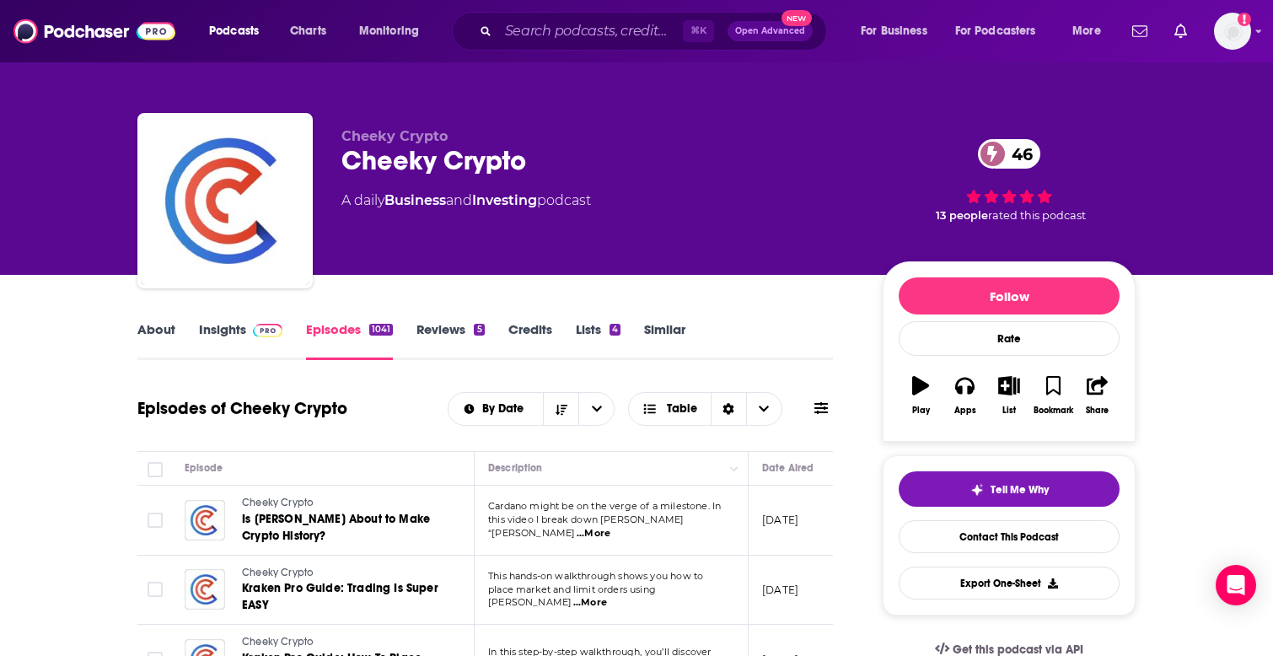
click at [230, 337] on link "Insights" at bounding box center [240, 340] width 83 height 39
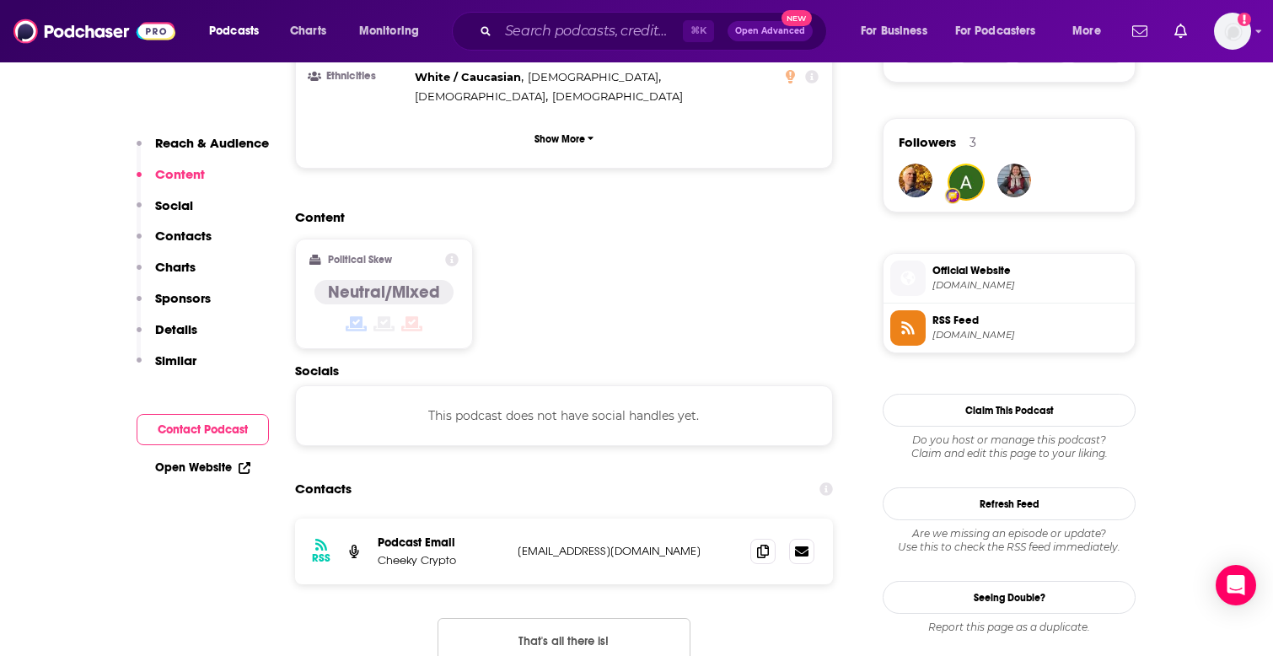
scroll to position [1230, 0]
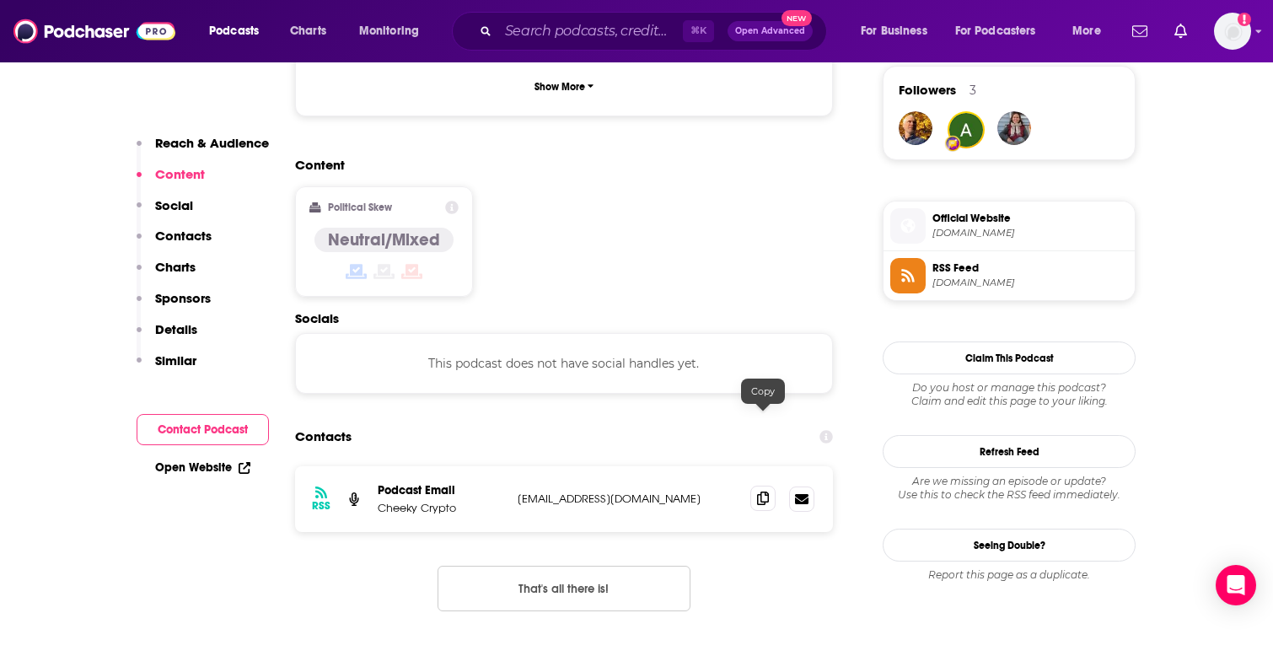
click at [762, 492] on icon at bounding box center [763, 498] width 12 height 13
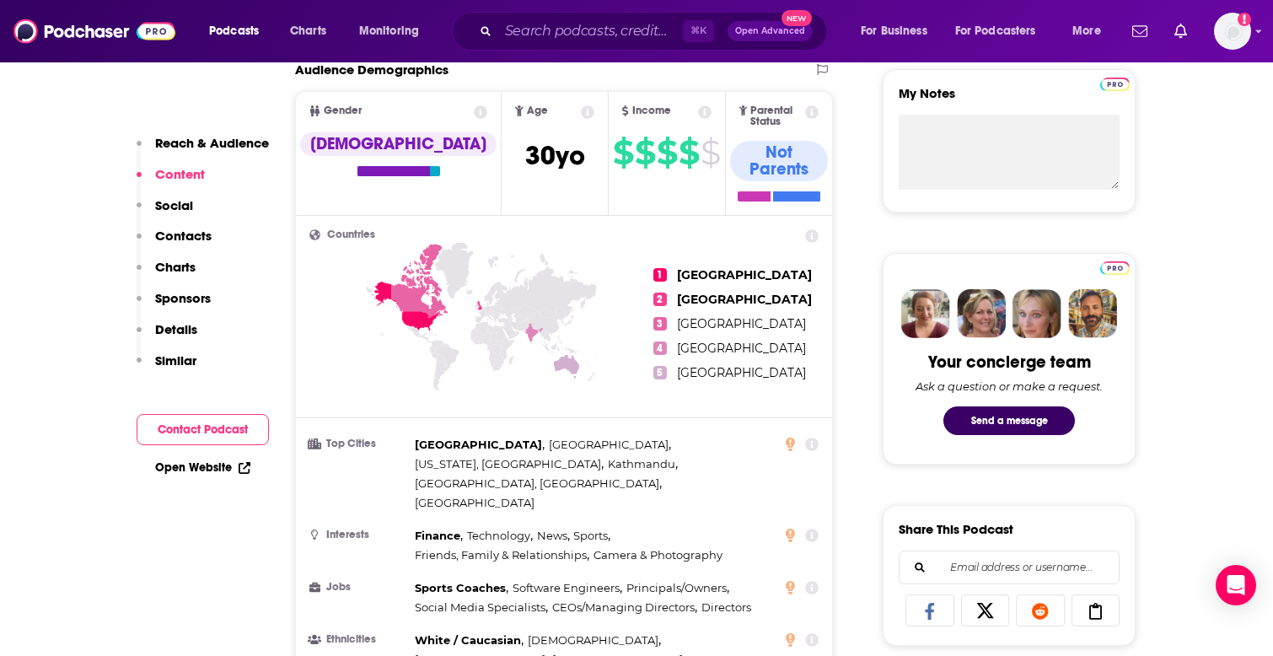
scroll to position [0, 0]
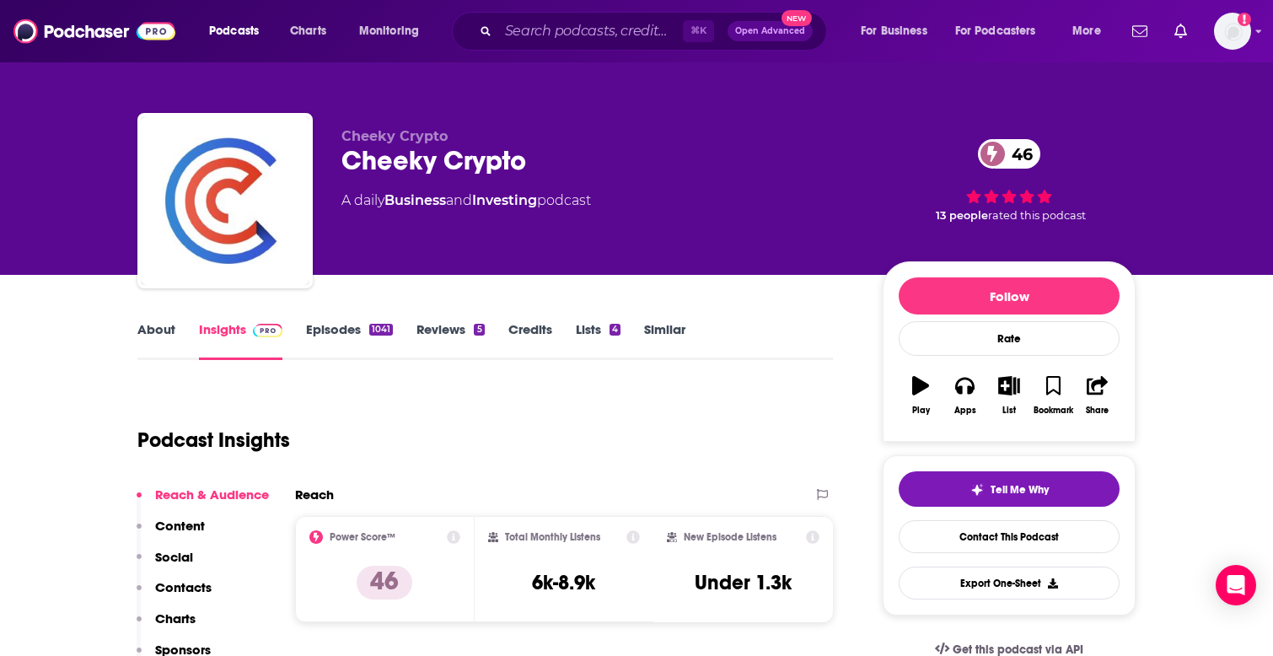
click at [140, 336] on link "About" at bounding box center [156, 340] width 38 height 39
